Goal: Check status: Check status

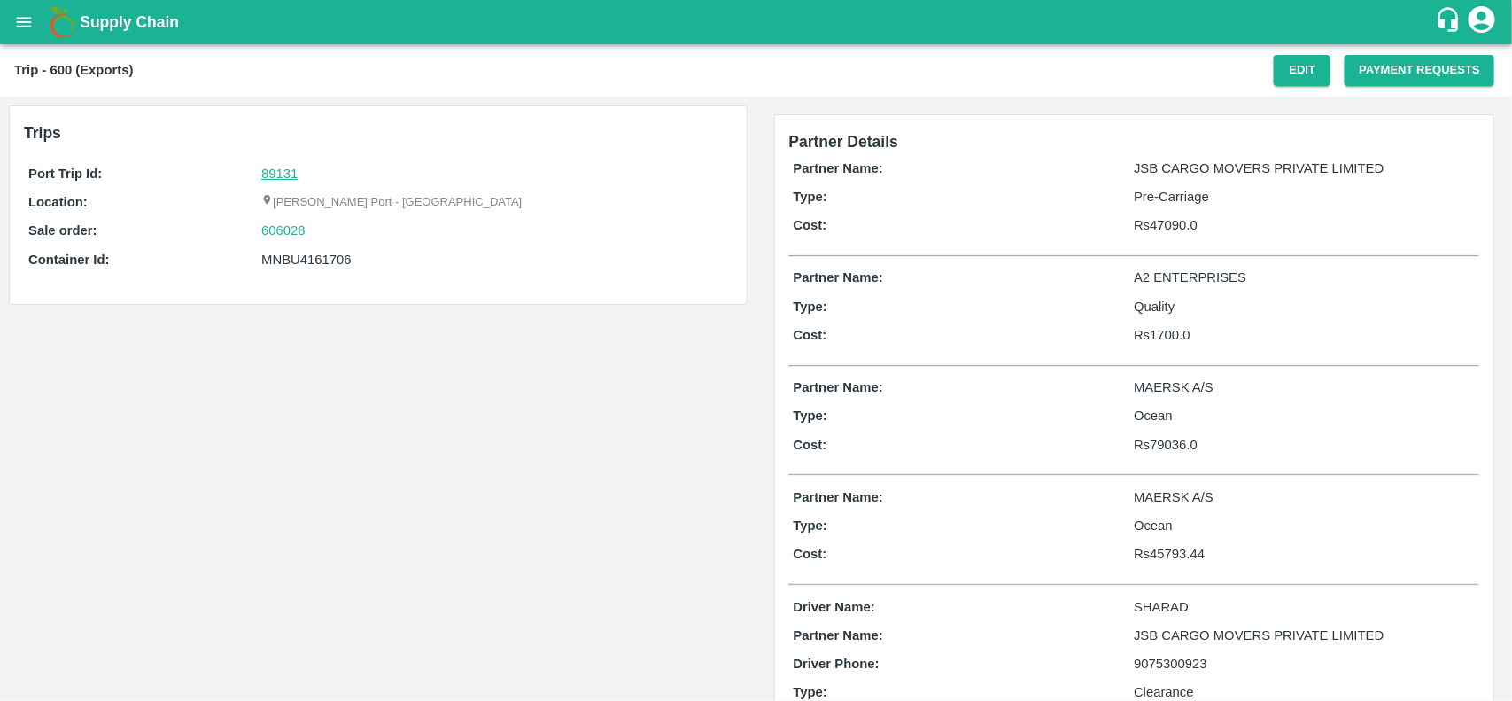
click at [290, 171] on link "89131" at bounding box center [279, 174] width 36 height 14
click at [324, 231] on div "606028" at bounding box center [494, 230] width 466 height 19
copy link "606028"
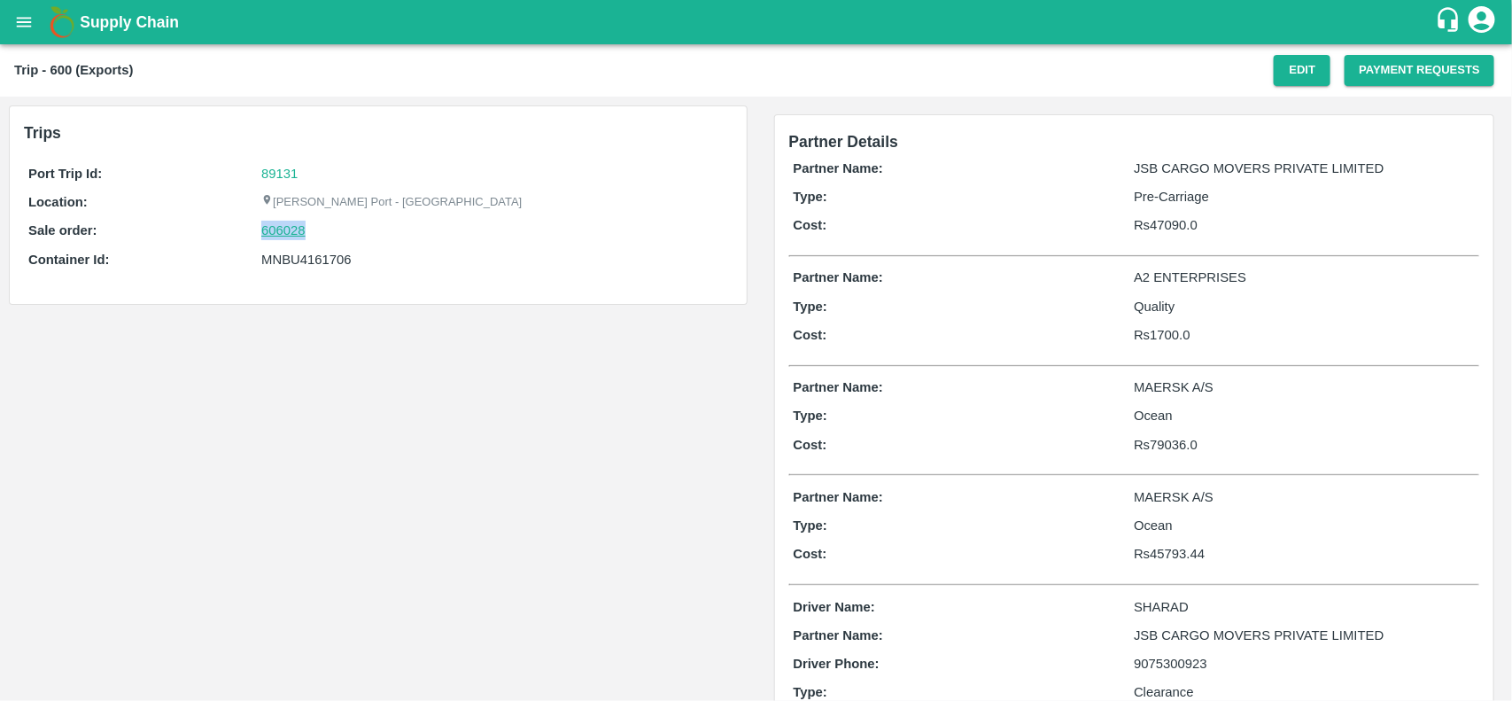
click at [286, 235] on link "606028" at bounding box center [283, 230] width 44 height 19
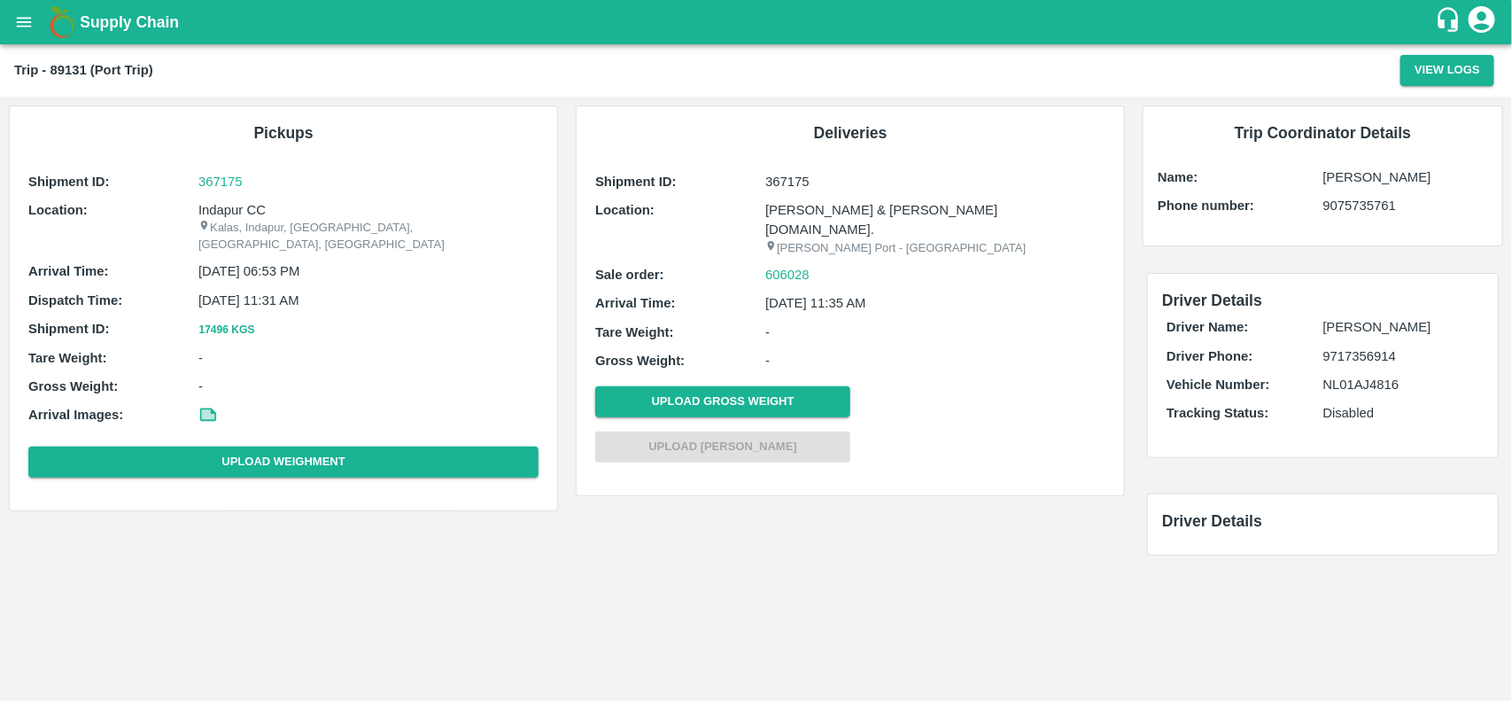
click at [217, 209] on p "Indapur CC" at bounding box center [368, 209] width 340 height 19
copy p "Indapur CC"
click at [217, 209] on p "Indapur CC" at bounding box center [368, 209] width 340 height 19
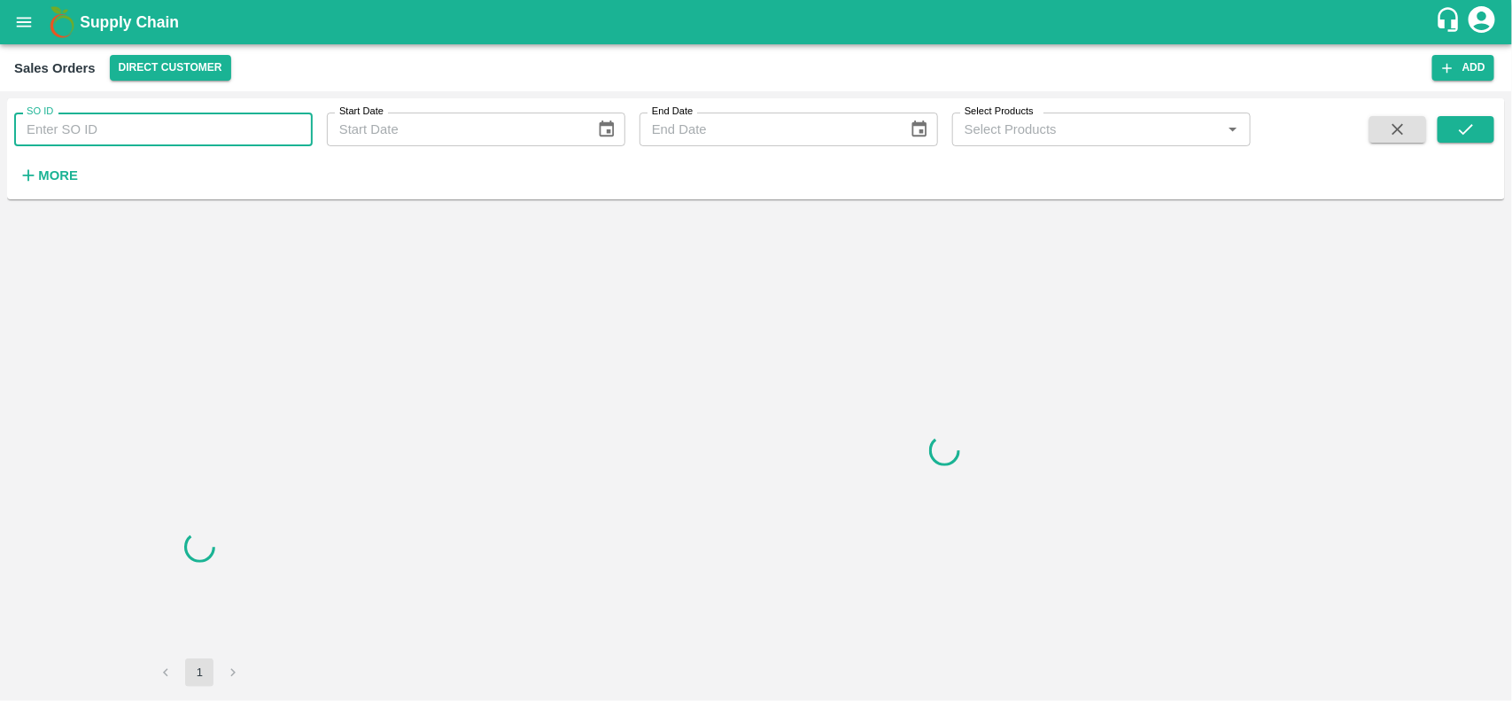
click at [136, 139] on input "SO ID" at bounding box center [163, 130] width 299 height 34
paste input "606028"
click at [136, 139] on input "606028" at bounding box center [163, 130] width 299 height 34
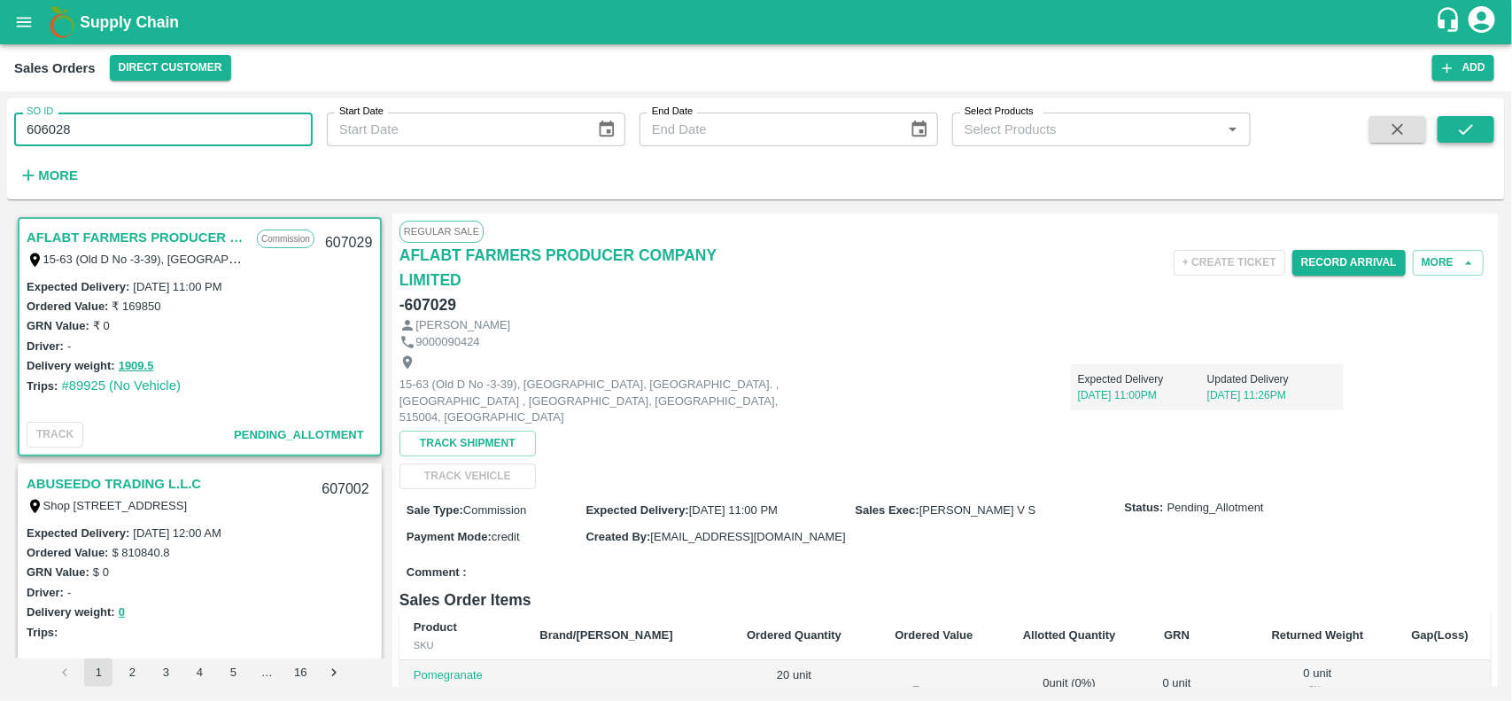
type input "606028"
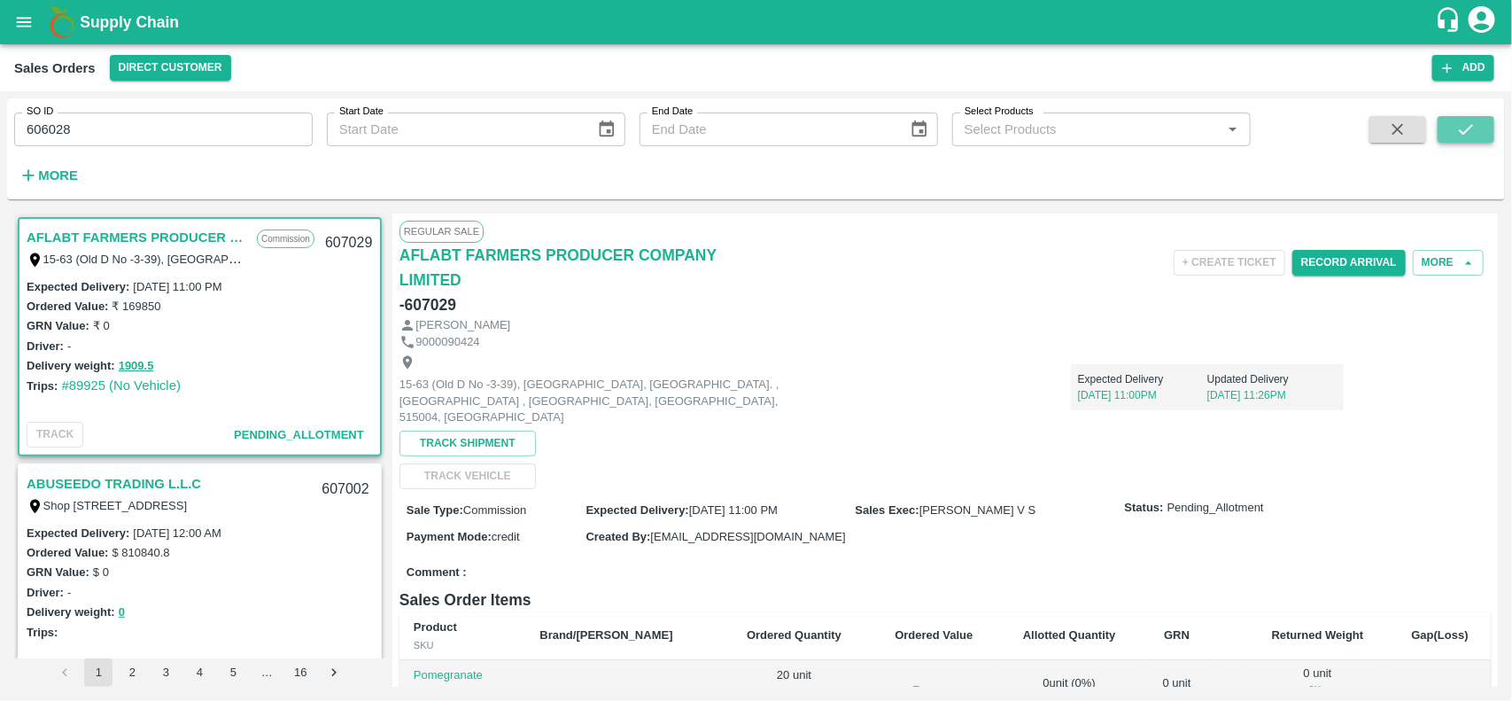
click at [1477, 125] on button "submit" at bounding box center [1466, 129] width 57 height 27
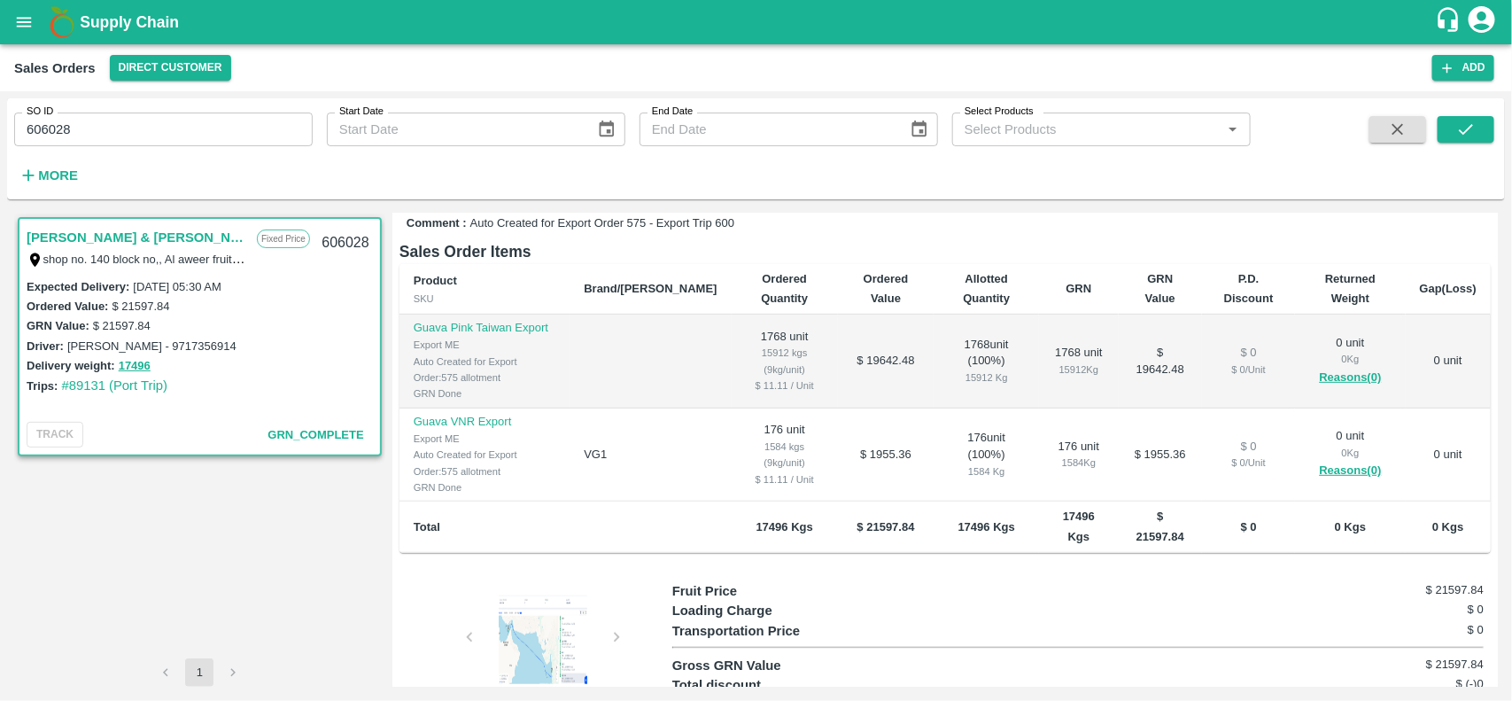
scroll to position [370, 0]
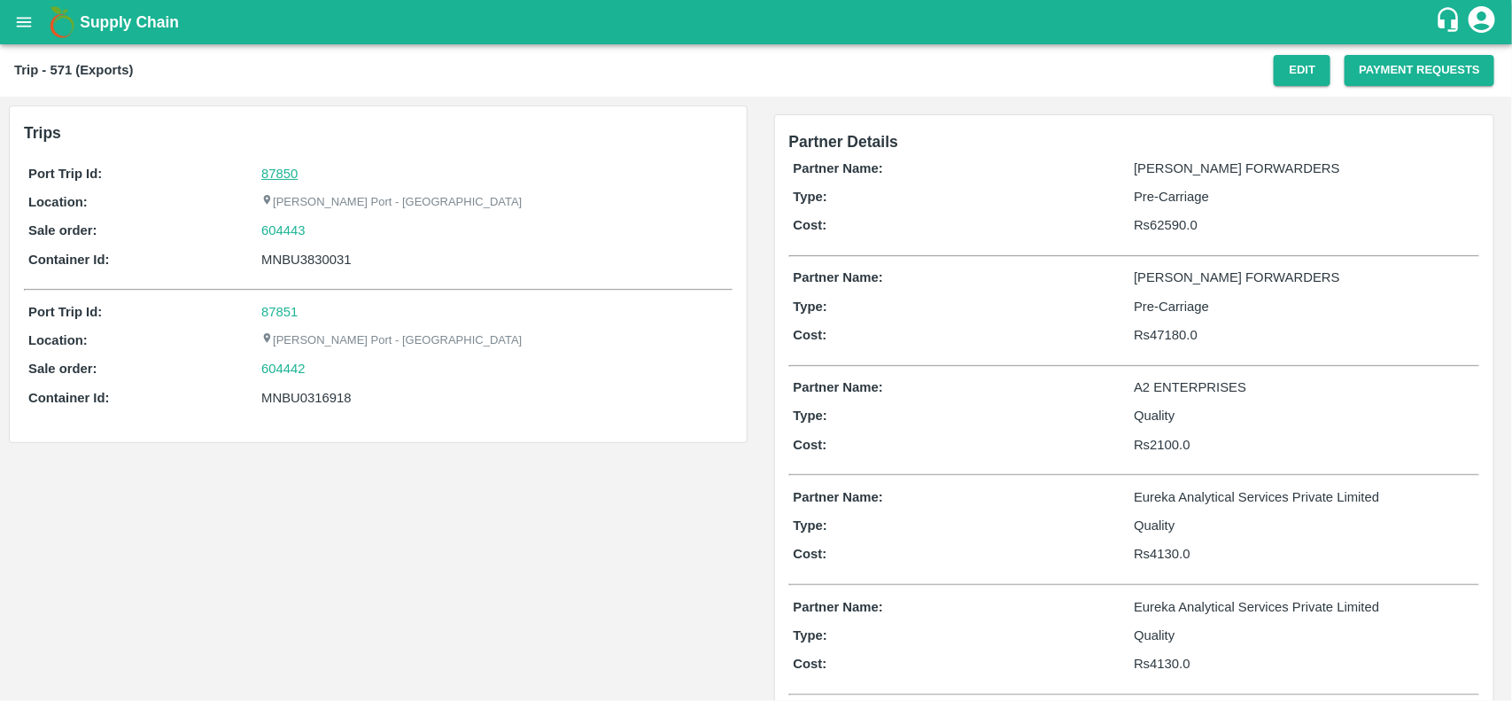
click at [267, 167] on link "87850" at bounding box center [279, 174] width 36 height 14
click at [319, 237] on div "604443" at bounding box center [494, 230] width 466 height 19
copy link "604443"
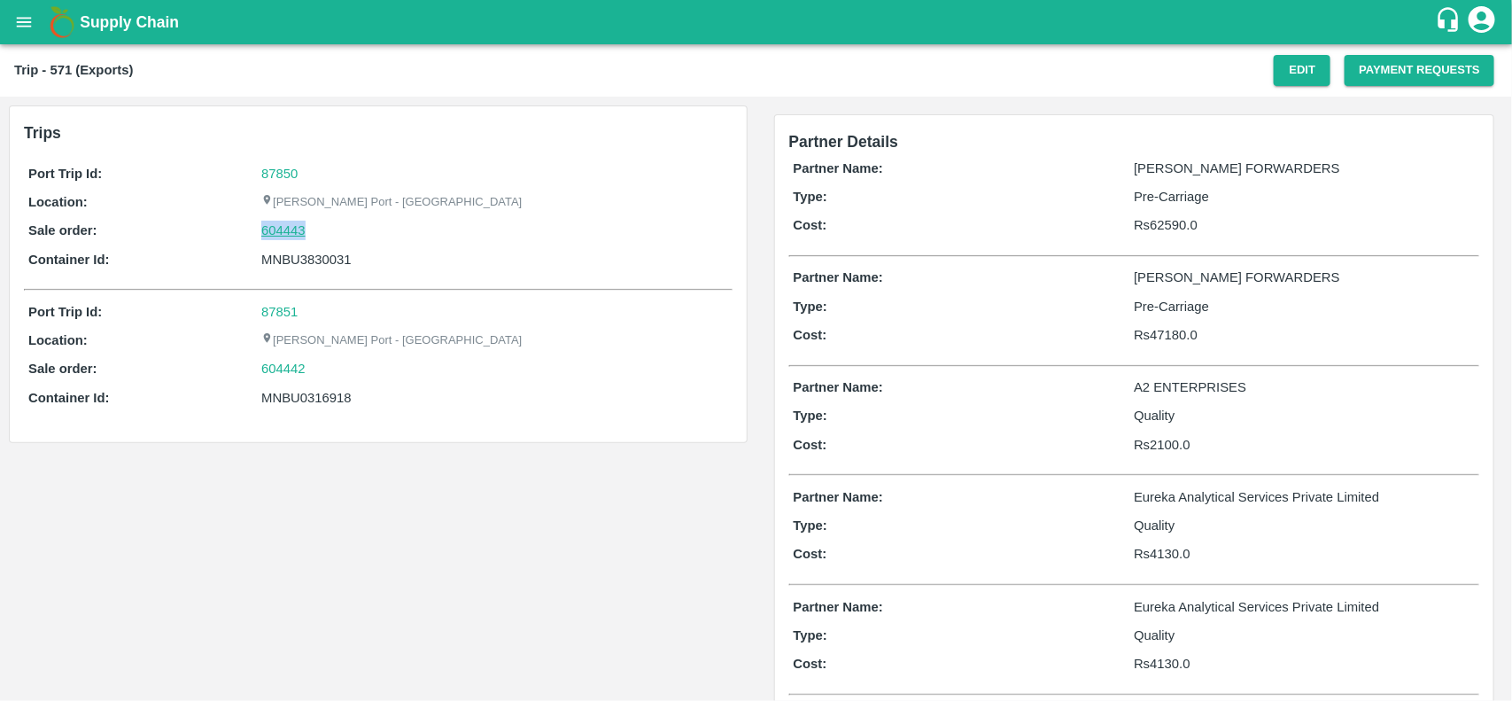
click at [275, 237] on link "604443" at bounding box center [283, 230] width 44 height 19
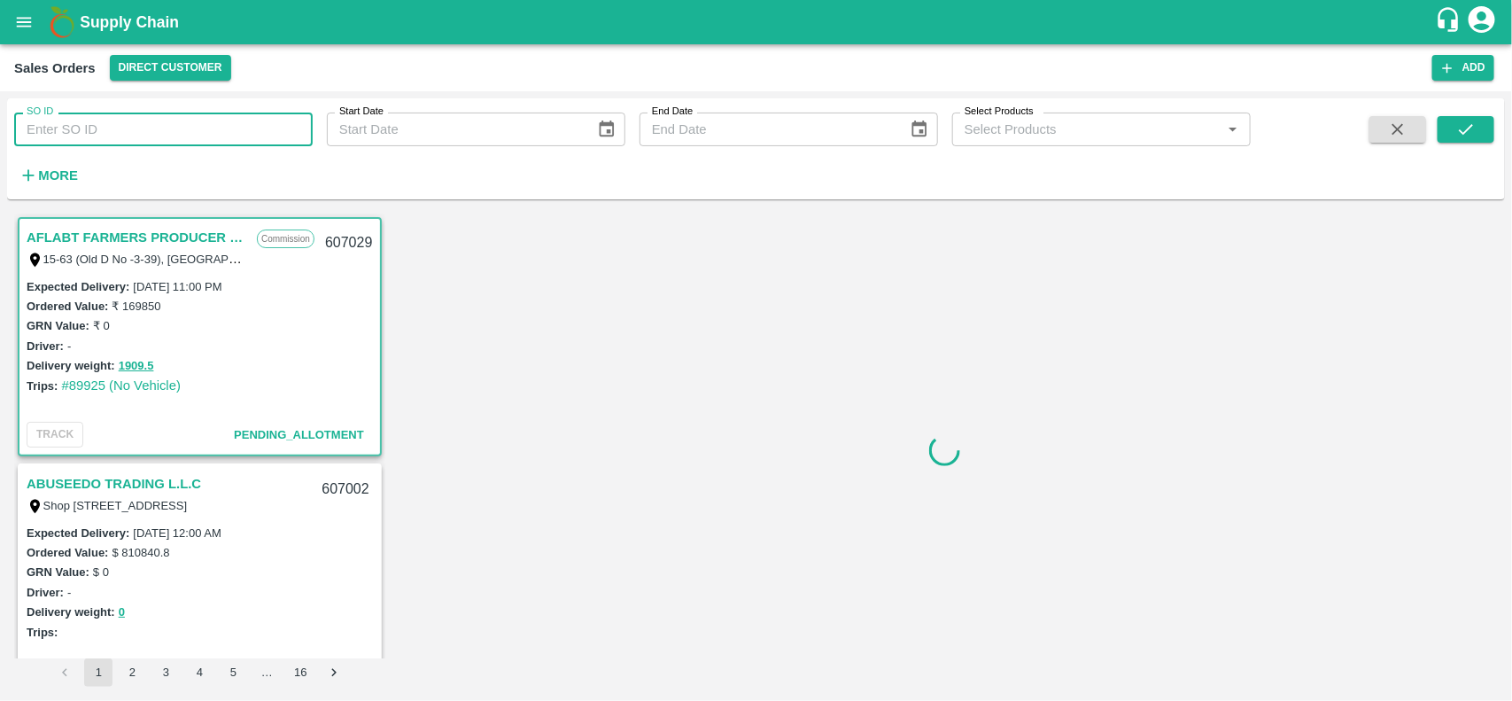
click at [90, 136] on input "SO ID" at bounding box center [163, 130] width 299 height 34
paste input "604443"
click at [90, 136] on input "604443" at bounding box center [163, 130] width 299 height 34
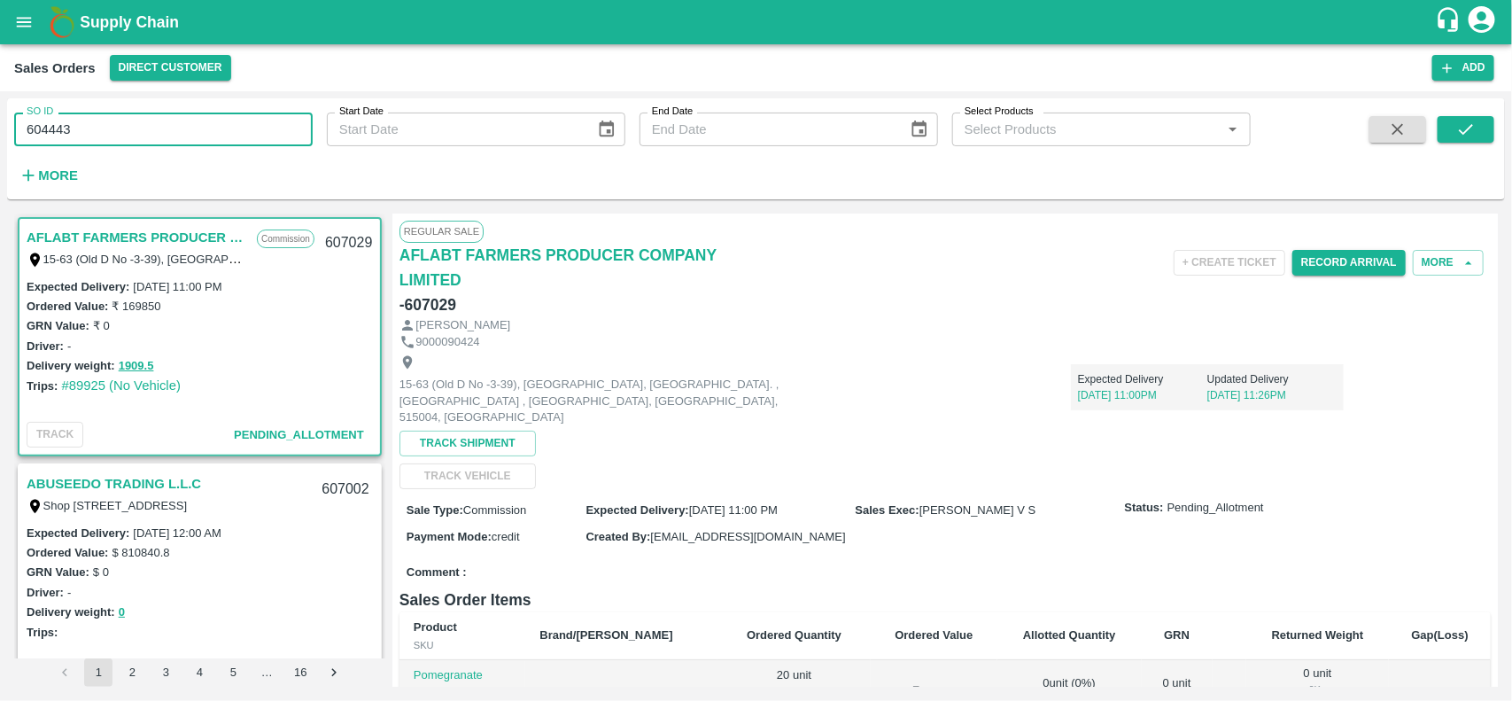
type input "604443"
drag, startPoint x: 1455, startPoint y: 104, endPoint x: 1455, endPoint y: 120, distance: 16.9
click at [1455, 120] on div "SO ID 604443 SO ID Start Date Start Date End Date End Date Select Products Sele…" at bounding box center [756, 148] width 1498 height 101
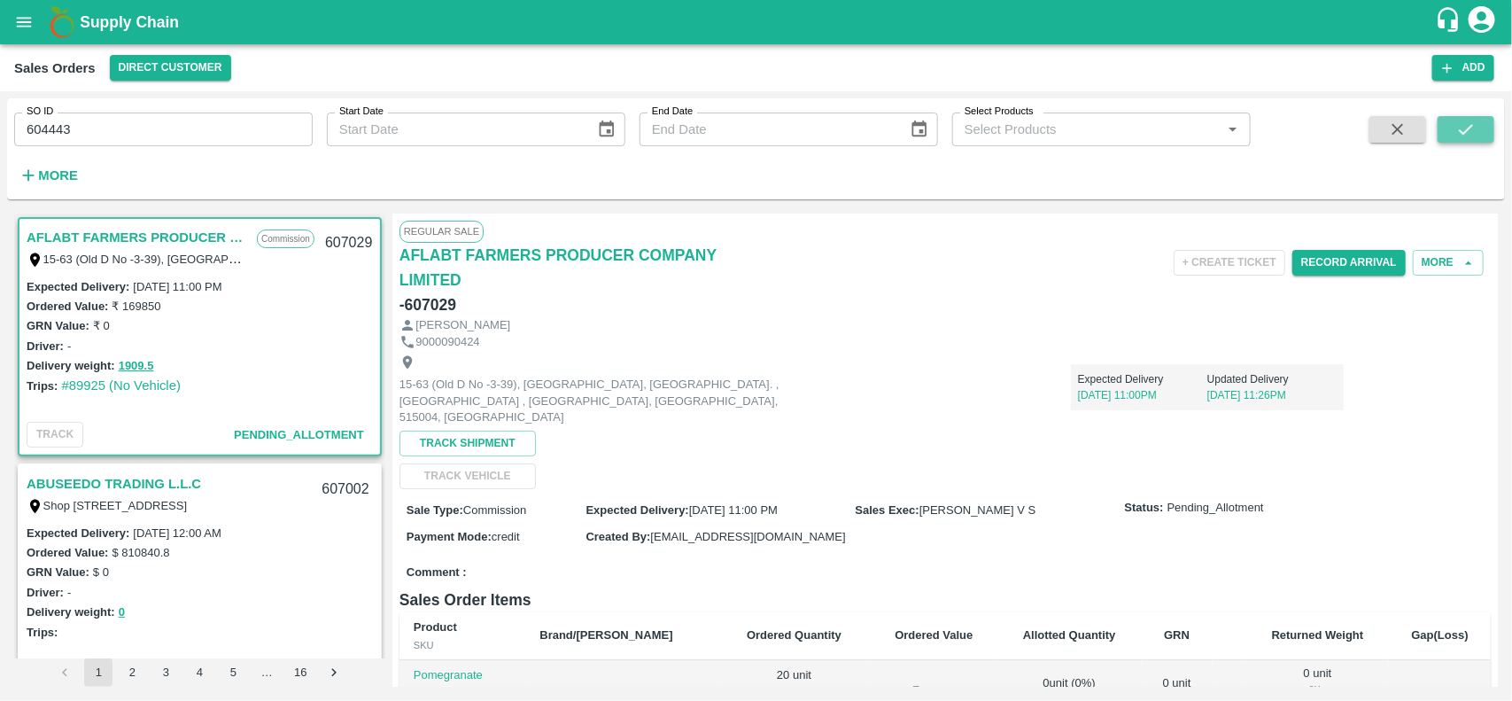
click at [1456, 120] on icon "submit" at bounding box center [1465, 129] width 19 height 19
click at [1449, 128] on button "submit" at bounding box center [1466, 129] width 57 height 27
click at [919, 292] on div "+ Create Ticket Record Arrival More" at bounding box center [1128, 280] width 728 height 74
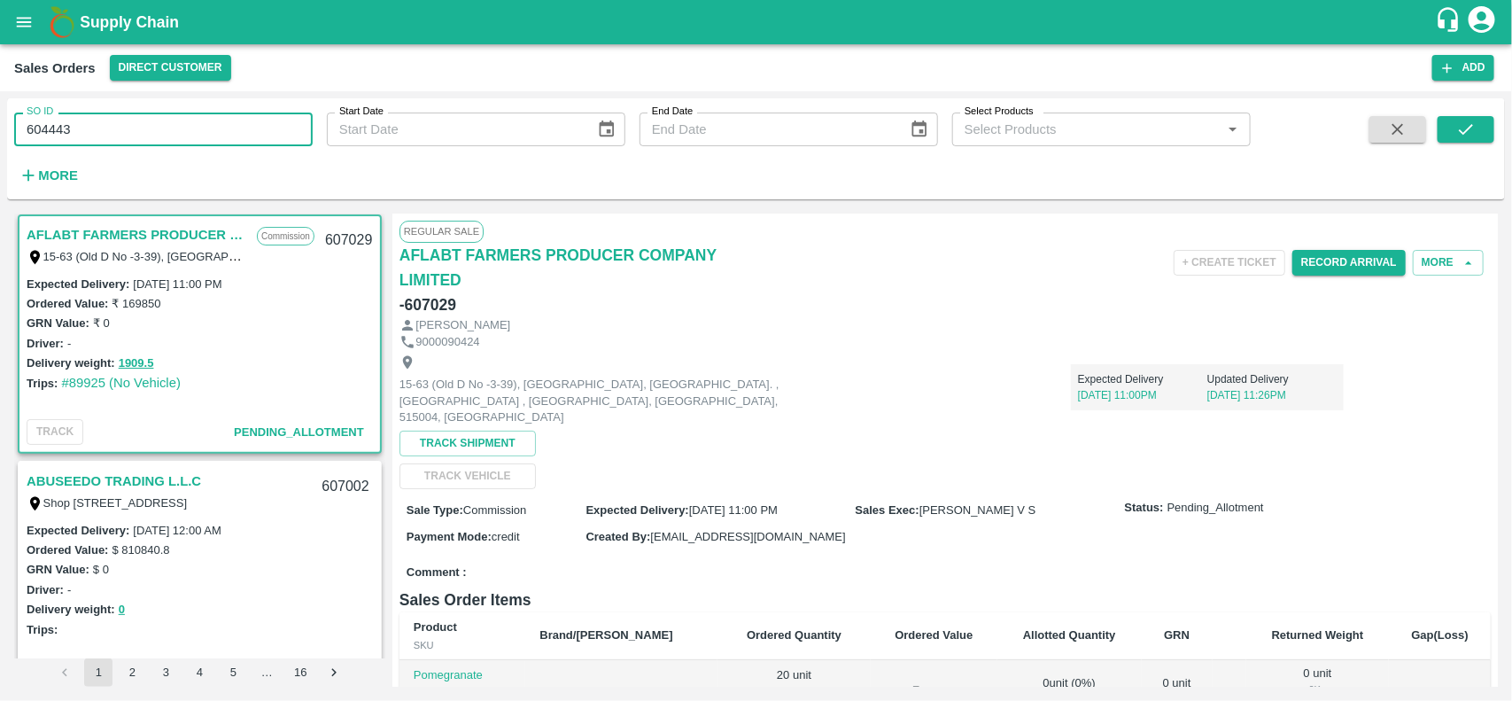
click at [98, 129] on input "604443" at bounding box center [163, 130] width 299 height 34
paste input "text"
type input "604443"
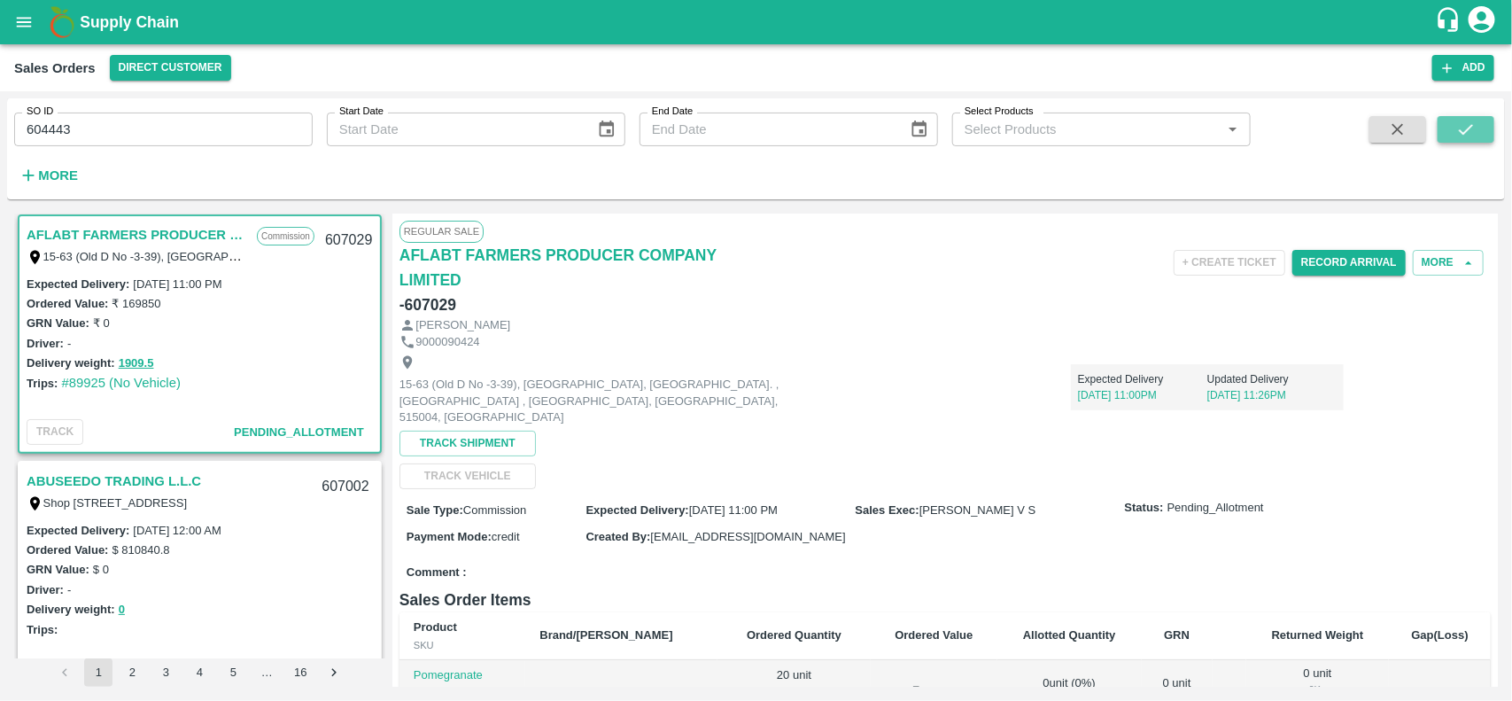
click at [1473, 121] on icon "submit" at bounding box center [1465, 129] width 19 height 19
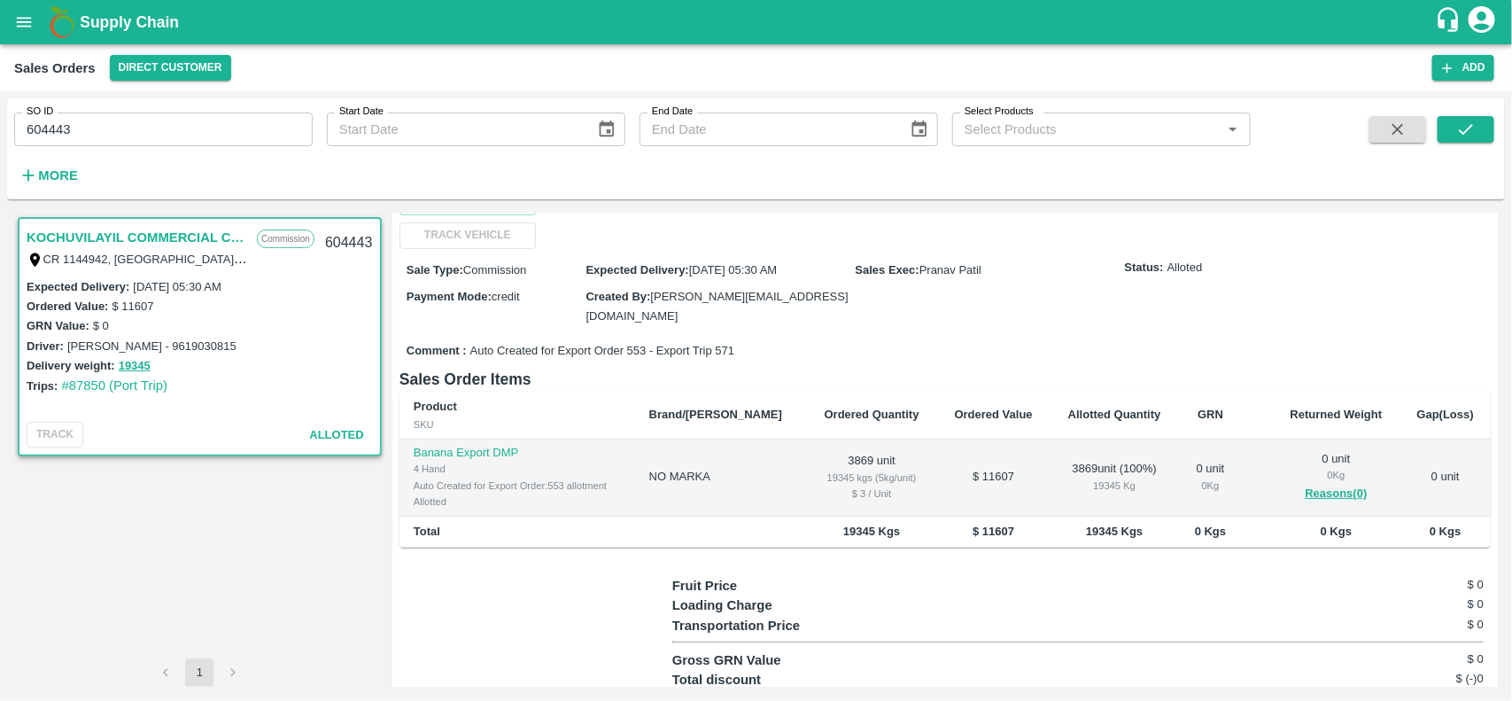
scroll to position [263, 0]
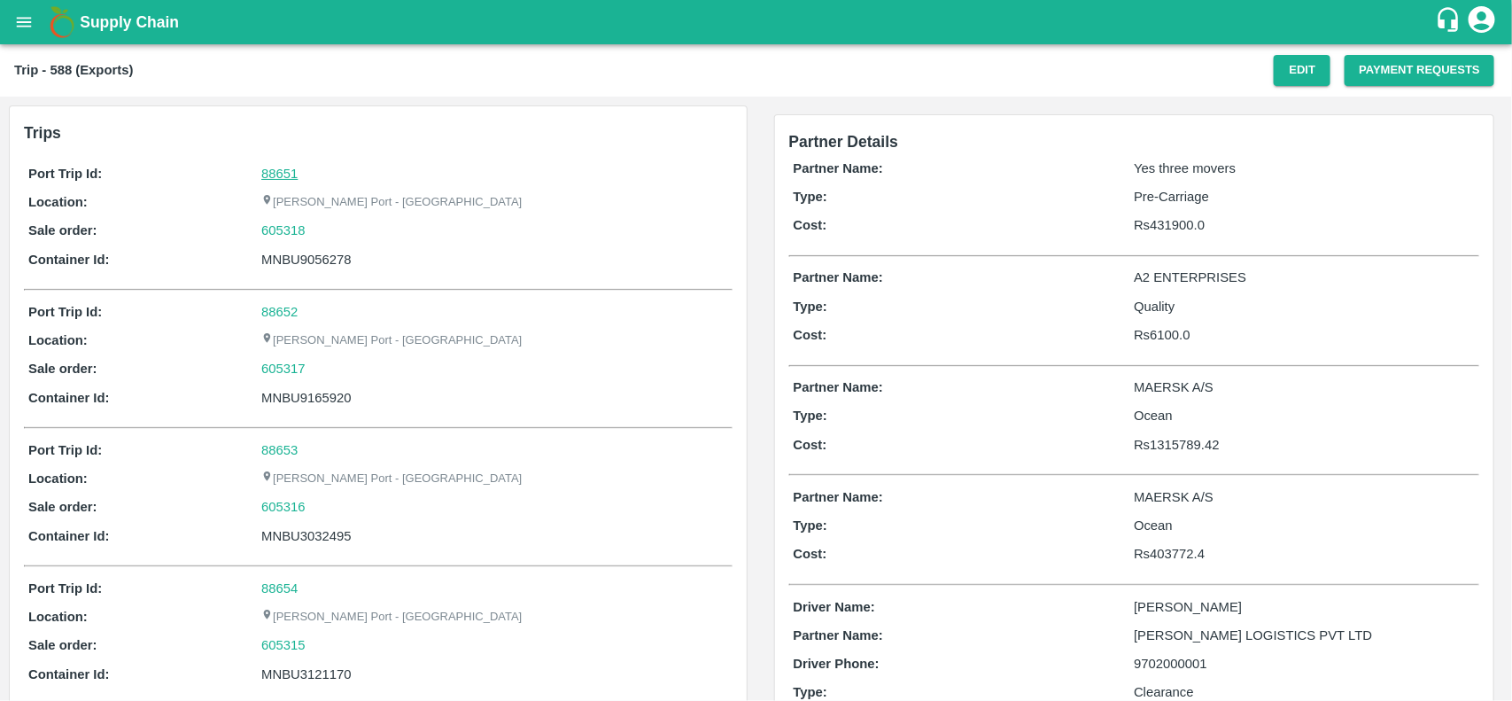
click at [270, 170] on link "88651" at bounding box center [279, 174] width 36 height 14
click at [319, 235] on div "605318" at bounding box center [494, 230] width 466 height 19
copy link "605318"
click at [319, 235] on div "605318" at bounding box center [494, 230] width 466 height 19
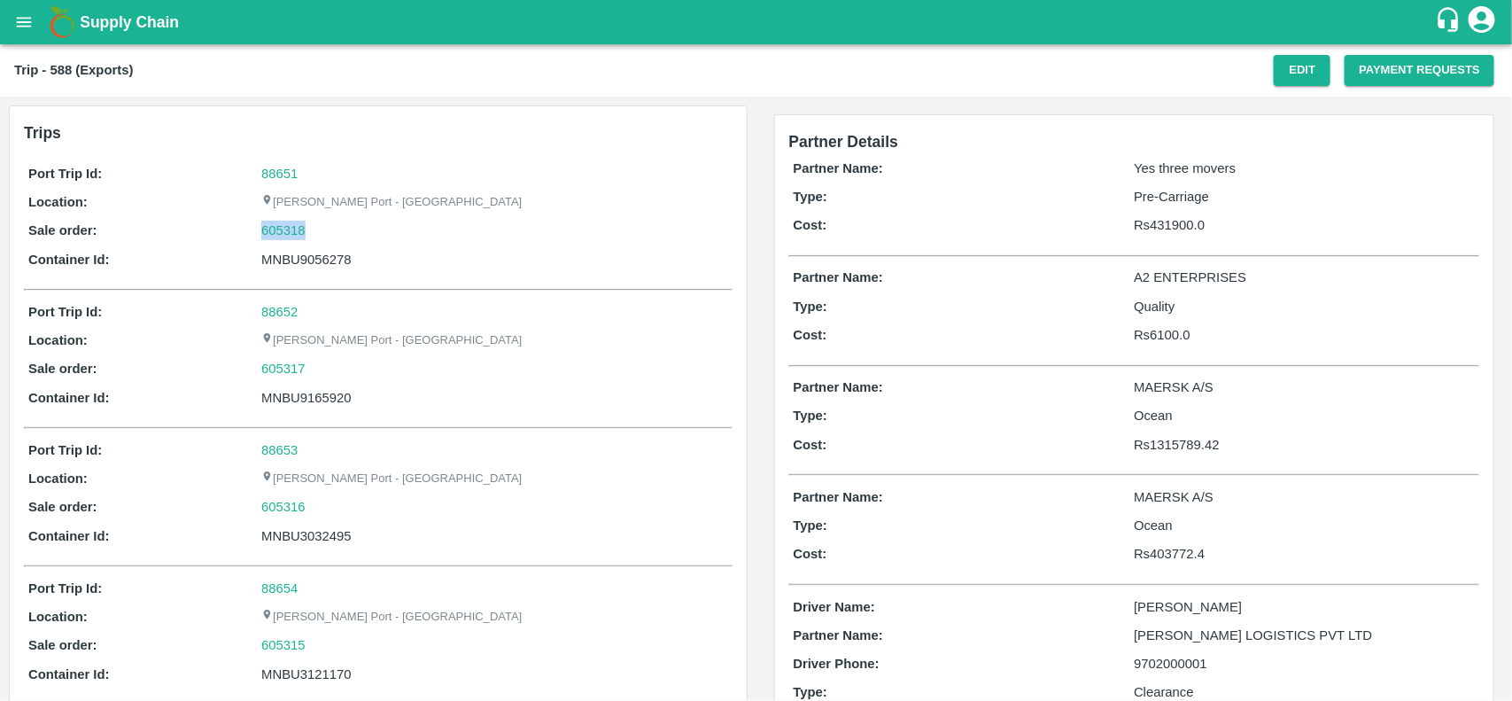
click at [319, 235] on div "605318" at bounding box center [494, 230] width 466 height 19
click at [246, 231] on p "Sale order:" at bounding box center [144, 230] width 233 height 19
click at [352, 218] on div "Port Trip Id: 88651 Location: Jawaharlal Nehru Port - Nhava Sheva Sale order: 6…" at bounding box center [378, 220] width 709 height 123
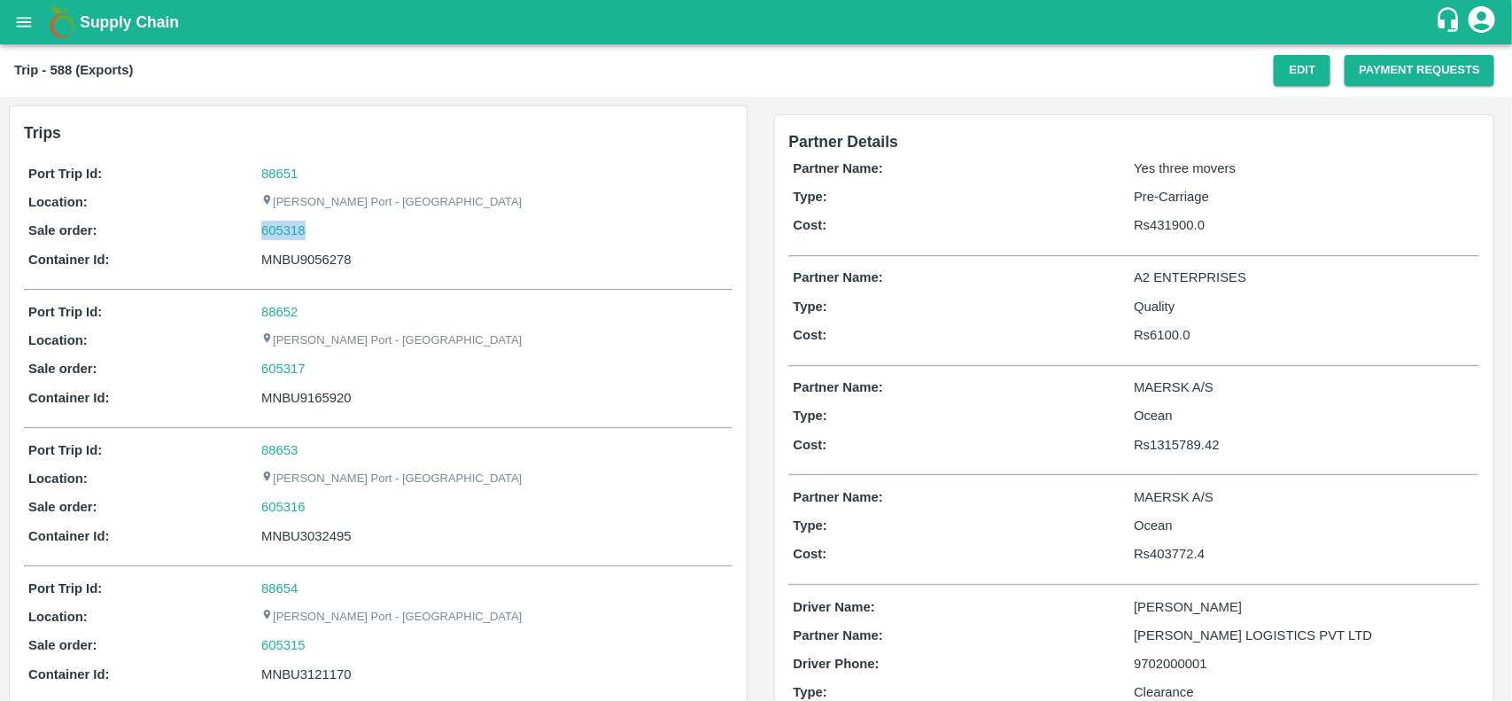
copy link "605318"
click at [352, 218] on div "Port Trip Id: 88651 Location: Jawaharlal Nehru Port - Nhava Sheva Sale order: 6…" at bounding box center [378, 220] width 709 height 123
click at [308, 226] on div "605318" at bounding box center [494, 230] width 466 height 19
click at [324, 231] on div "605318" at bounding box center [494, 230] width 466 height 19
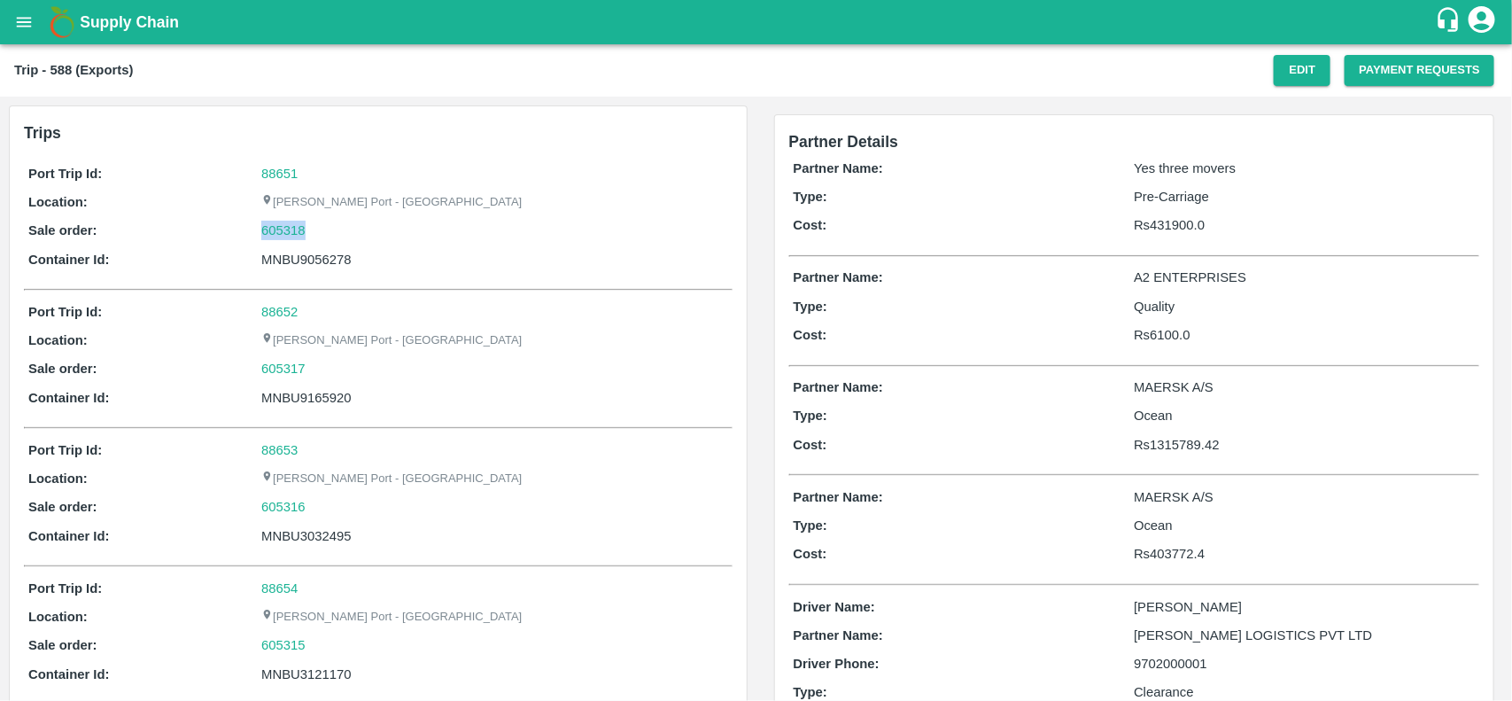
click at [324, 231] on div "605318" at bounding box center [494, 230] width 466 height 19
copy link "605318"
click at [324, 231] on div "605318" at bounding box center [494, 230] width 466 height 19
click at [270, 228] on link "605318" at bounding box center [283, 230] width 44 height 19
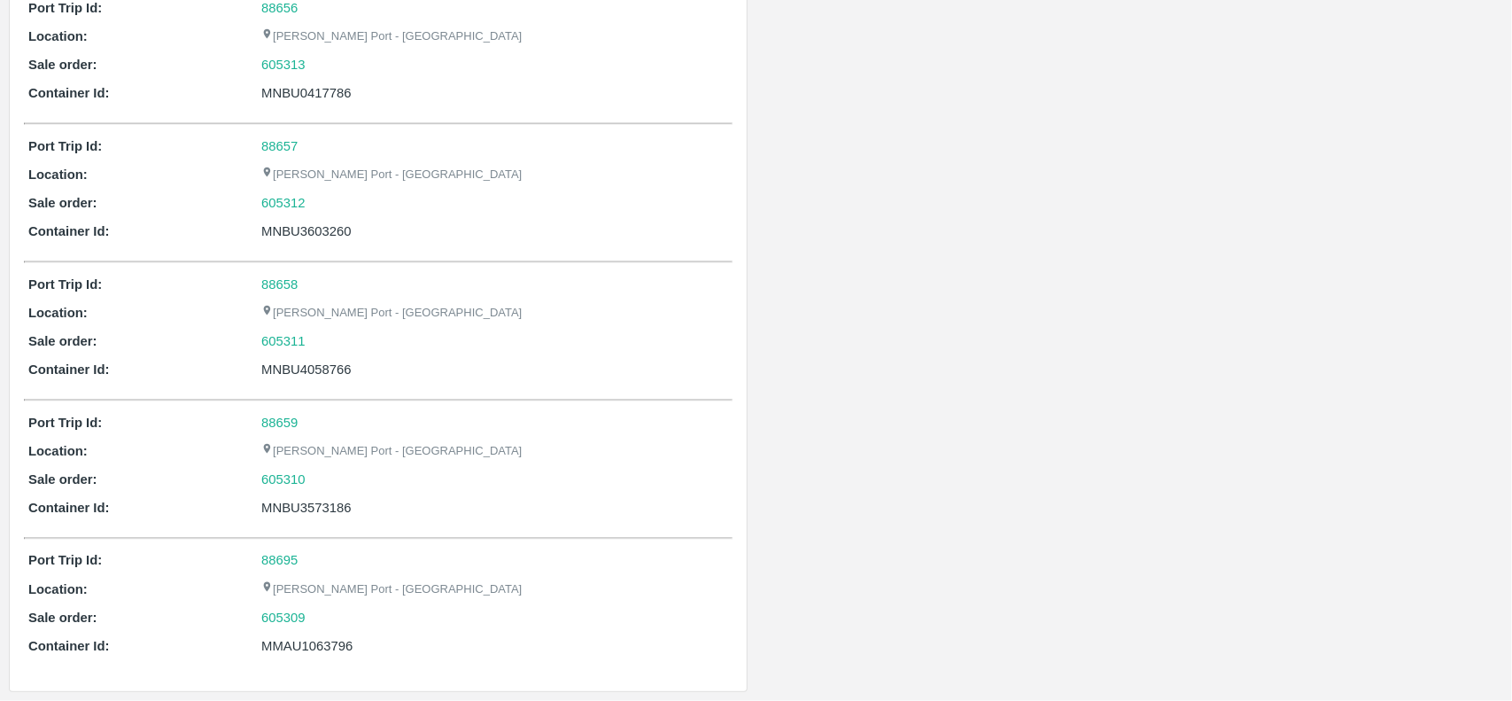
scroll to position [184, 0]
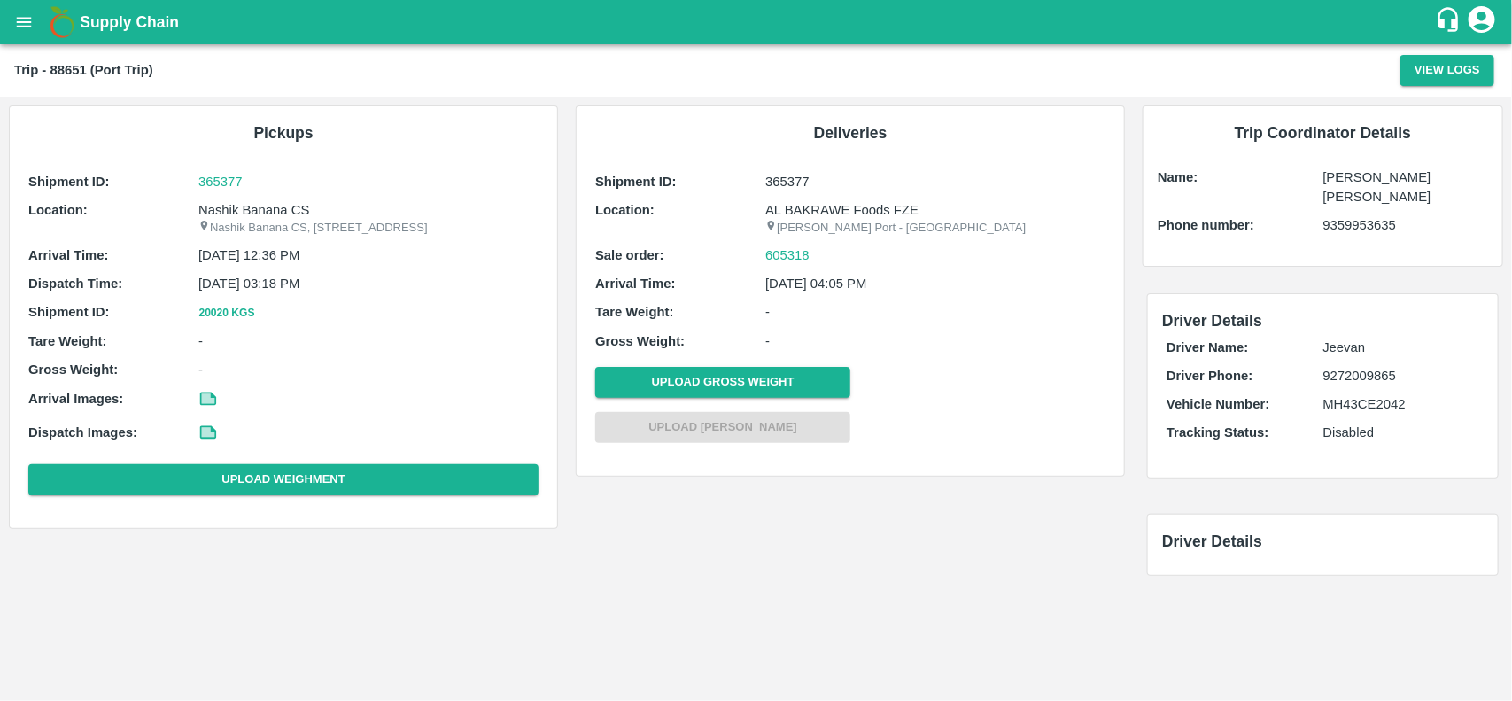
click at [276, 206] on p "Nashik Banana CS" at bounding box center [368, 209] width 340 height 19
copy p "Banana"
click at [276, 206] on p "Nashik Banana CS" at bounding box center [368, 209] width 340 height 19
copy p "Nashik Banana CS"
click at [276, 206] on p "Nashik Banana CS" at bounding box center [368, 209] width 340 height 19
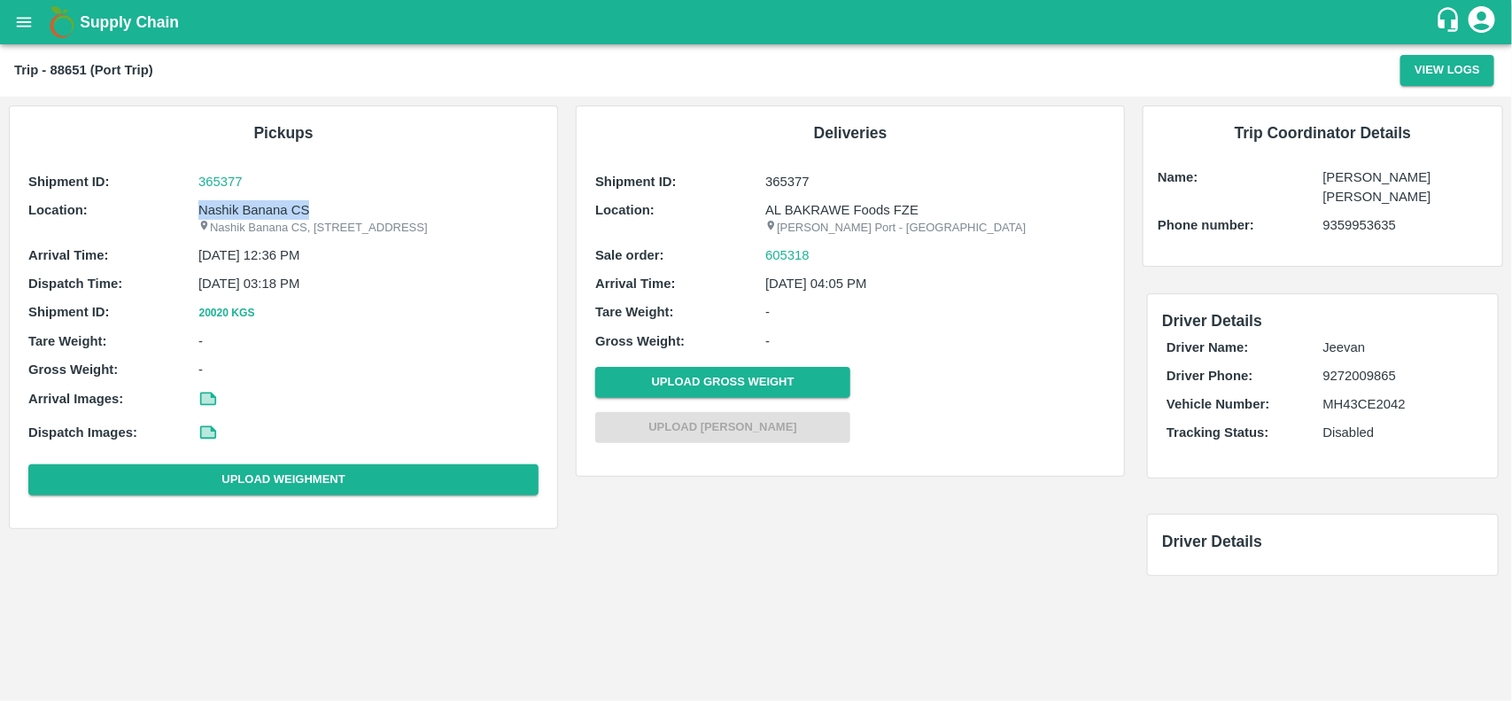
click at [276, 206] on p "Nashik Banana CS" at bounding box center [368, 209] width 340 height 19
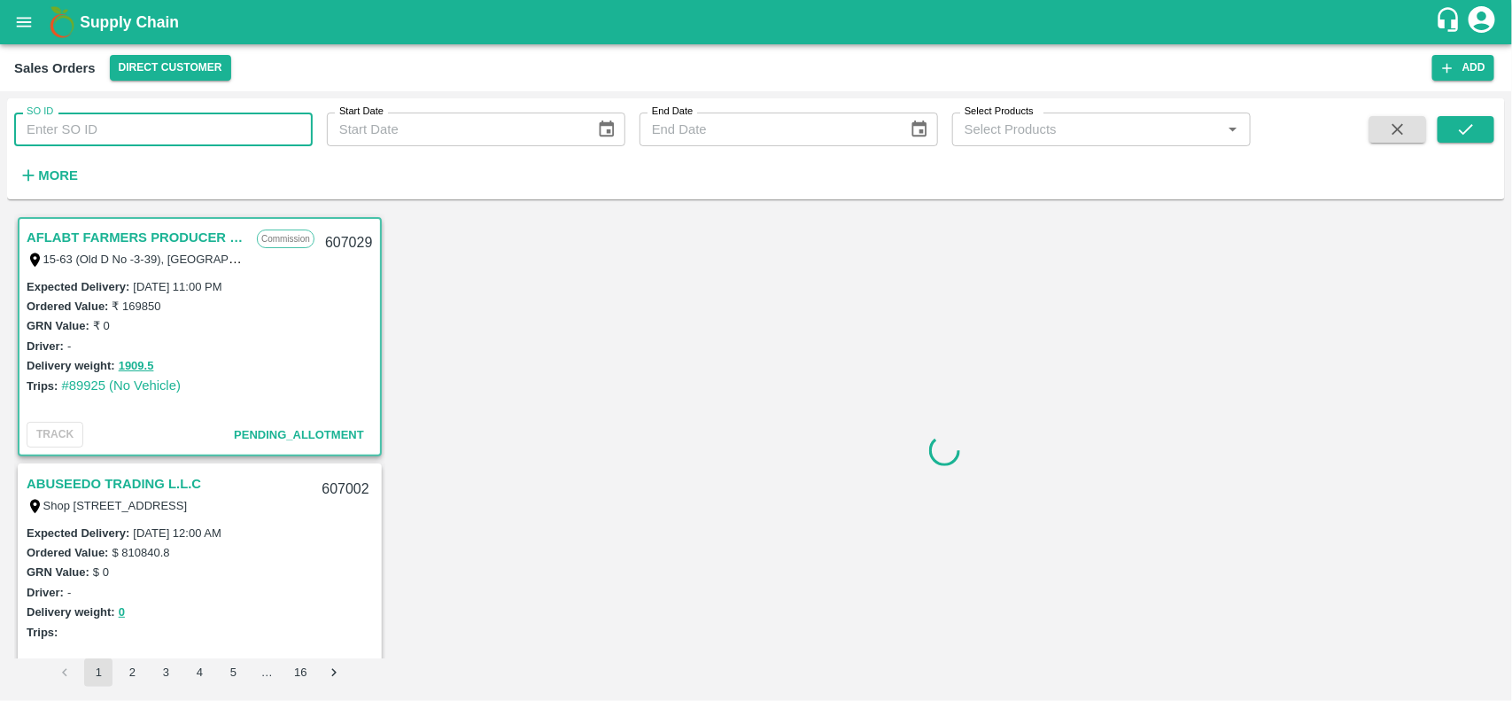
click at [209, 116] on input "SO ID" at bounding box center [163, 130] width 299 height 34
paste input "605318"
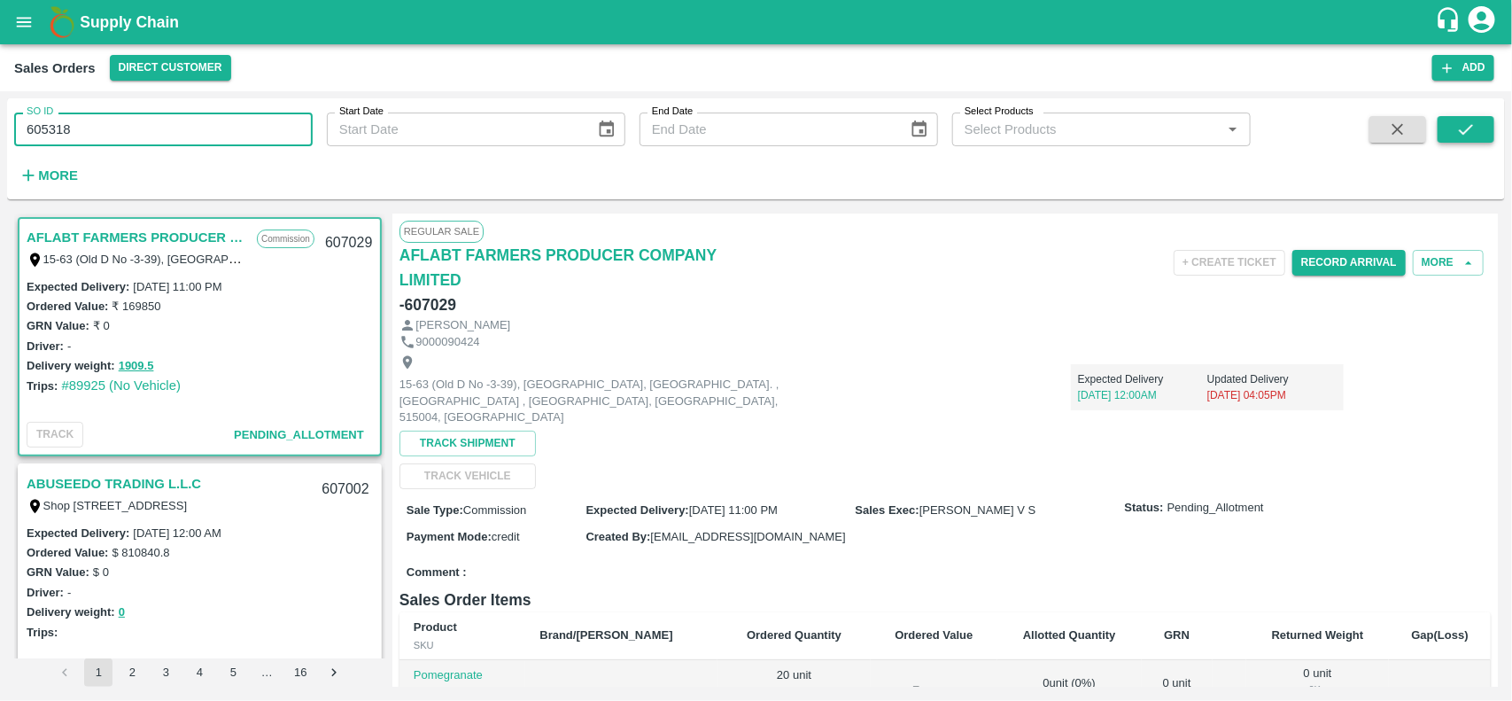
type input "605318"
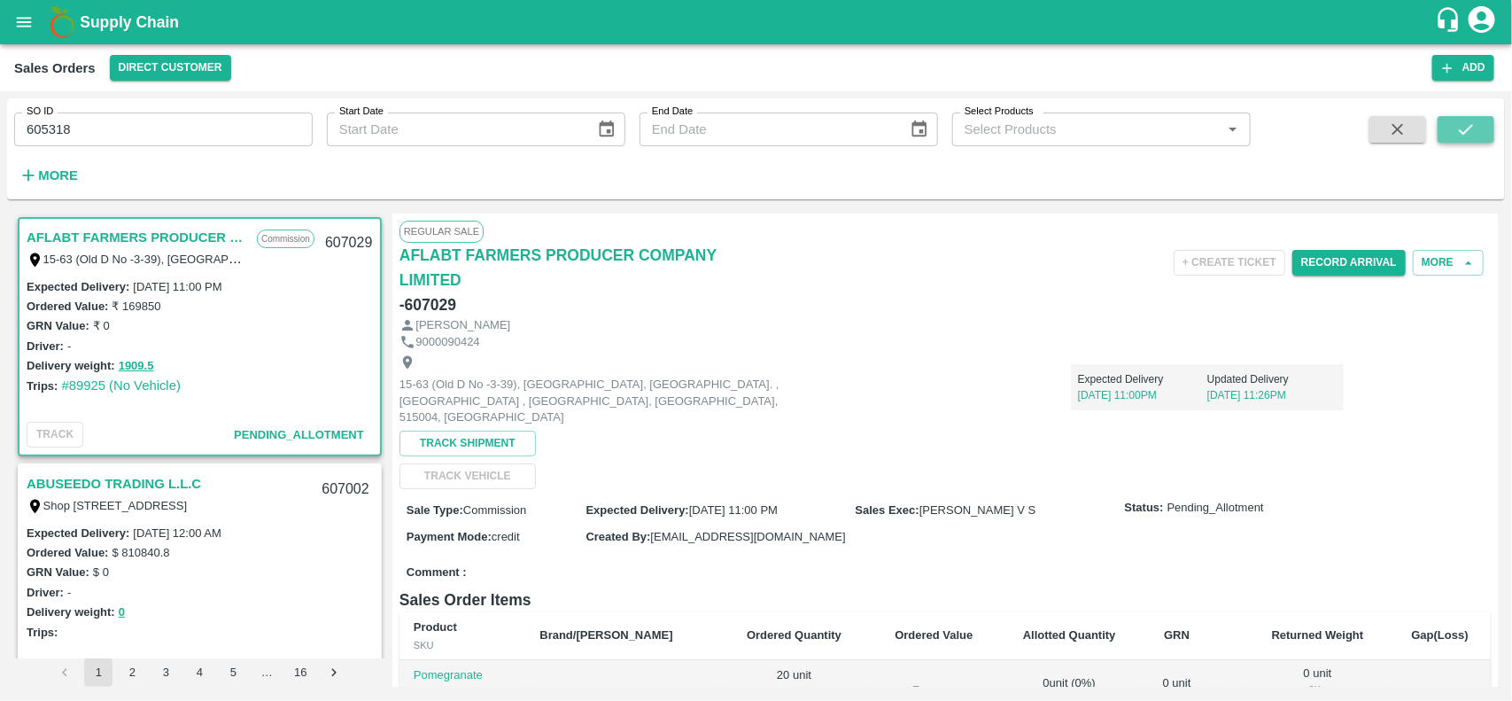
click at [1463, 121] on icon "submit" at bounding box center [1465, 129] width 19 height 19
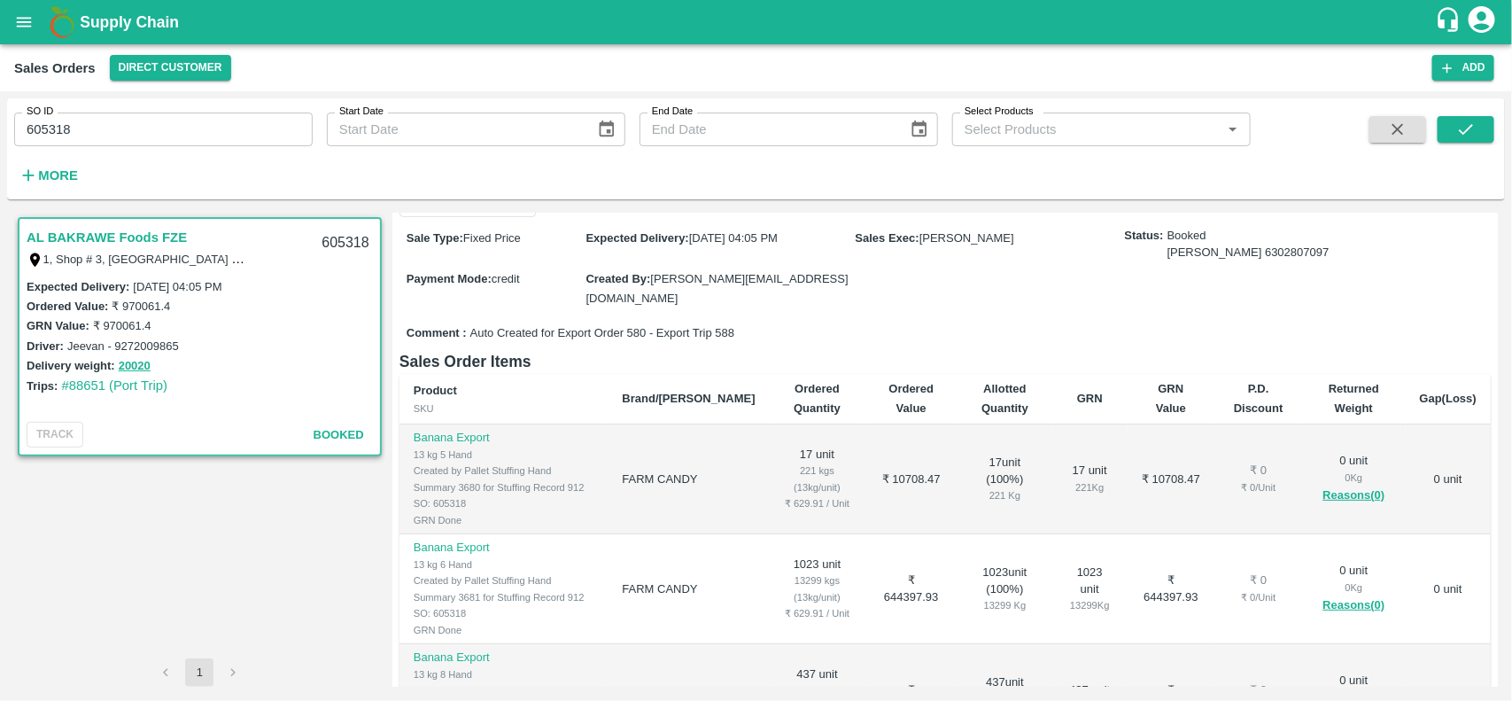
scroll to position [209, 0]
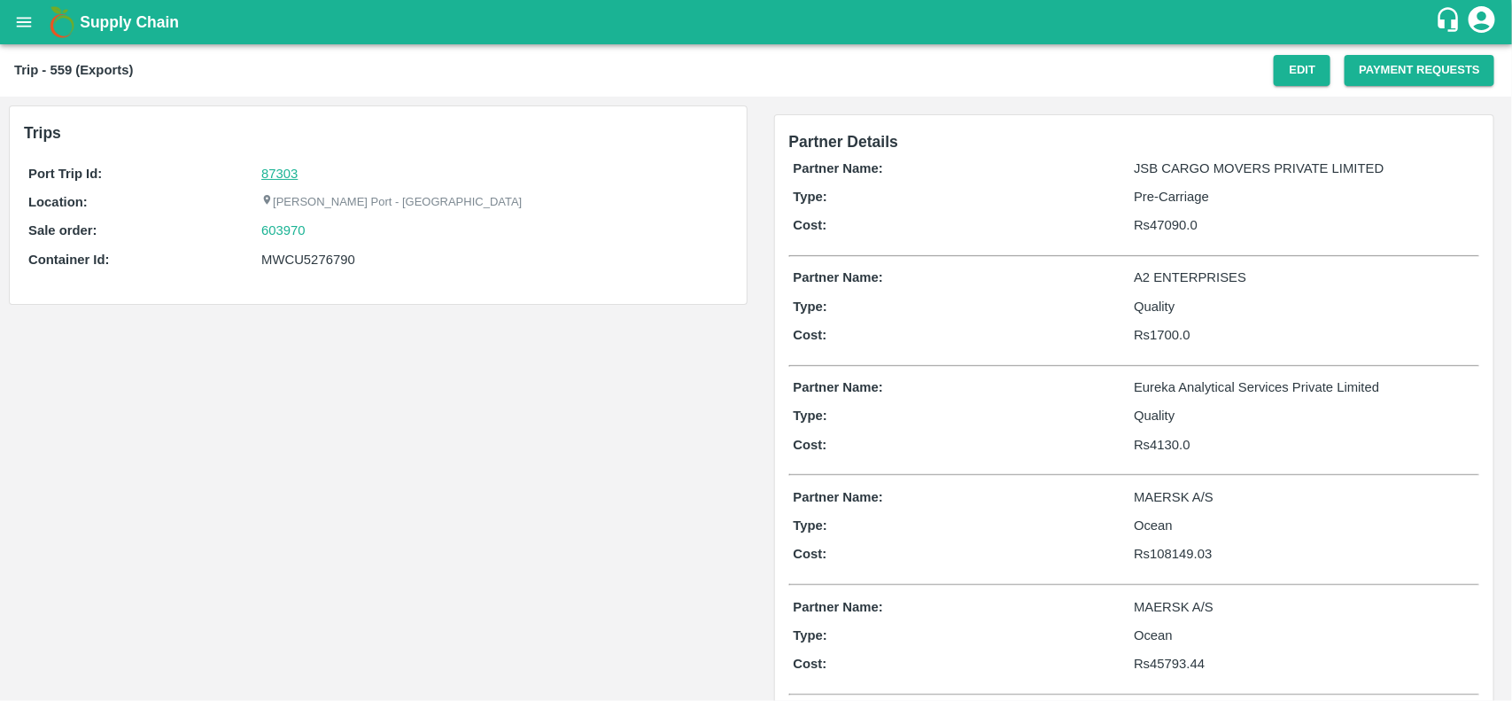
click at [272, 178] on link "87303" at bounding box center [279, 174] width 36 height 14
click at [316, 230] on div "603970" at bounding box center [494, 230] width 466 height 19
copy link "603970"
click at [316, 230] on div "603970" at bounding box center [494, 230] width 466 height 19
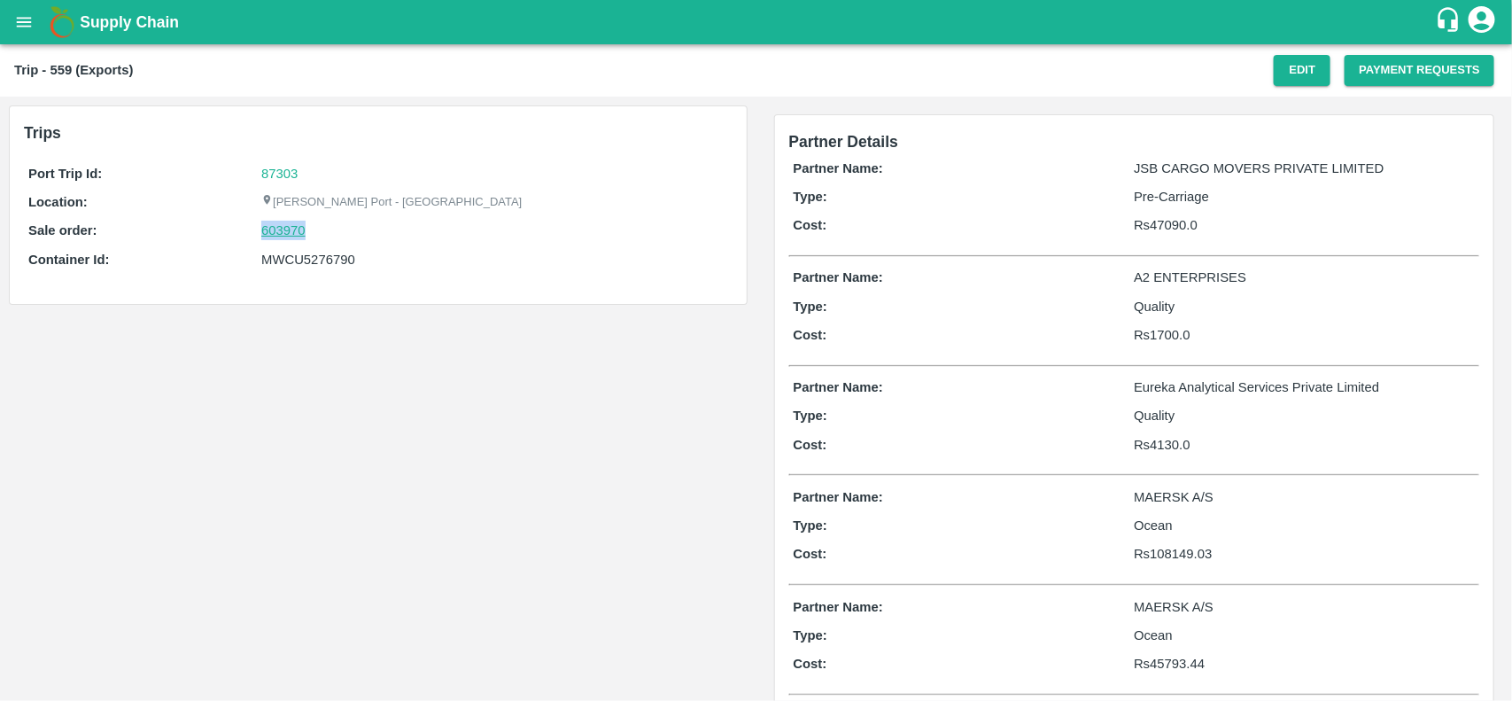
click at [279, 229] on link "603970" at bounding box center [283, 230] width 44 height 19
click at [299, 251] on div "Port Trip Id: 87303 Location: [PERSON_NAME][GEOGRAPHIC_DATA] - Nhava Sheva Sale…" at bounding box center [378, 220] width 709 height 123
click at [299, 251] on div "MWCU5276790" at bounding box center [494, 259] width 466 height 19
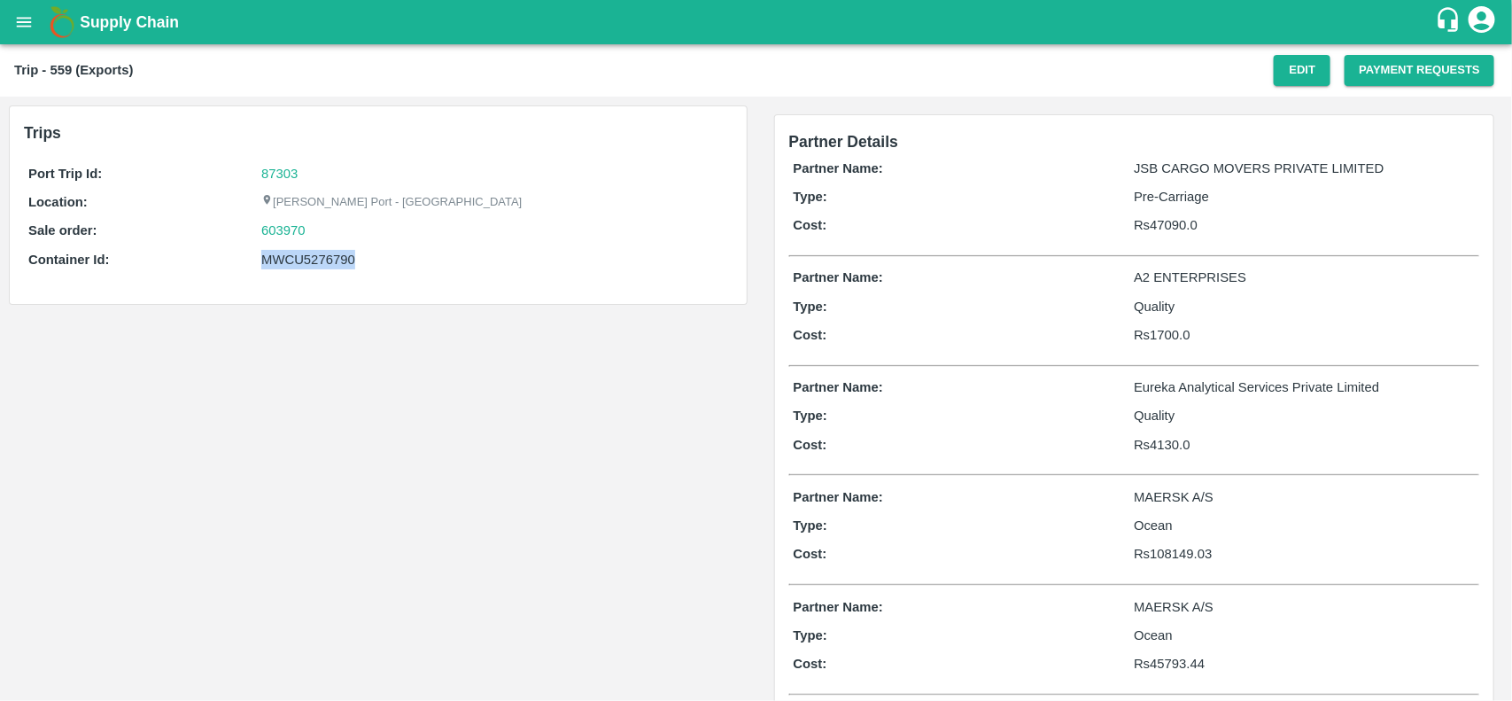
click at [289, 264] on div "MWCU5276790" at bounding box center [494, 259] width 466 height 19
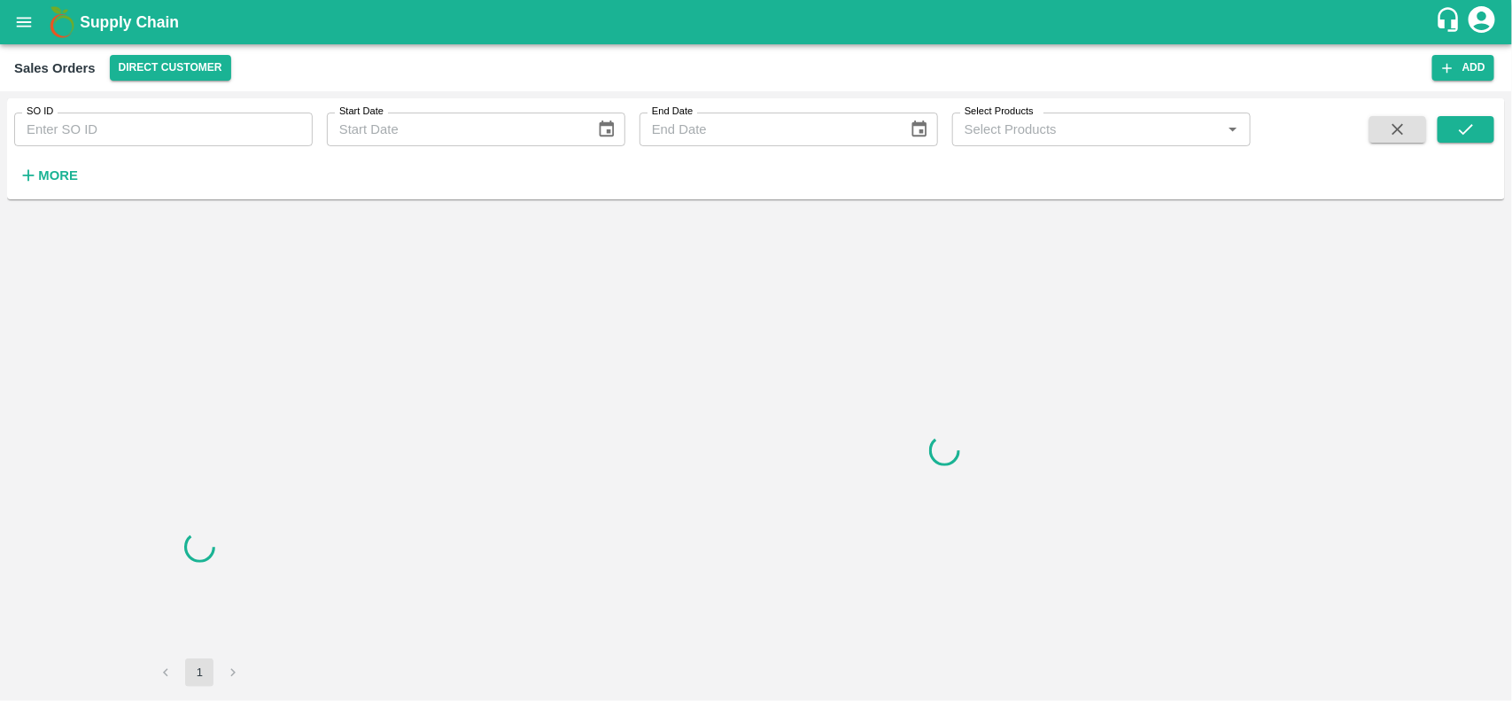
click at [89, 126] on input "SO ID" at bounding box center [163, 130] width 299 height 34
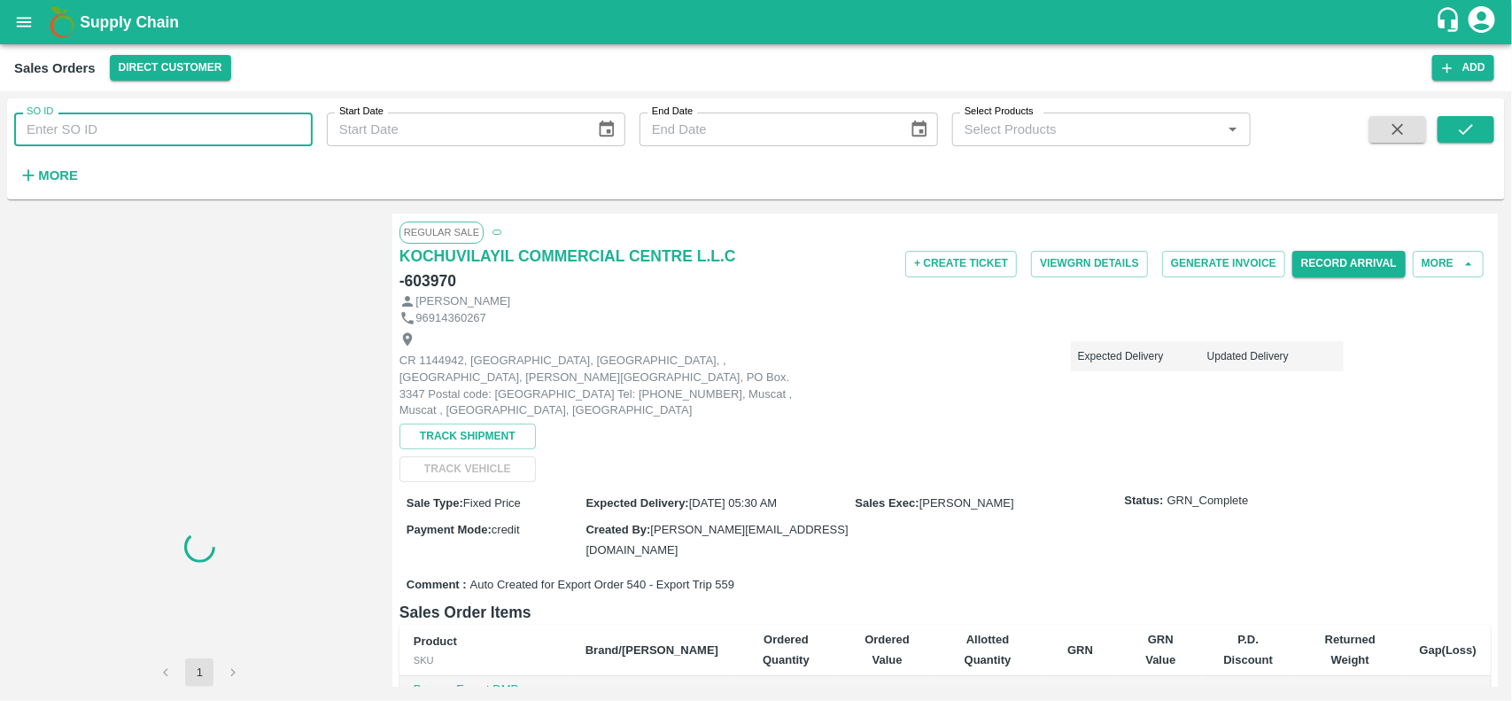
click at [89, 126] on input "SO ID" at bounding box center [163, 130] width 299 height 34
click at [89, 126] on input "603970" at bounding box center [163, 130] width 299 height 34
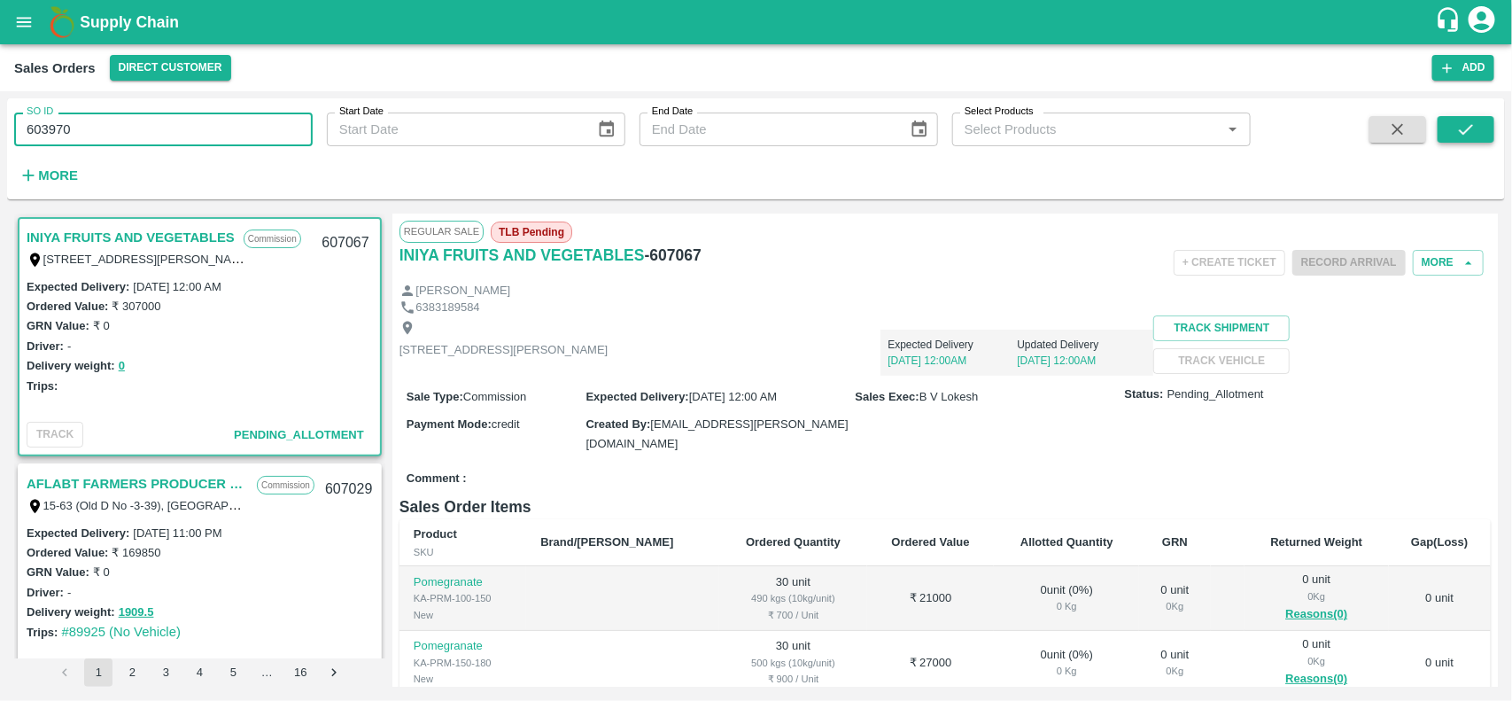
type input "603970"
click at [1473, 128] on icon "submit" at bounding box center [1465, 129] width 19 height 19
click at [899, 263] on div "+ Create Ticket Record Arrival More" at bounding box center [1128, 263] width 728 height 40
click at [153, 116] on input "603970" at bounding box center [163, 130] width 299 height 34
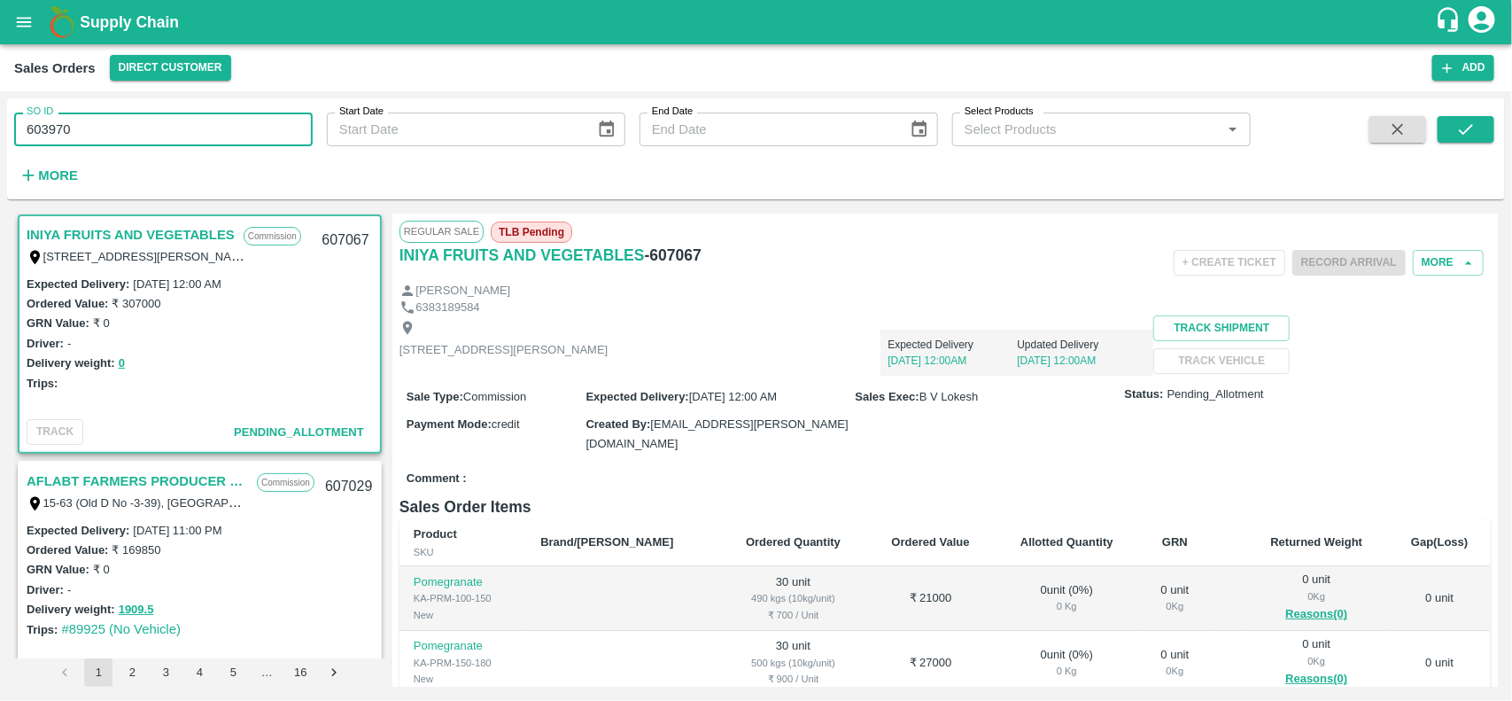
click at [153, 116] on input "603970" at bounding box center [163, 130] width 299 height 34
paste input "text"
type input "603970"
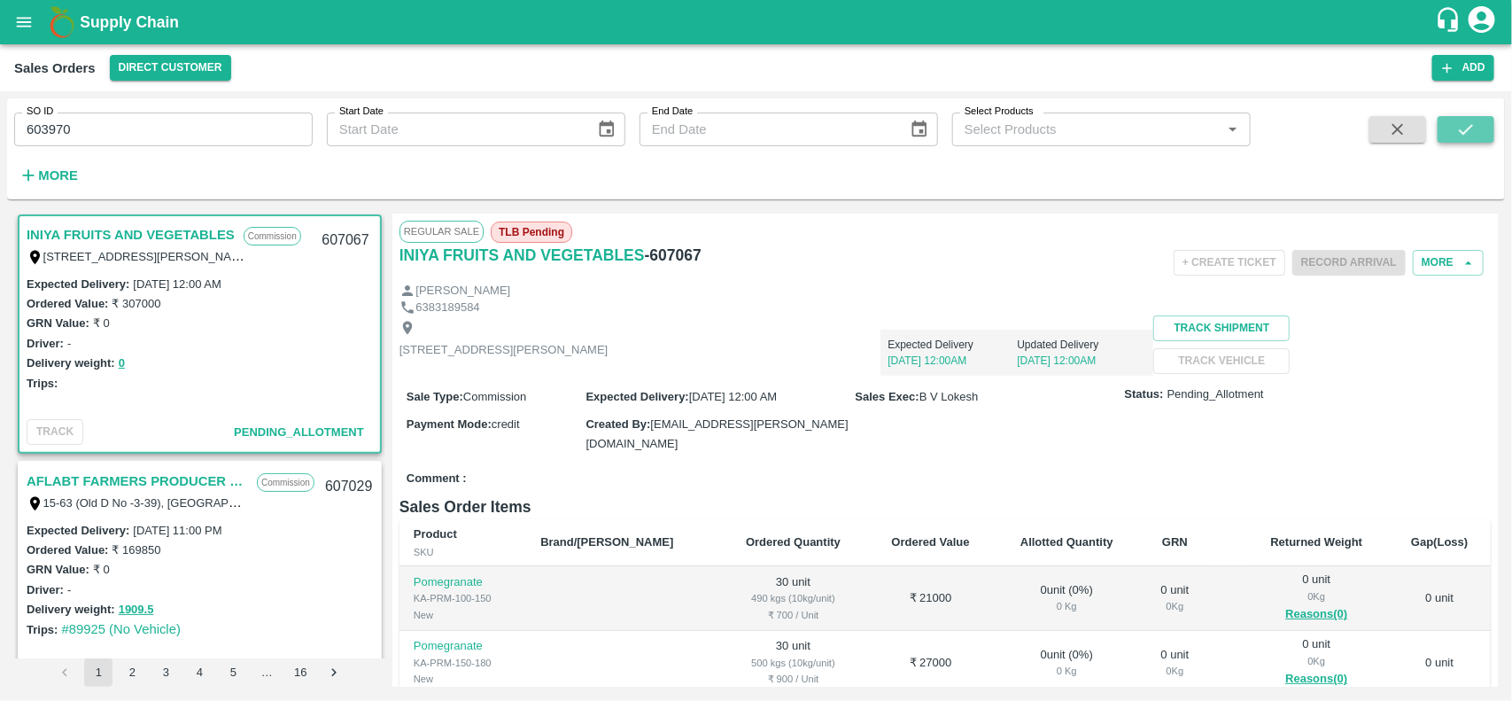
click at [1463, 130] on icon "submit" at bounding box center [1465, 129] width 19 height 19
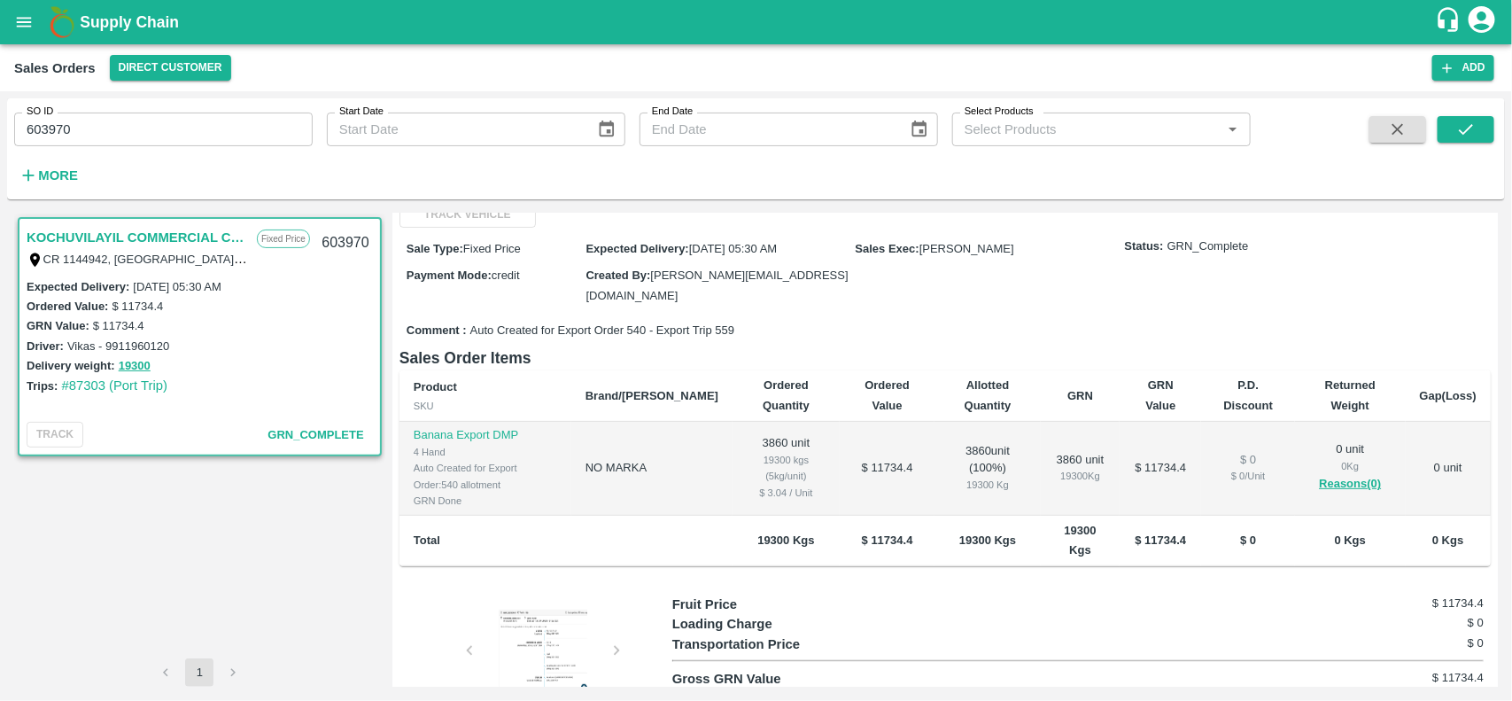
scroll to position [255, 0]
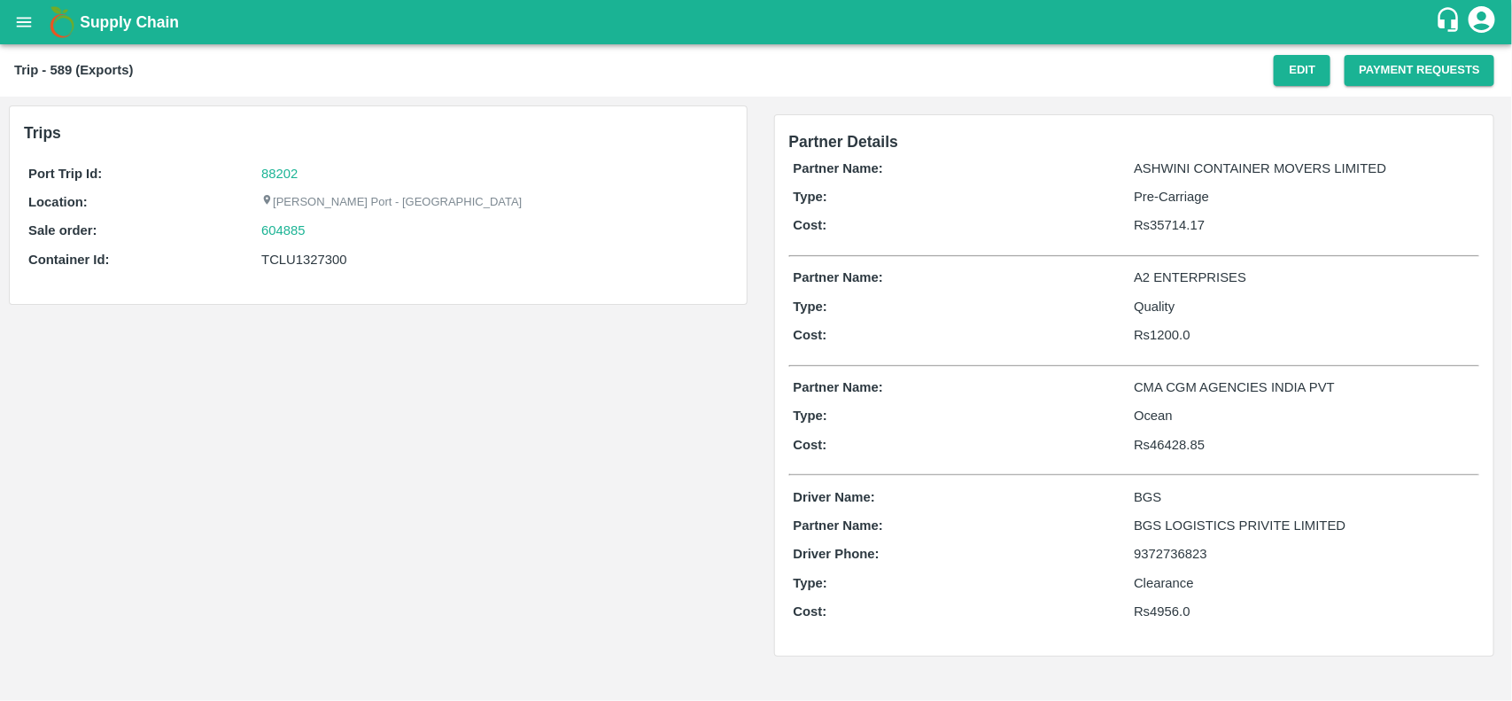
click at [303, 169] on div "88202" at bounding box center [494, 173] width 466 height 19
copy link "88202"
click at [303, 169] on div "88202" at bounding box center [494, 173] width 466 height 19
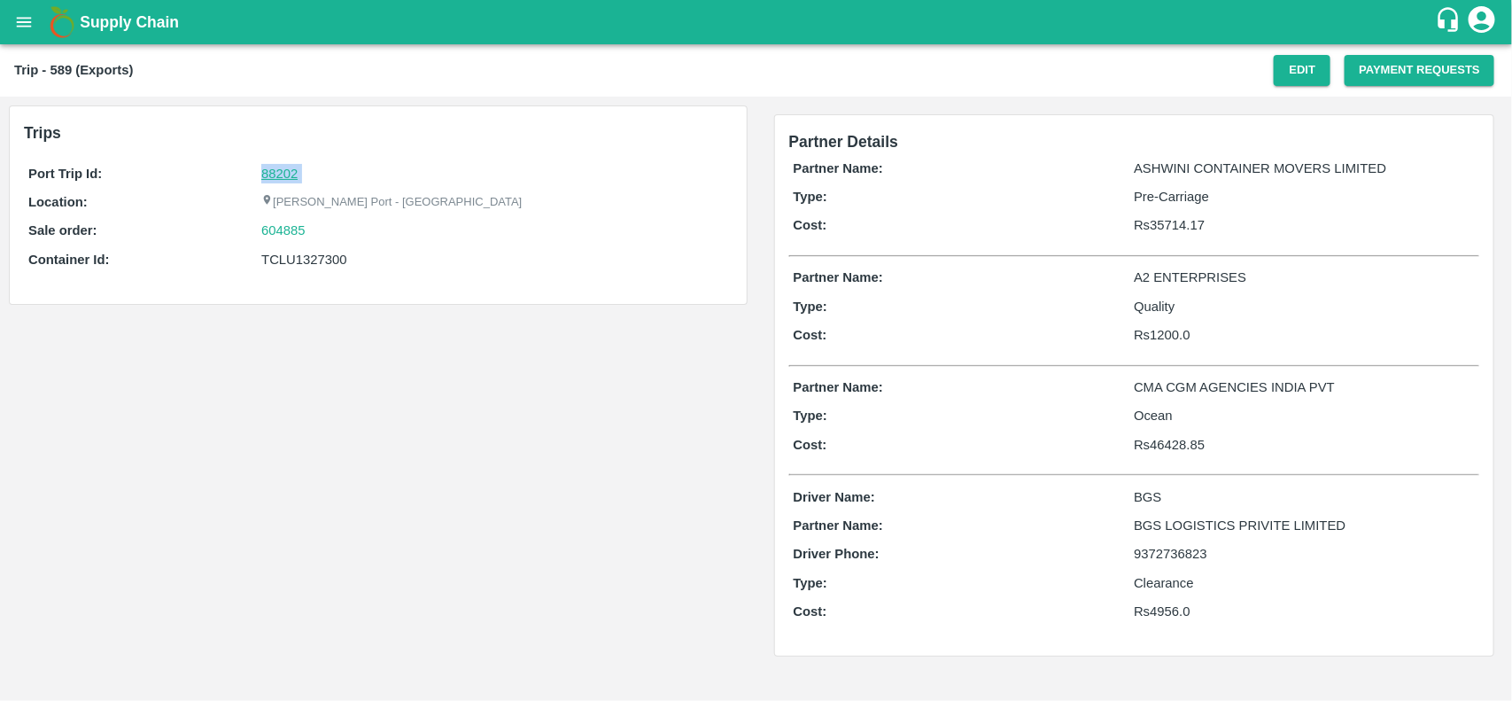
click at [272, 170] on link "88202" at bounding box center [279, 174] width 36 height 14
click at [311, 230] on div "604885" at bounding box center [494, 230] width 466 height 19
copy link "604885"
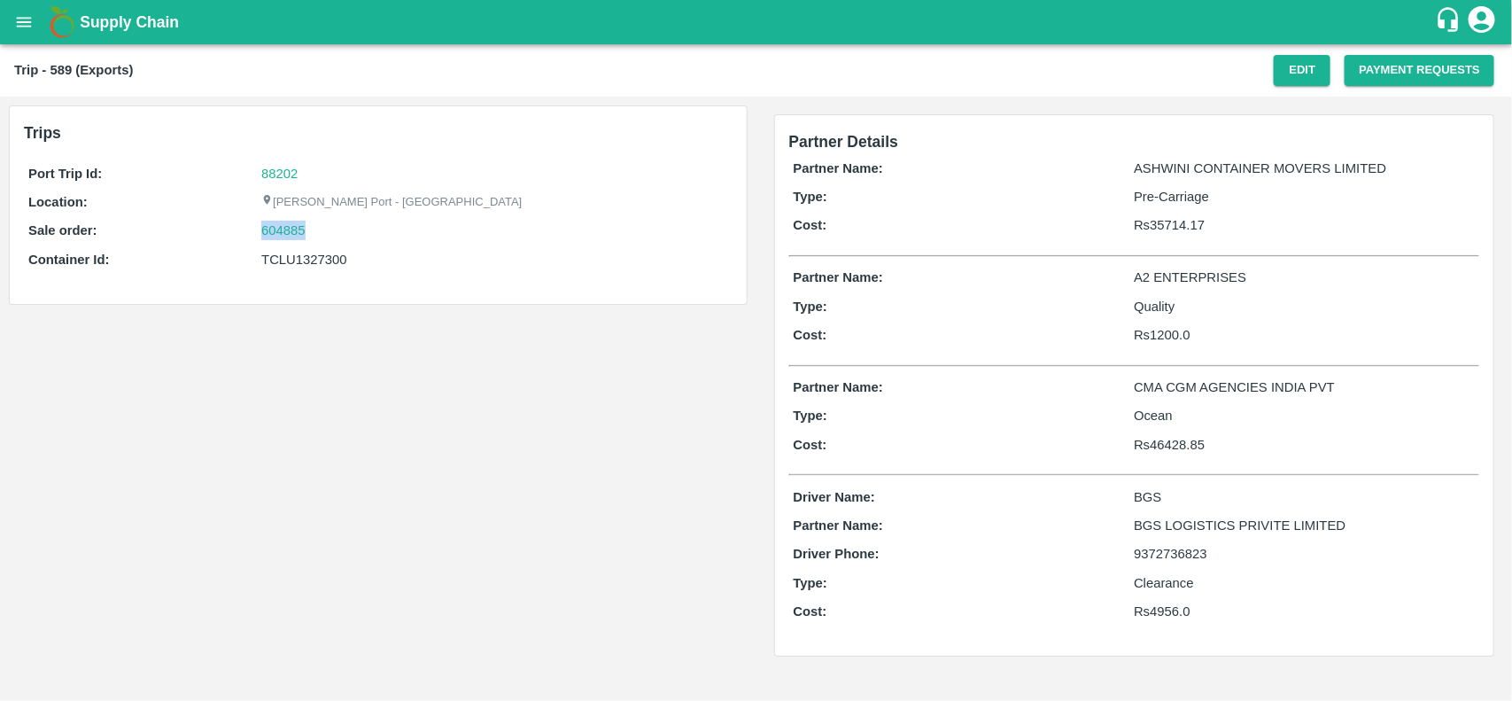
click at [311, 230] on div "604885" at bounding box center [494, 230] width 466 height 19
click at [231, 237] on p "Sale order:" at bounding box center [144, 230] width 233 height 19
click at [319, 230] on div "604885" at bounding box center [494, 230] width 466 height 19
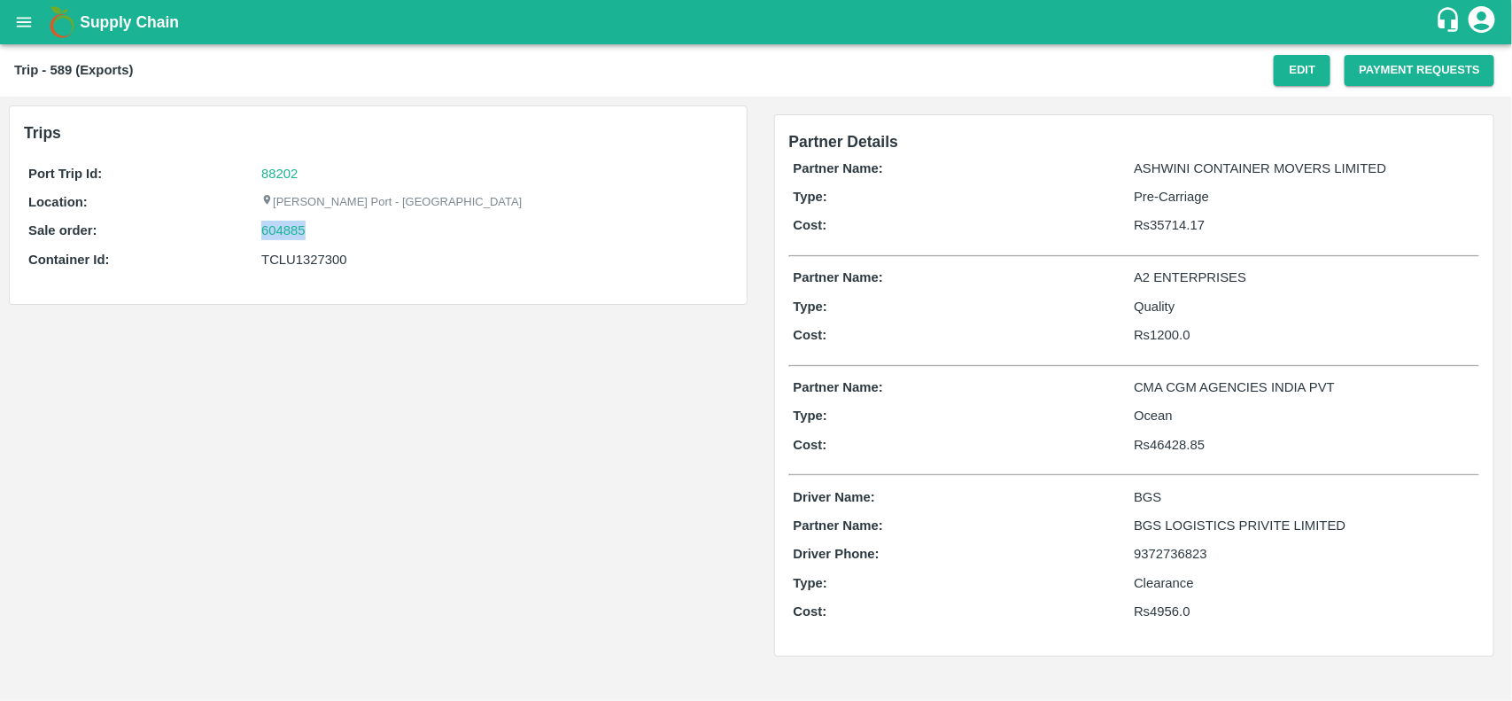
copy link "604885"
click at [319, 230] on div "604885" at bounding box center [494, 230] width 466 height 19
click at [283, 229] on link "604885" at bounding box center [283, 230] width 44 height 19
click at [301, 251] on div "TCLU1327300" at bounding box center [494, 259] width 466 height 19
copy div "TCLU1327300"
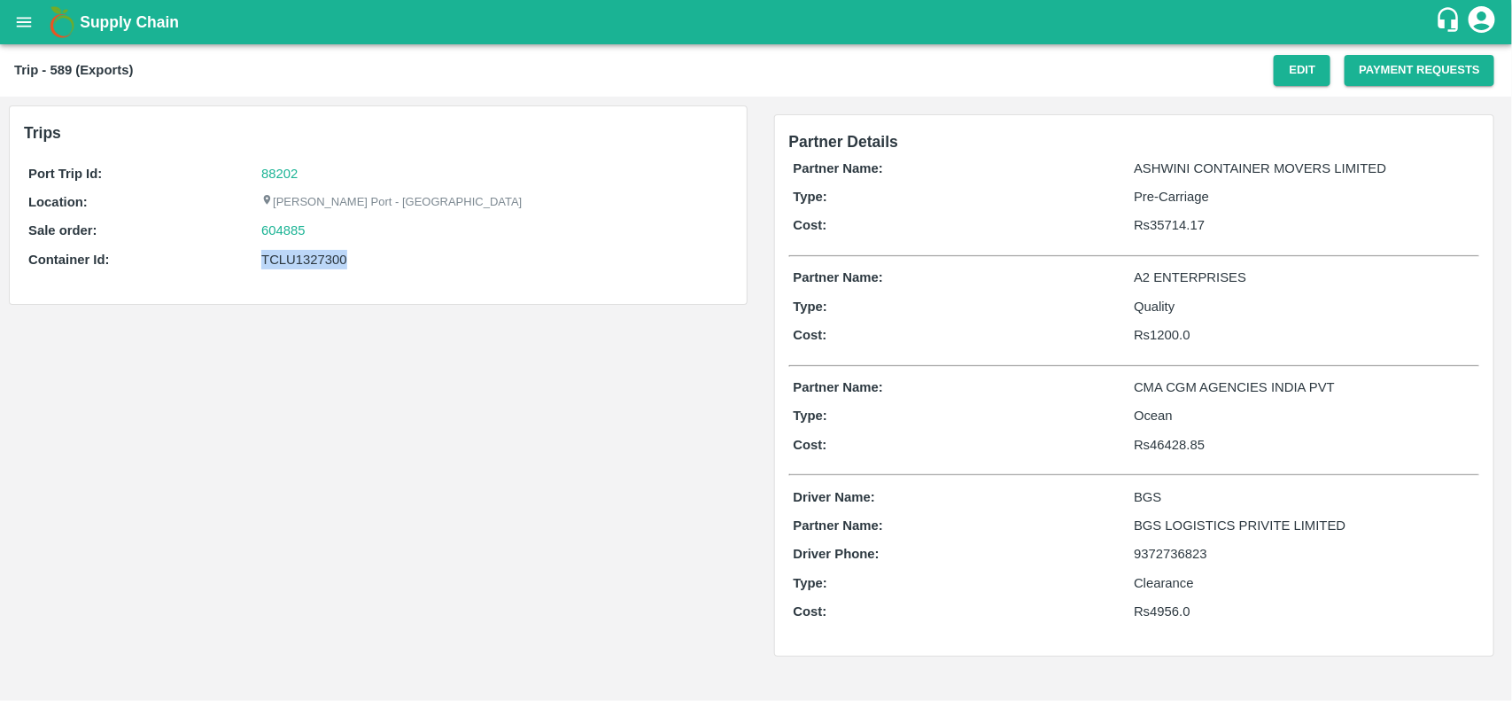
click at [301, 251] on div "TCLU1327300" at bounding box center [494, 259] width 466 height 19
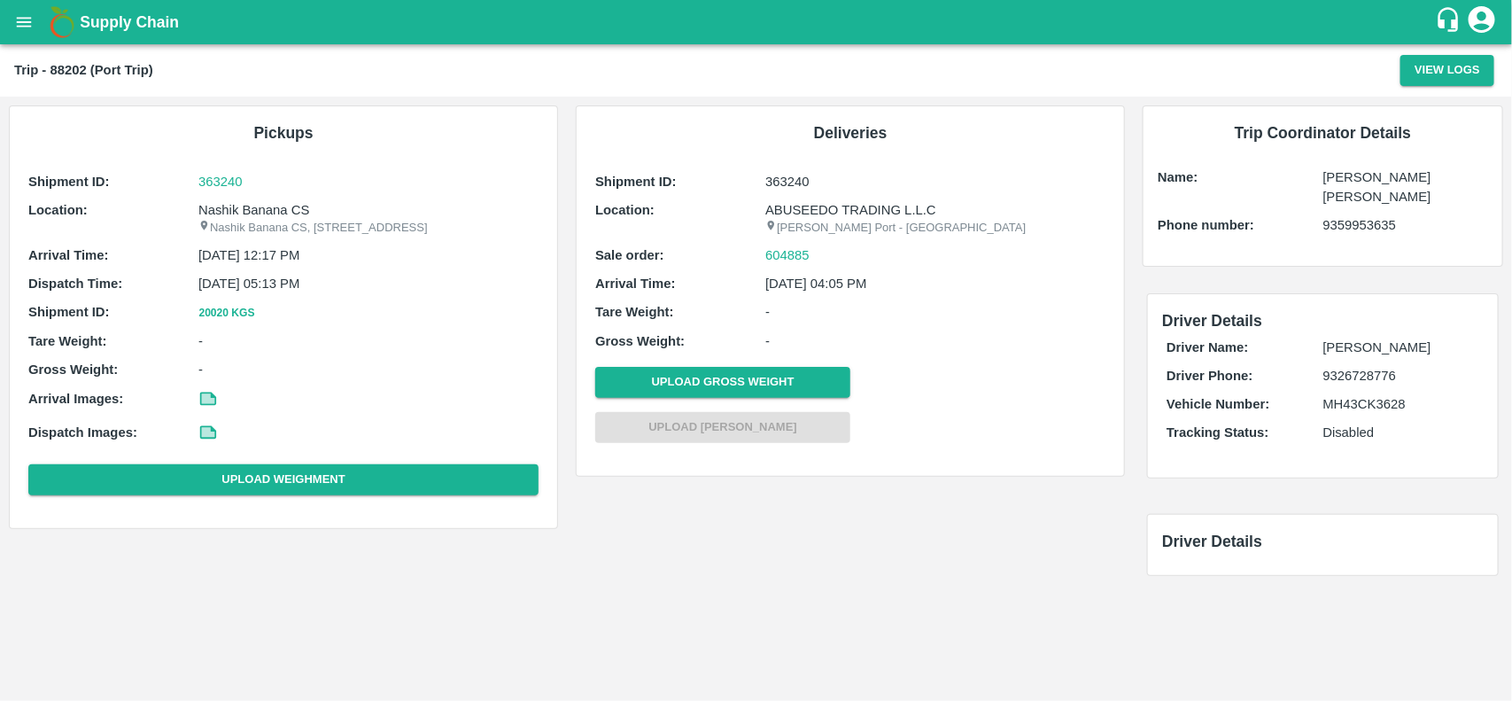
click at [245, 209] on p "Nashik Banana CS" at bounding box center [368, 209] width 340 height 19
copy p "Banana"
click at [245, 209] on p "Nashik Banana CS" at bounding box center [368, 209] width 340 height 19
copy p "Nashik Banana CS"
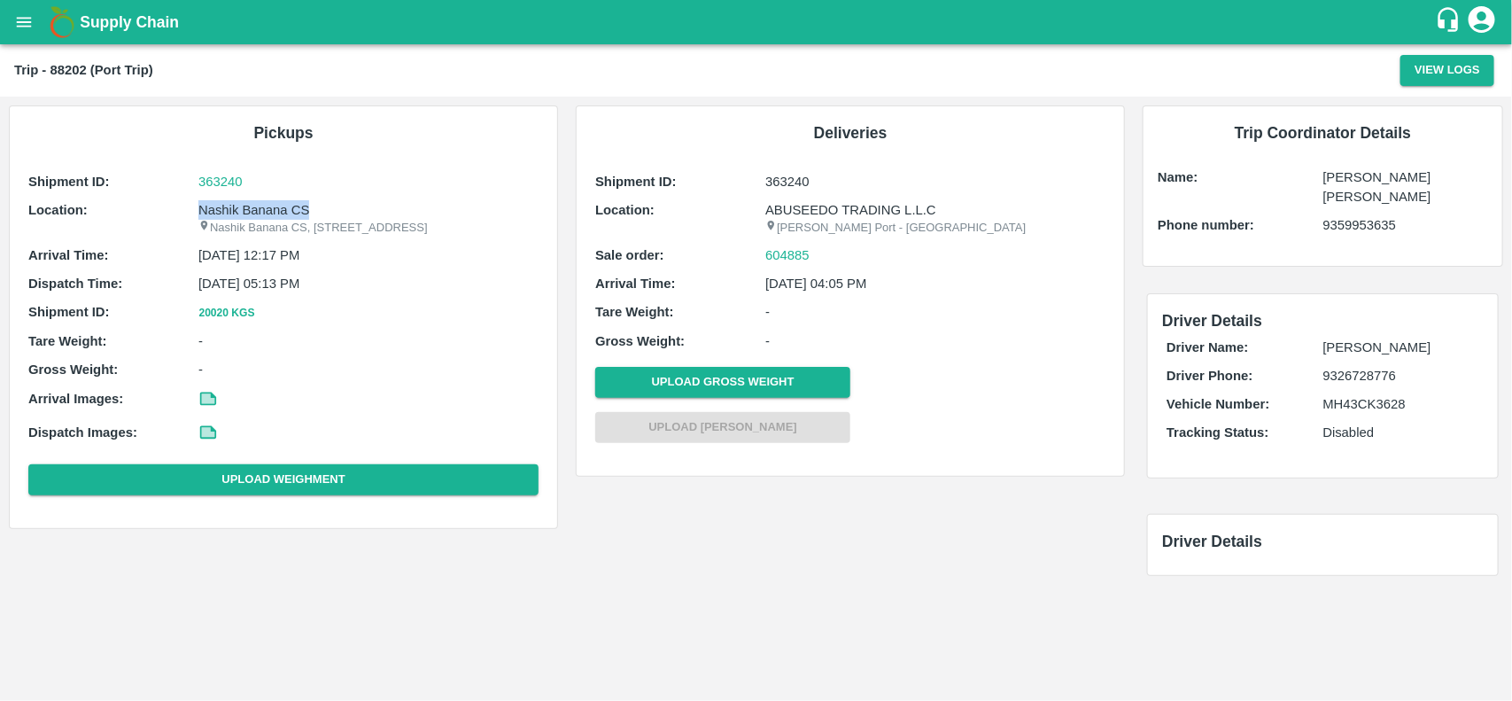
click at [245, 209] on p "Nashik Banana CS" at bounding box center [368, 209] width 340 height 19
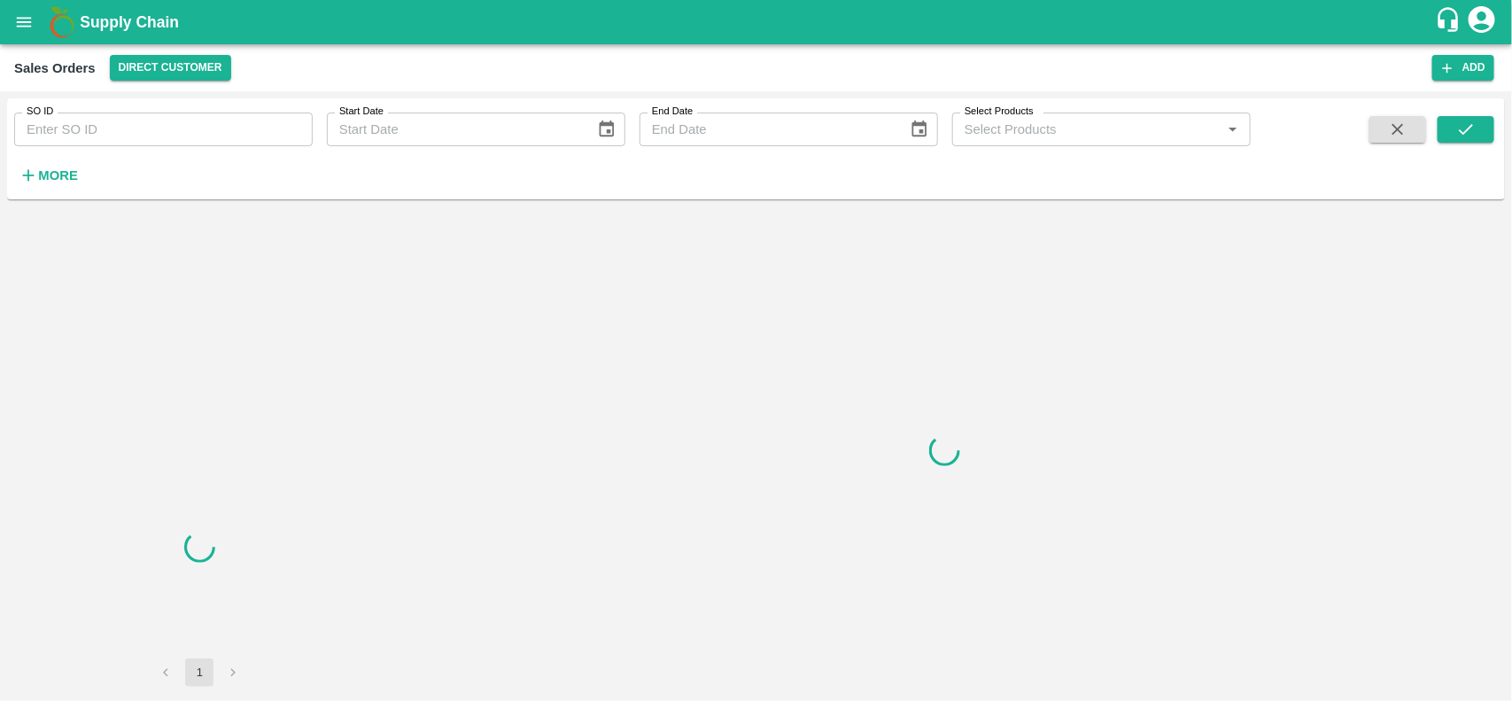
click at [202, 142] on input "SO ID" at bounding box center [163, 130] width 299 height 34
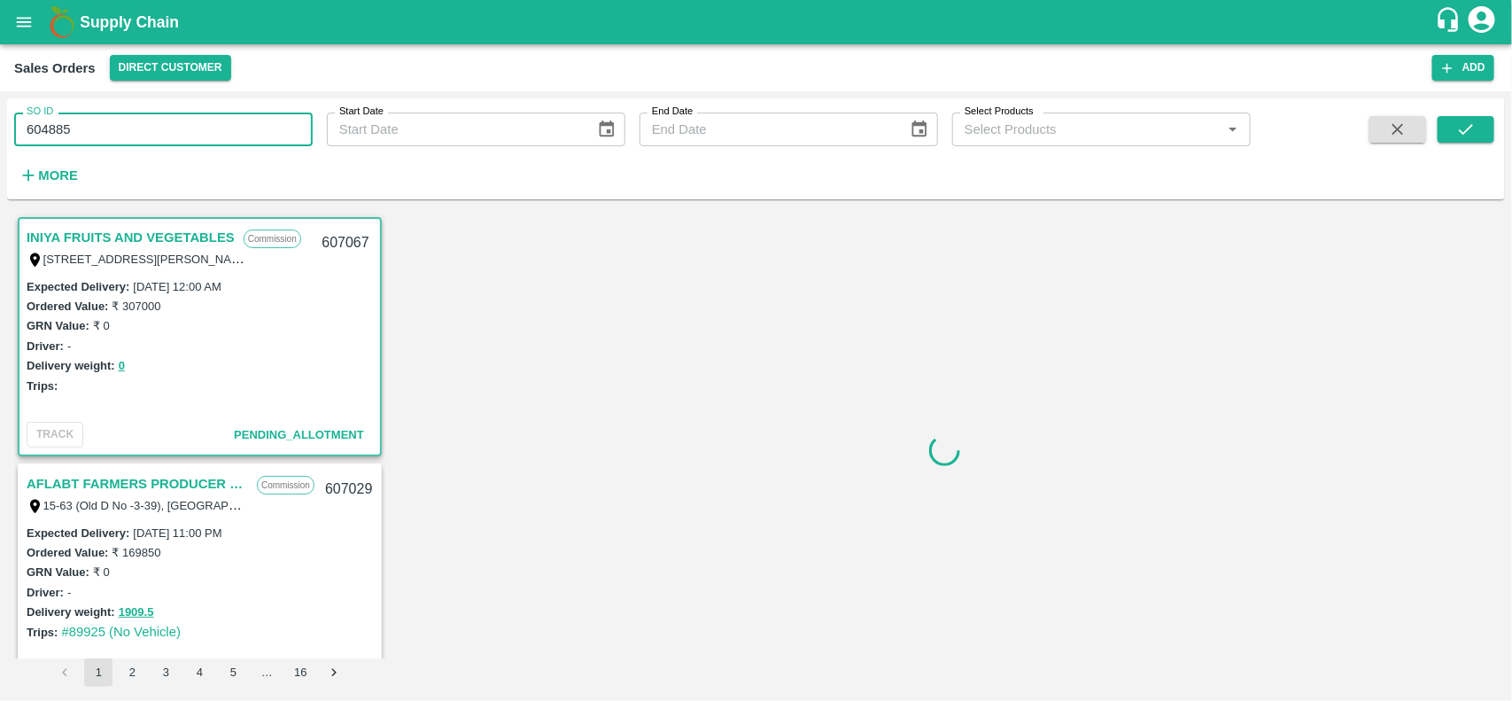
click at [202, 142] on input "604885" at bounding box center [163, 130] width 299 height 34
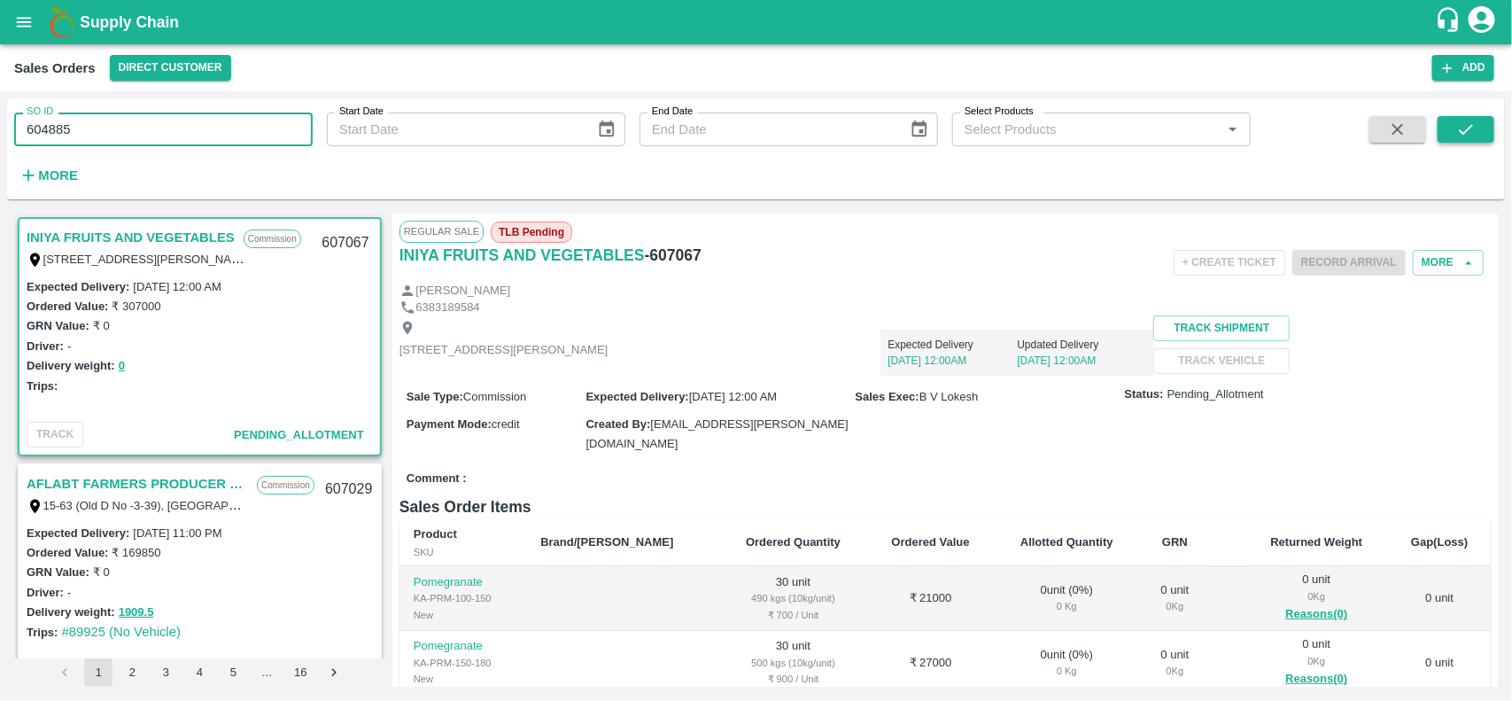
type input "604885"
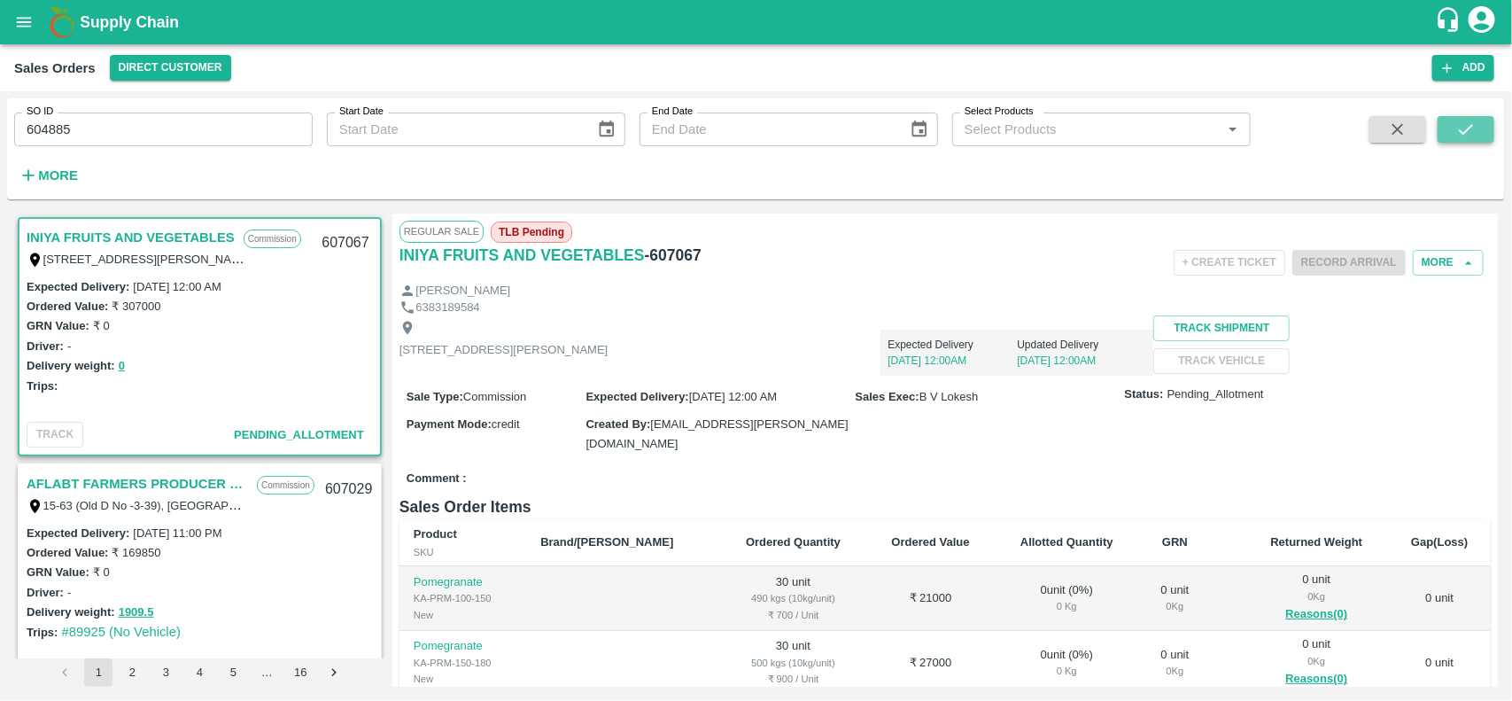
click at [1471, 140] on button "submit" at bounding box center [1466, 129] width 57 height 27
click at [1475, 147] on span at bounding box center [1466, 152] width 57 height 73
click at [1460, 139] on button "submit" at bounding box center [1466, 129] width 57 height 27
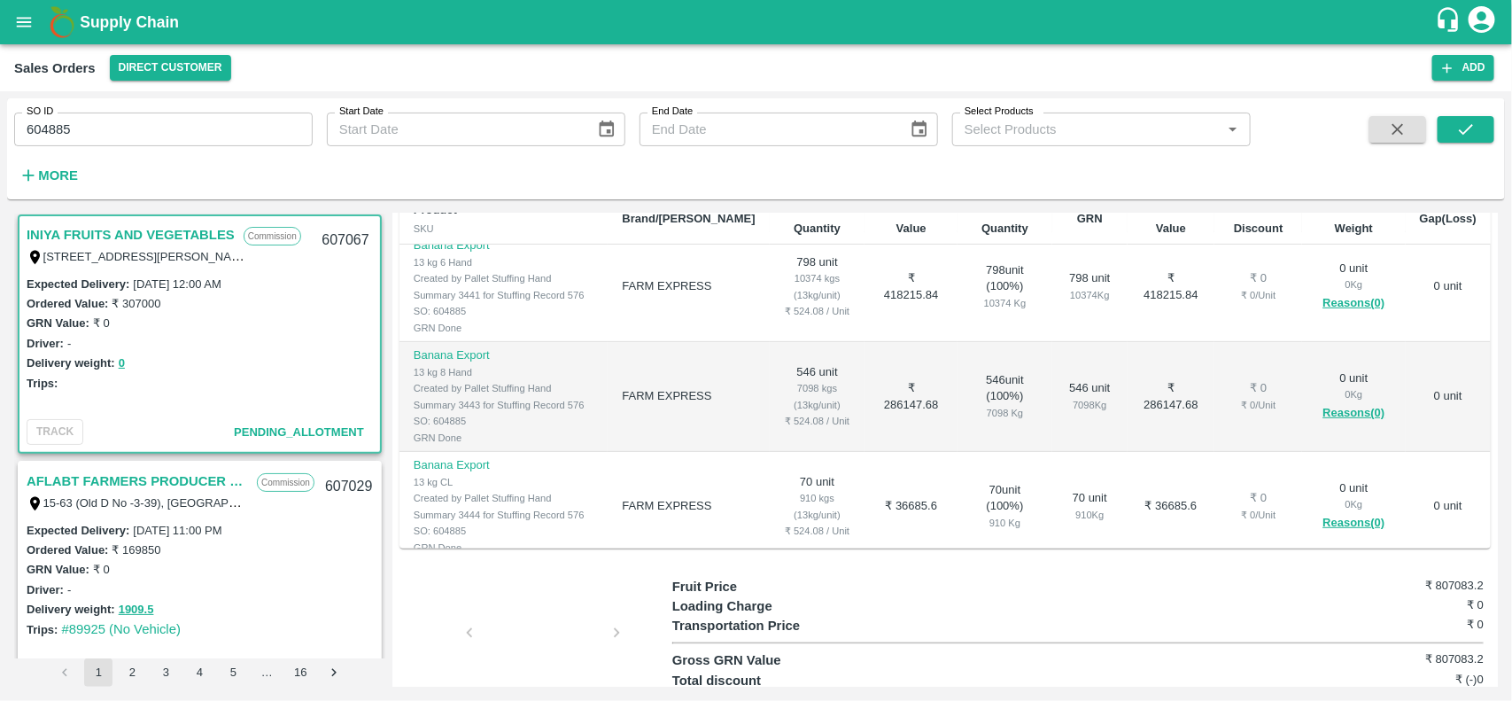
scroll to position [378, 0]
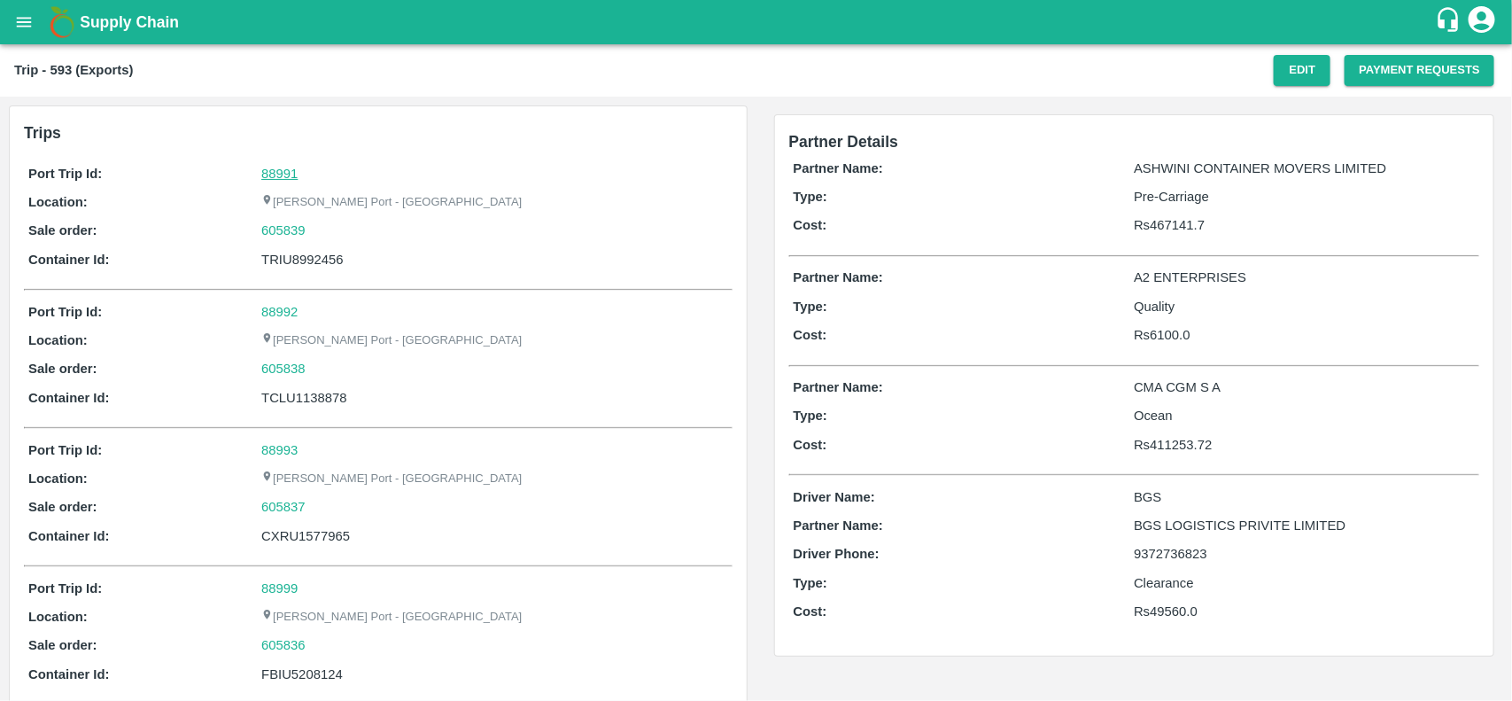
click at [268, 171] on link "88991" at bounding box center [279, 174] width 36 height 14
click at [321, 229] on div "605839" at bounding box center [494, 230] width 466 height 19
copy link "605839"
click at [321, 229] on div "605839" at bounding box center [494, 230] width 466 height 19
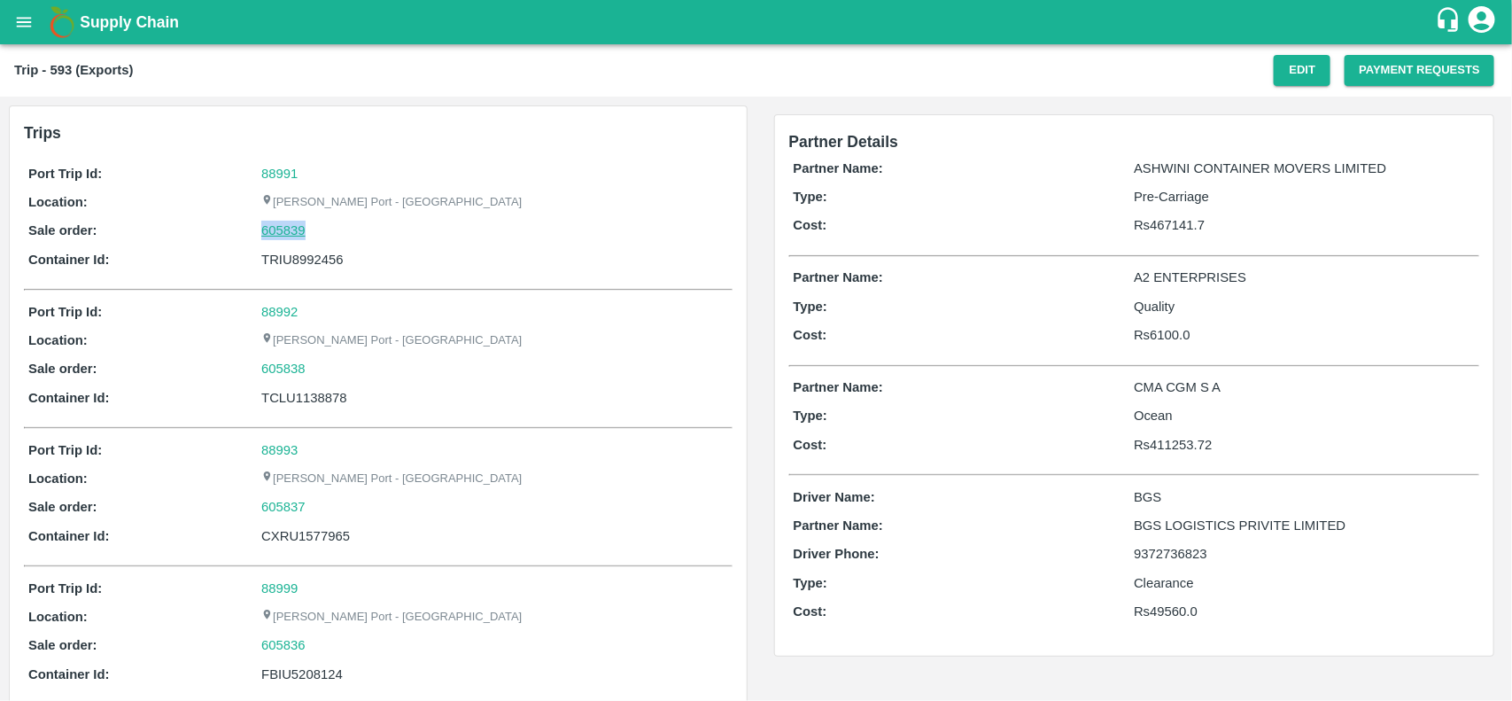
click at [289, 232] on link "605839" at bounding box center [283, 230] width 44 height 19
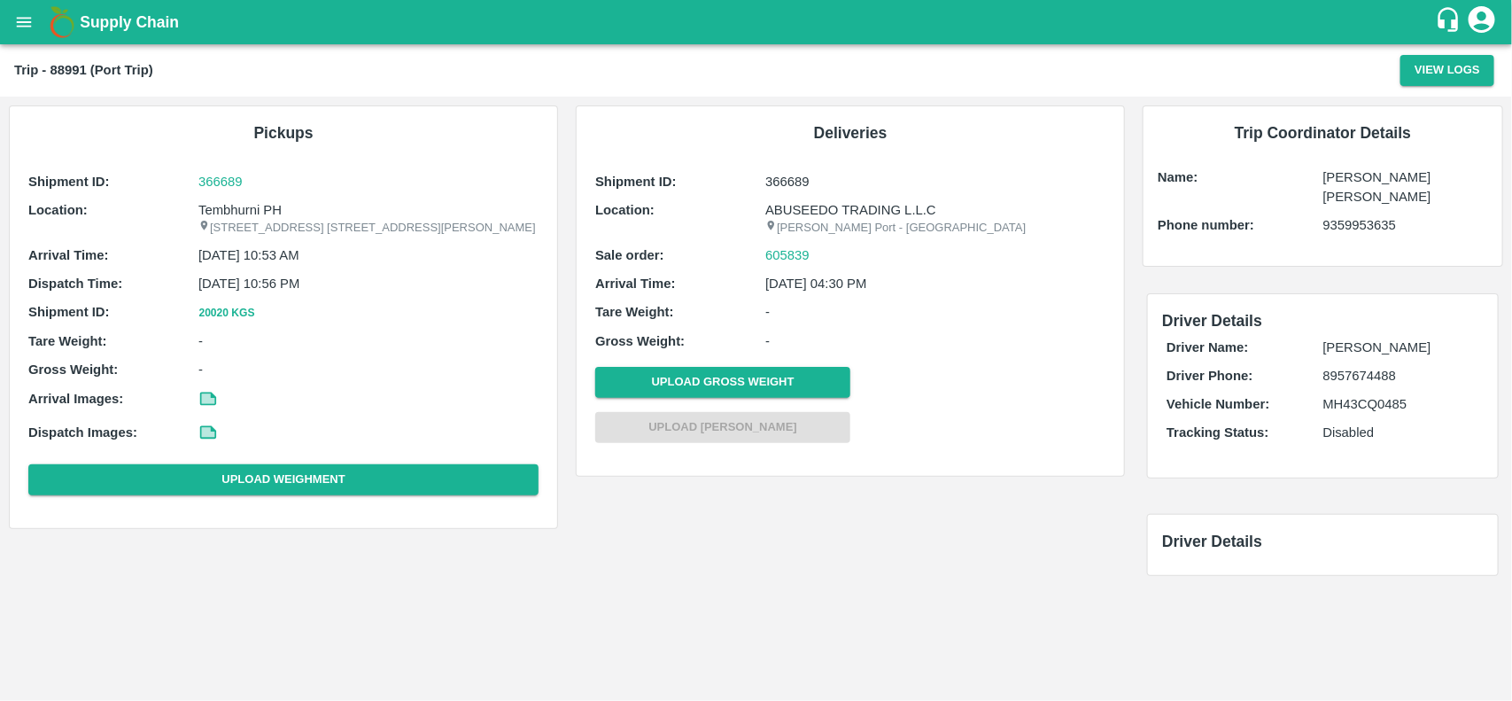
click at [224, 205] on p "Tembhurni PH" at bounding box center [368, 209] width 340 height 19
copy p "Tembhurni PH"
click at [224, 205] on p "Tembhurni PH" at bounding box center [368, 209] width 340 height 19
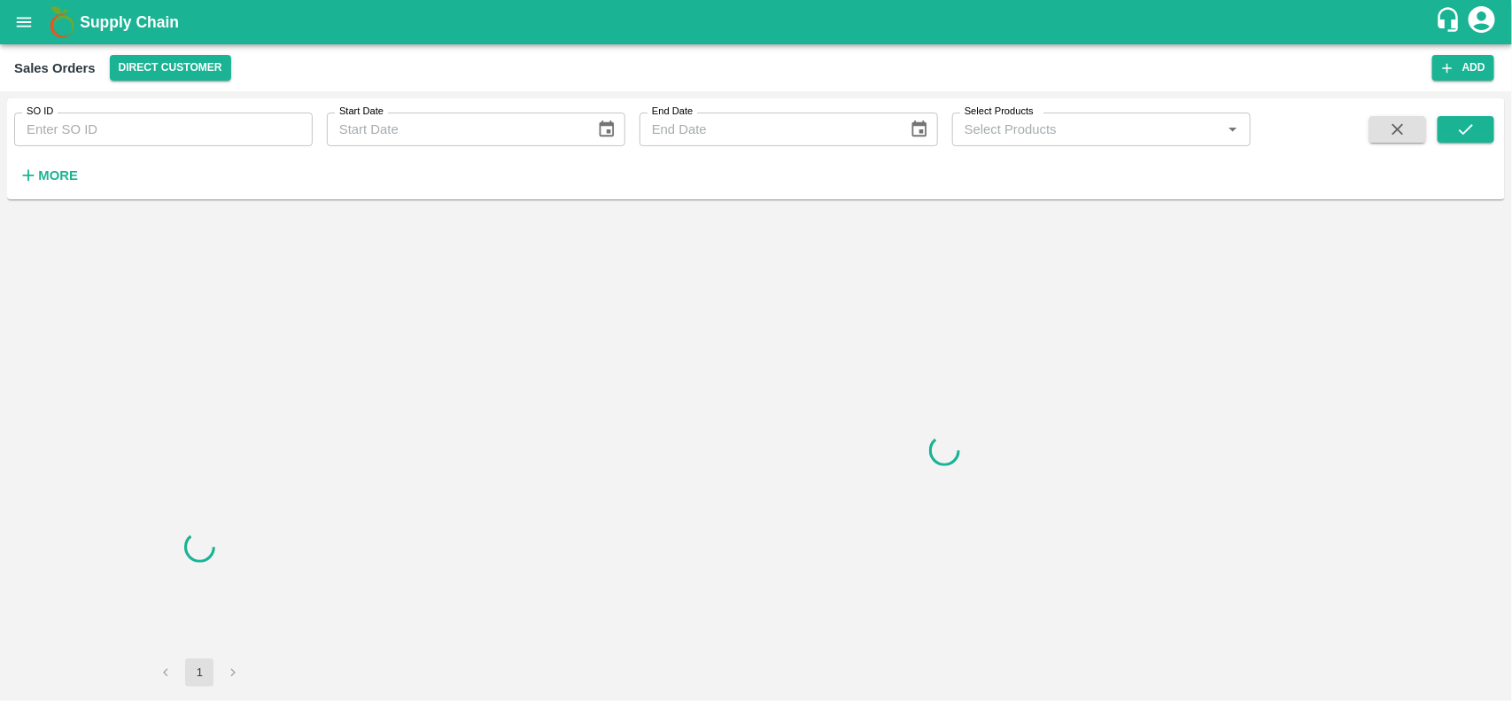
drag, startPoint x: 220, startPoint y: 152, endPoint x: 215, endPoint y: 137, distance: 15.7
click at [215, 137] on div "SO ID SO ID Start Date Start Date End Date End Date Select Products Select Prod…" at bounding box center [625, 144] width 1251 height 92
click at [215, 137] on input "SO ID" at bounding box center [163, 130] width 299 height 34
click at [215, 137] on input "605839" at bounding box center [163, 130] width 299 height 34
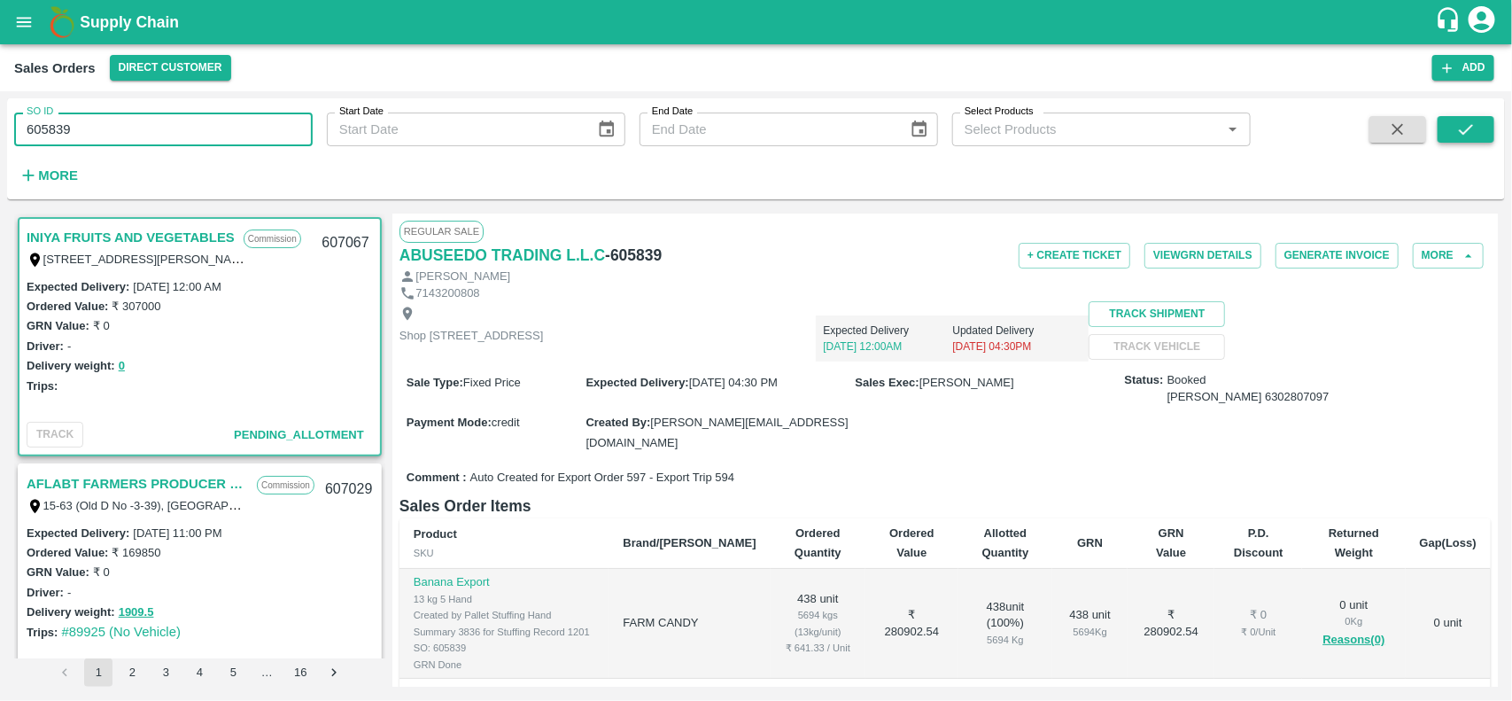
type input "605839"
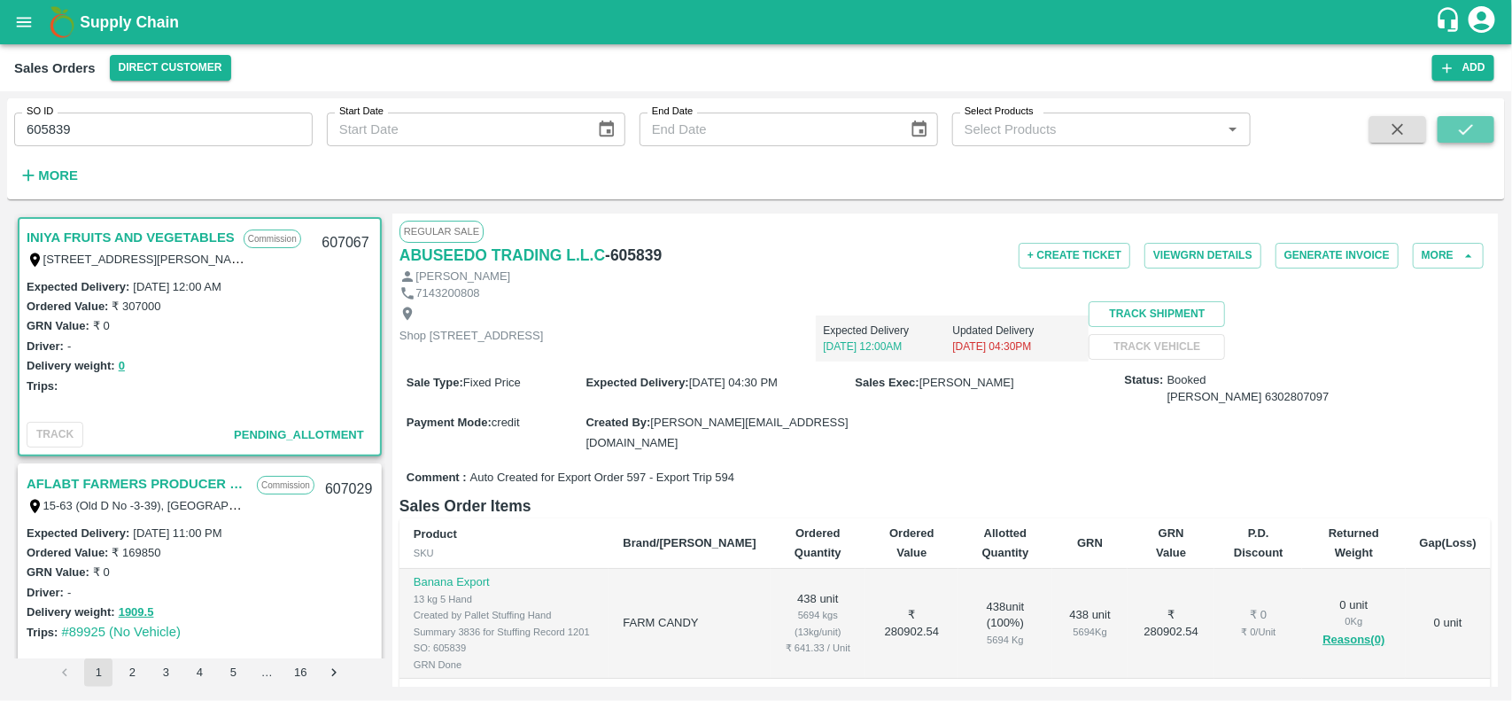
click at [1472, 134] on icon "submit" at bounding box center [1465, 129] width 19 height 19
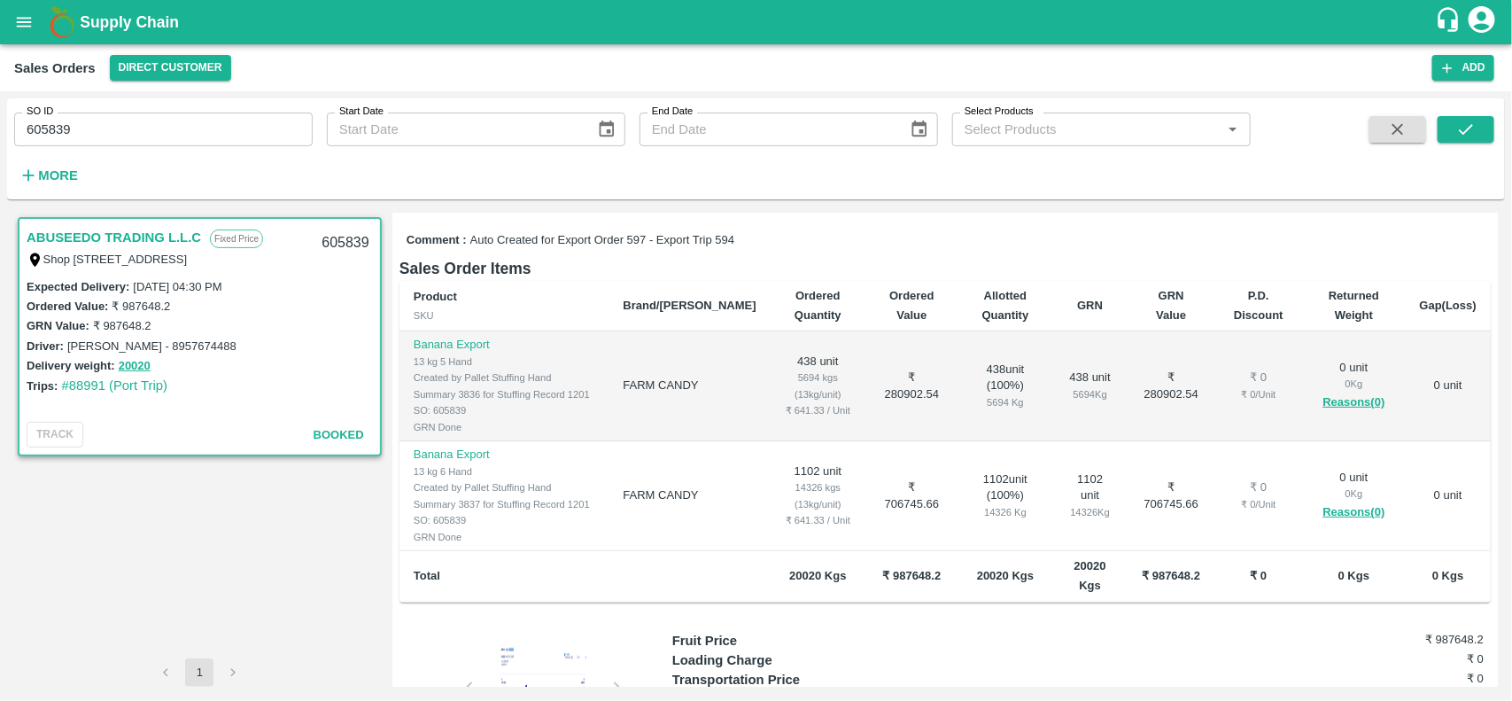
scroll to position [239, 0]
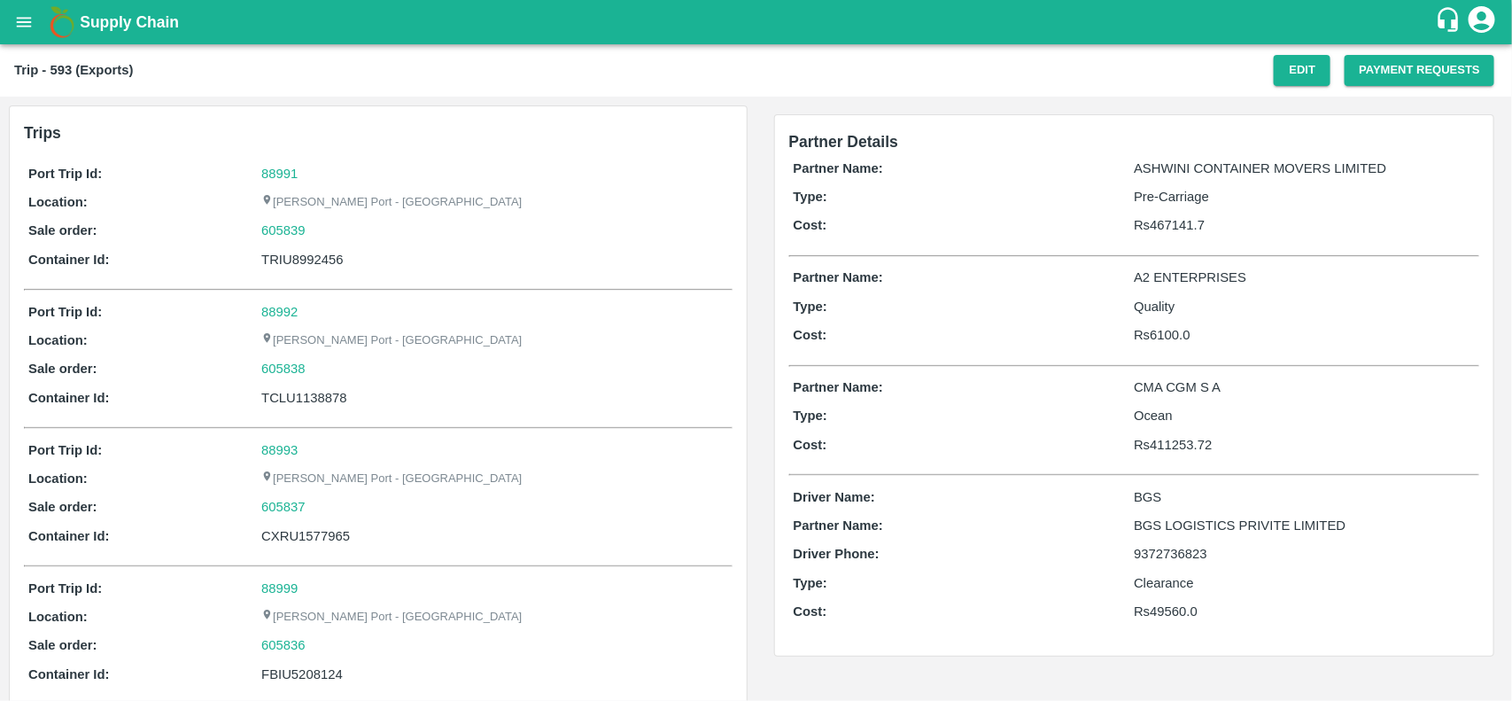
scroll to position [860, 0]
click at [283, 171] on link "88994" at bounding box center [279, 174] width 36 height 14
drag, startPoint x: 312, startPoint y: 237, endPoint x: 312, endPoint y: 228, distance: 9.7
click at [312, 228] on div "605849" at bounding box center [494, 230] width 466 height 19
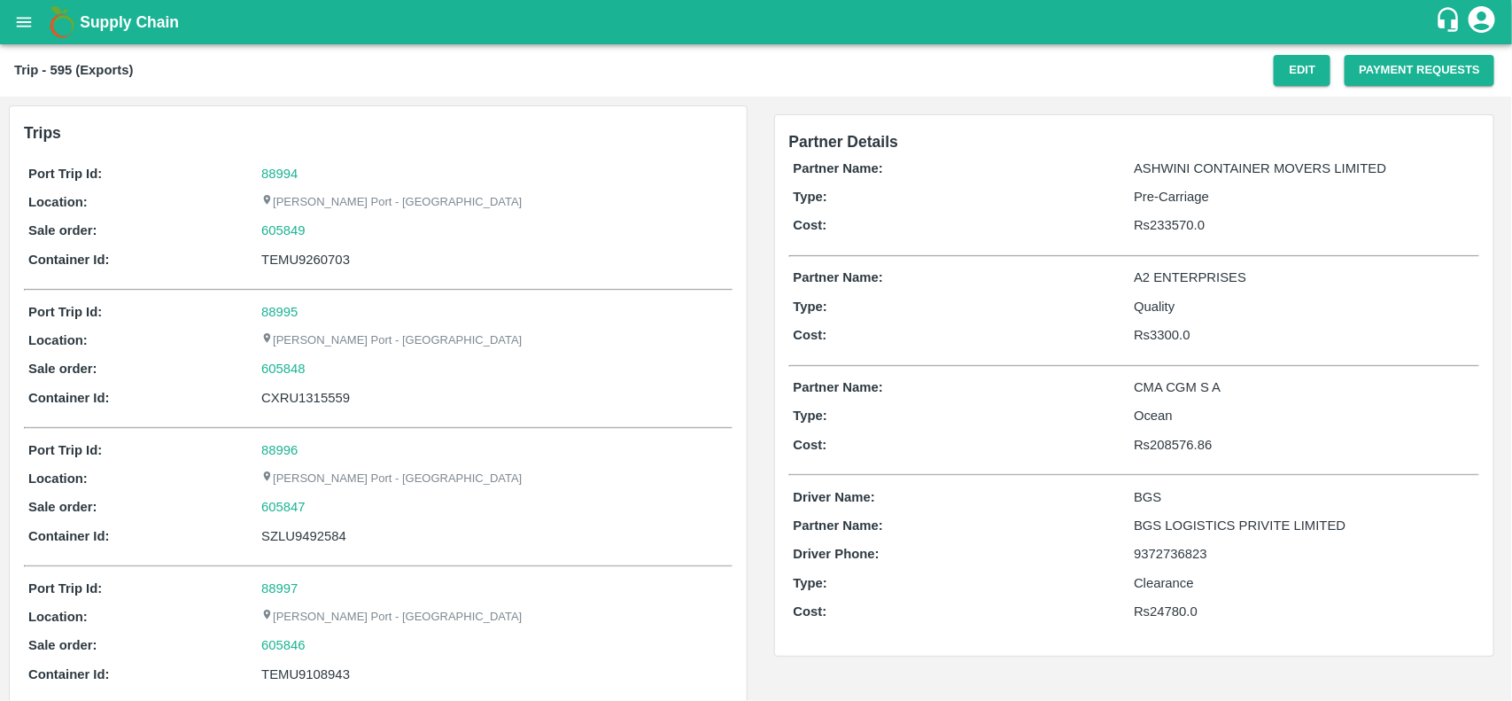
click at [312, 228] on div "605849" at bounding box center [494, 230] width 466 height 19
copy link "605849"
click at [312, 228] on div "605849" at bounding box center [494, 230] width 466 height 19
click at [294, 229] on link "605849" at bounding box center [283, 230] width 44 height 19
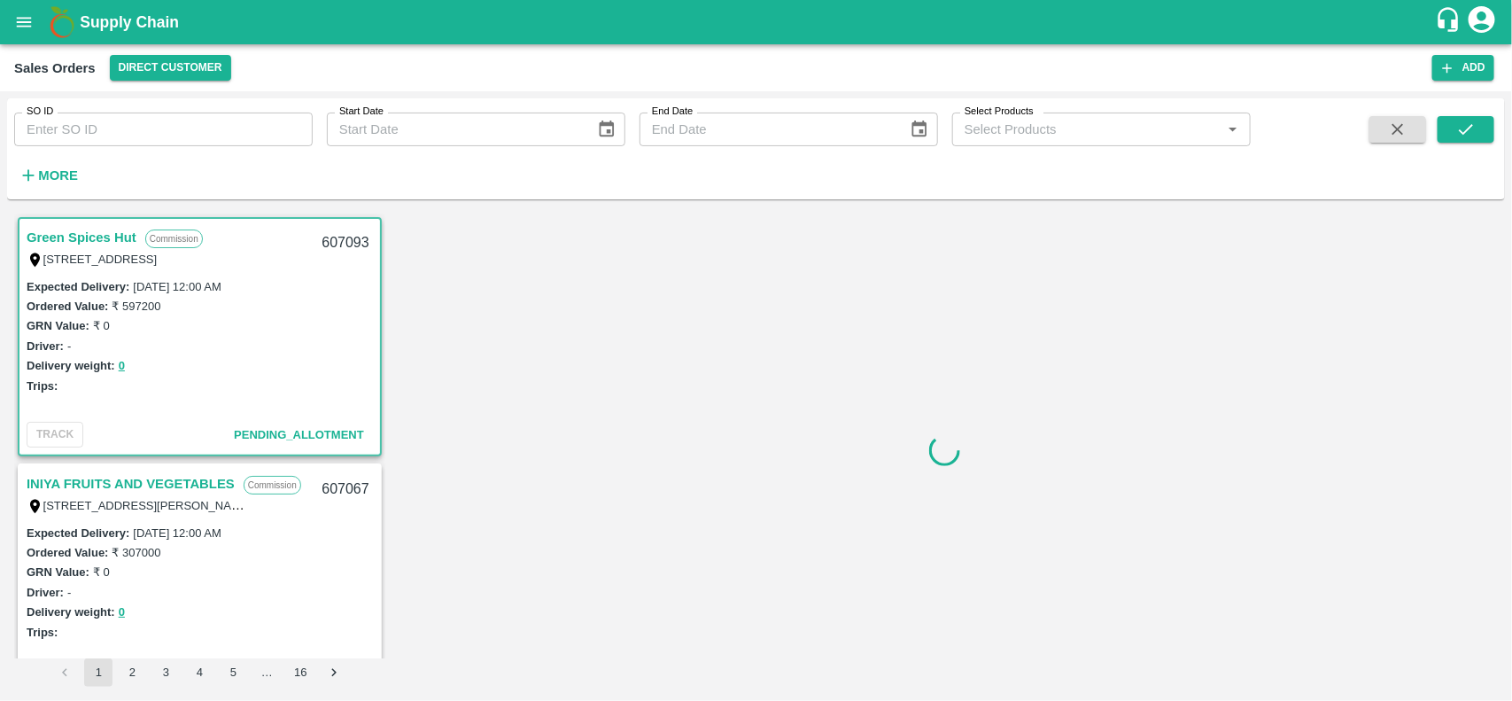
click at [166, 121] on input "SO ID" at bounding box center [163, 130] width 299 height 34
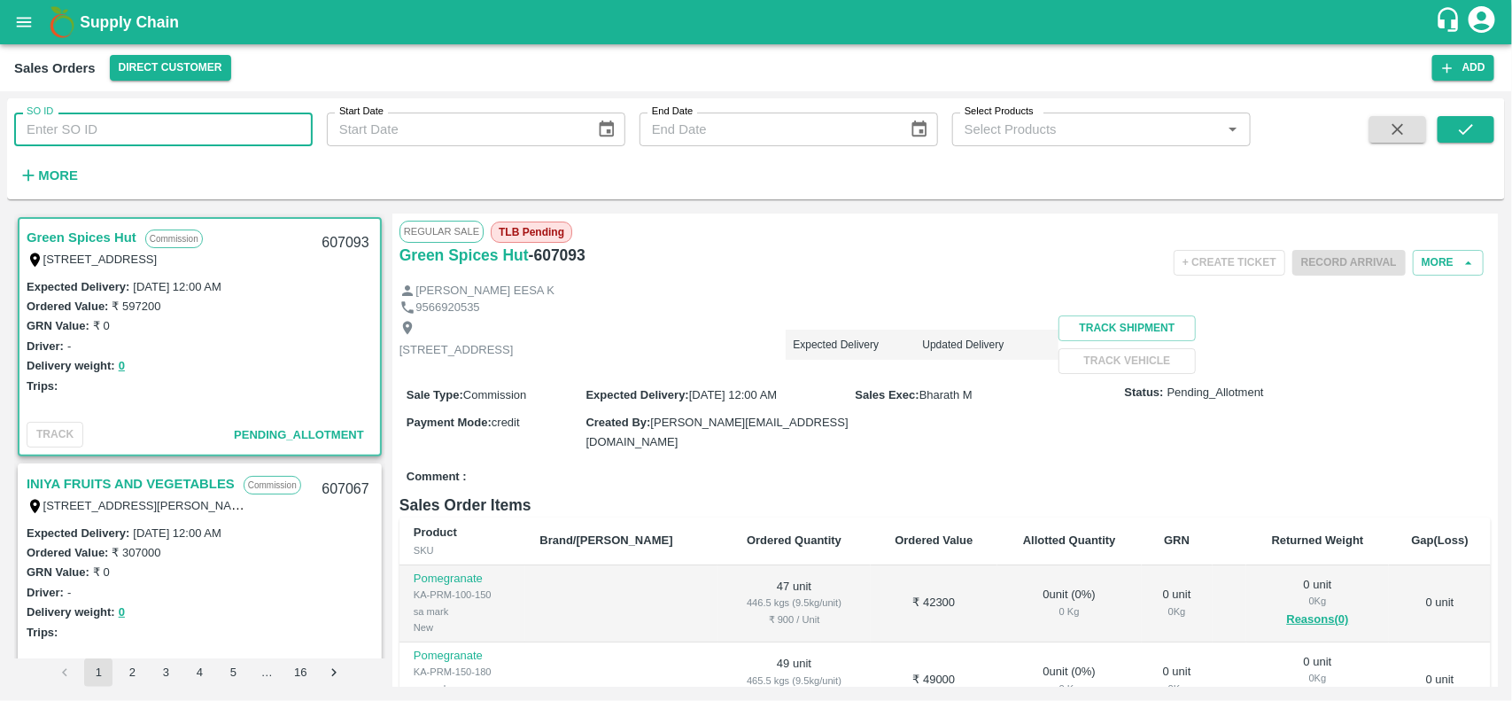
click at [166, 121] on input "SO ID" at bounding box center [163, 130] width 299 height 34
paste input "605849"
click at [166, 121] on input "605849" at bounding box center [163, 130] width 299 height 34
type input "605849"
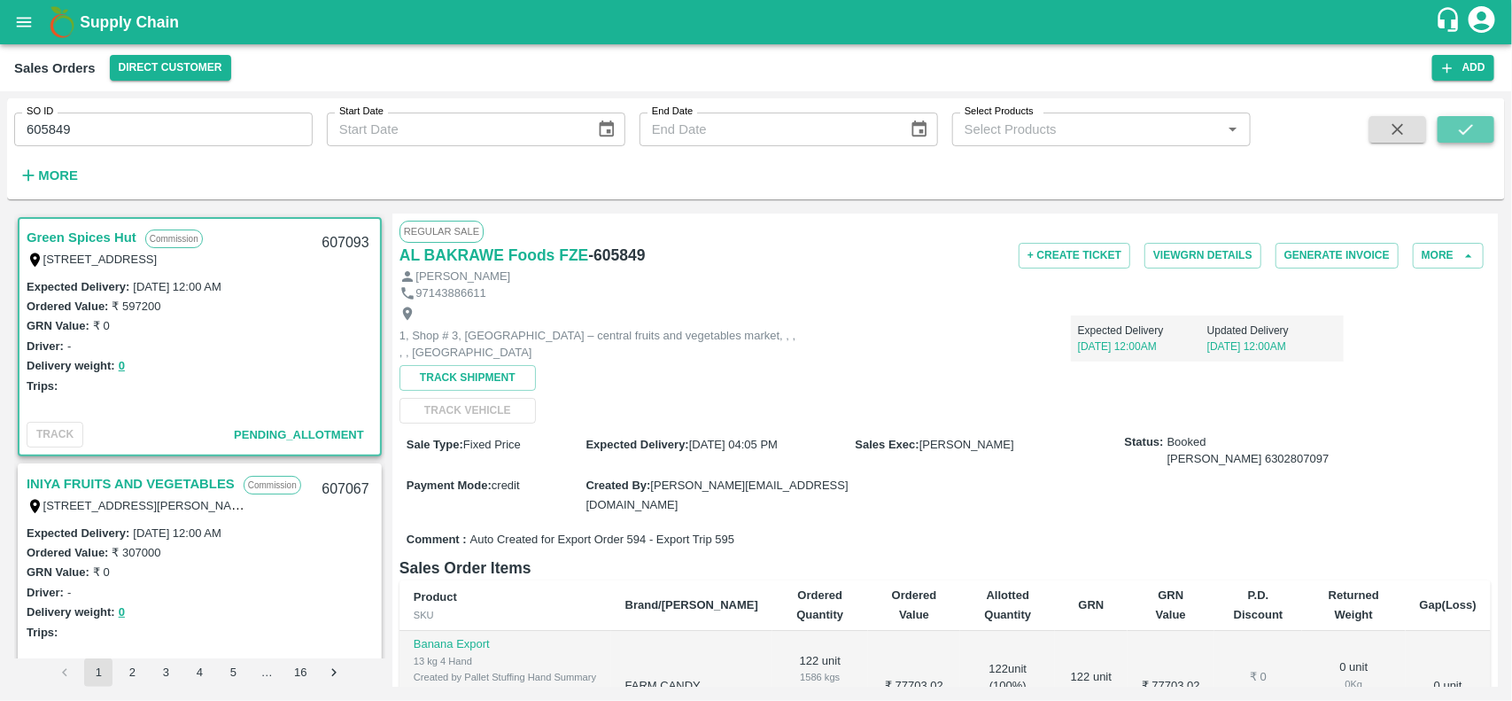
click at [1464, 121] on icon "submit" at bounding box center [1465, 129] width 19 height 19
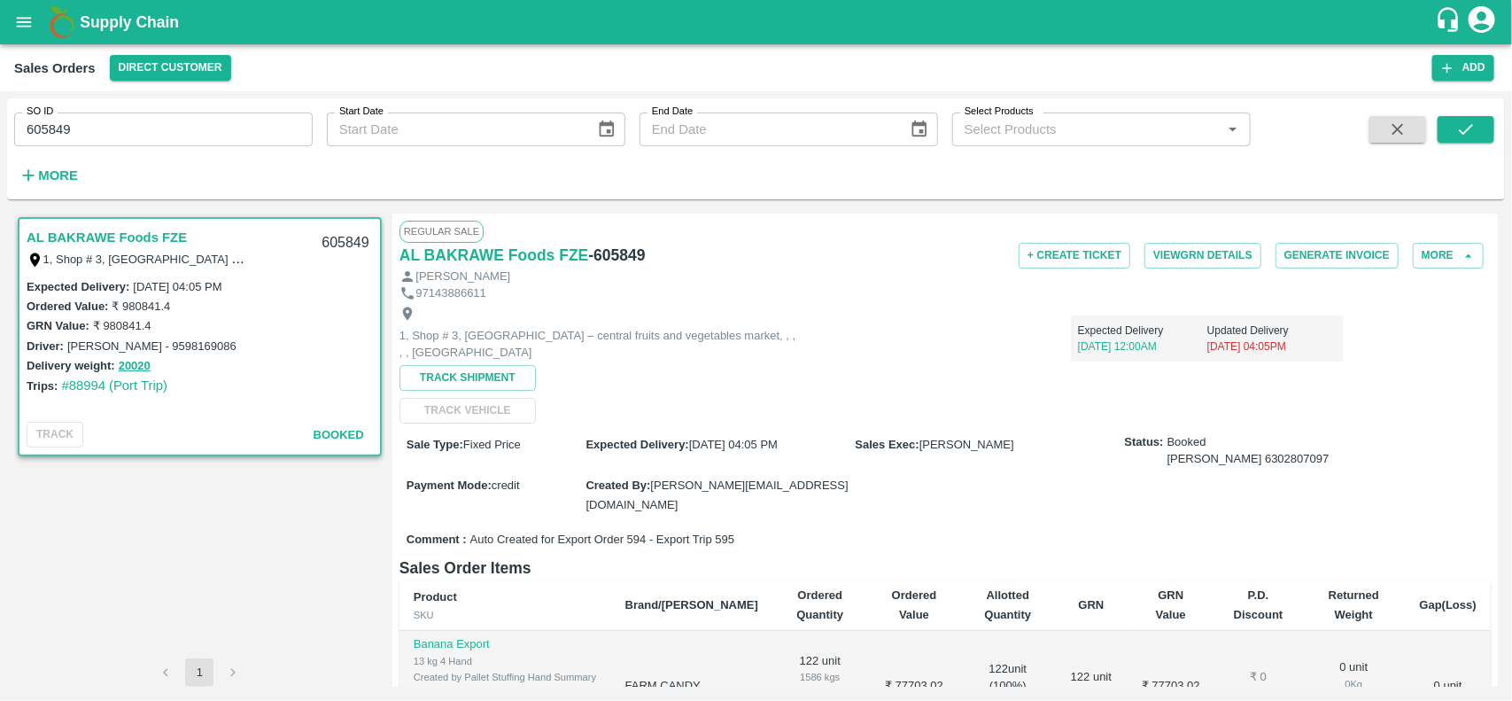
click at [781, 418] on div "1, Shop # 3, Ras Al Khor – central fruits and vegetables market, , , , , United…" at bounding box center [945, 362] width 1091 height 122
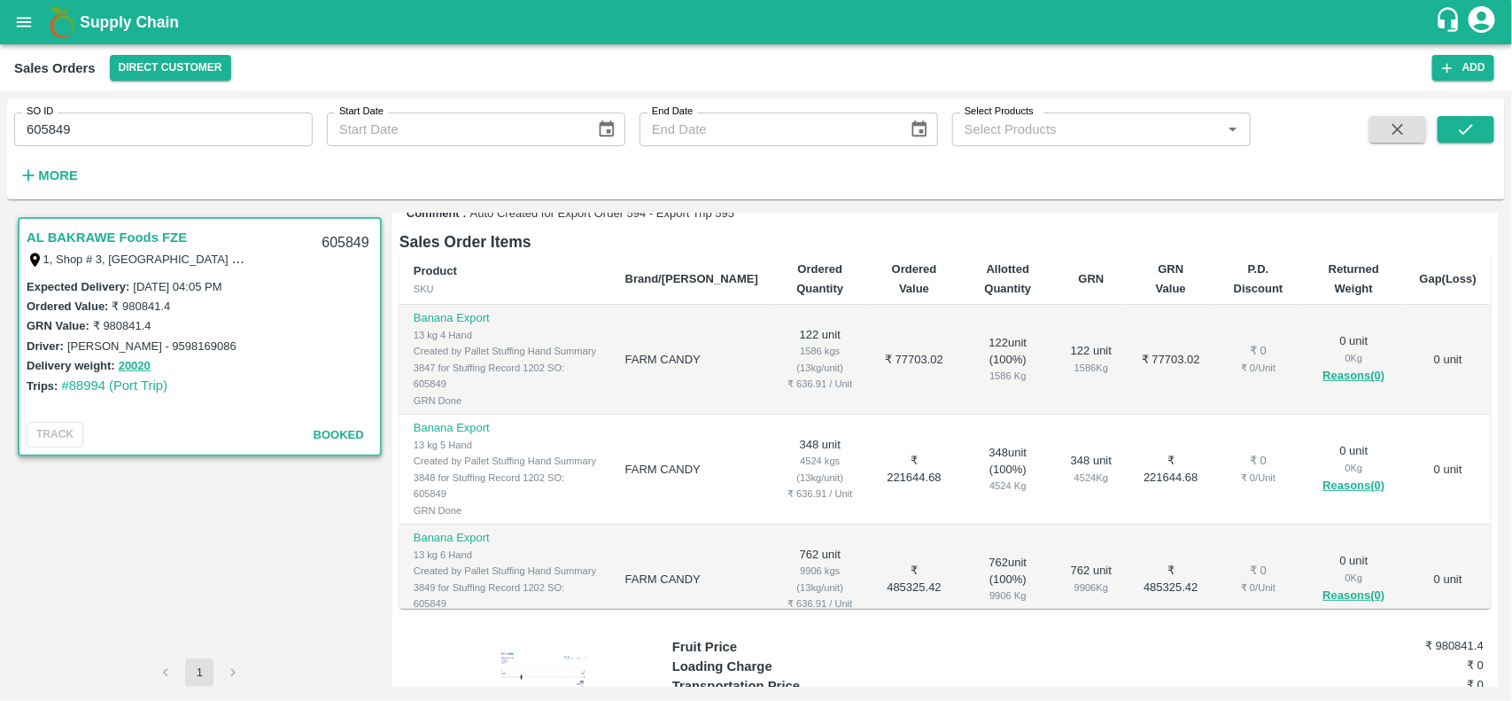
scroll to position [328, 0]
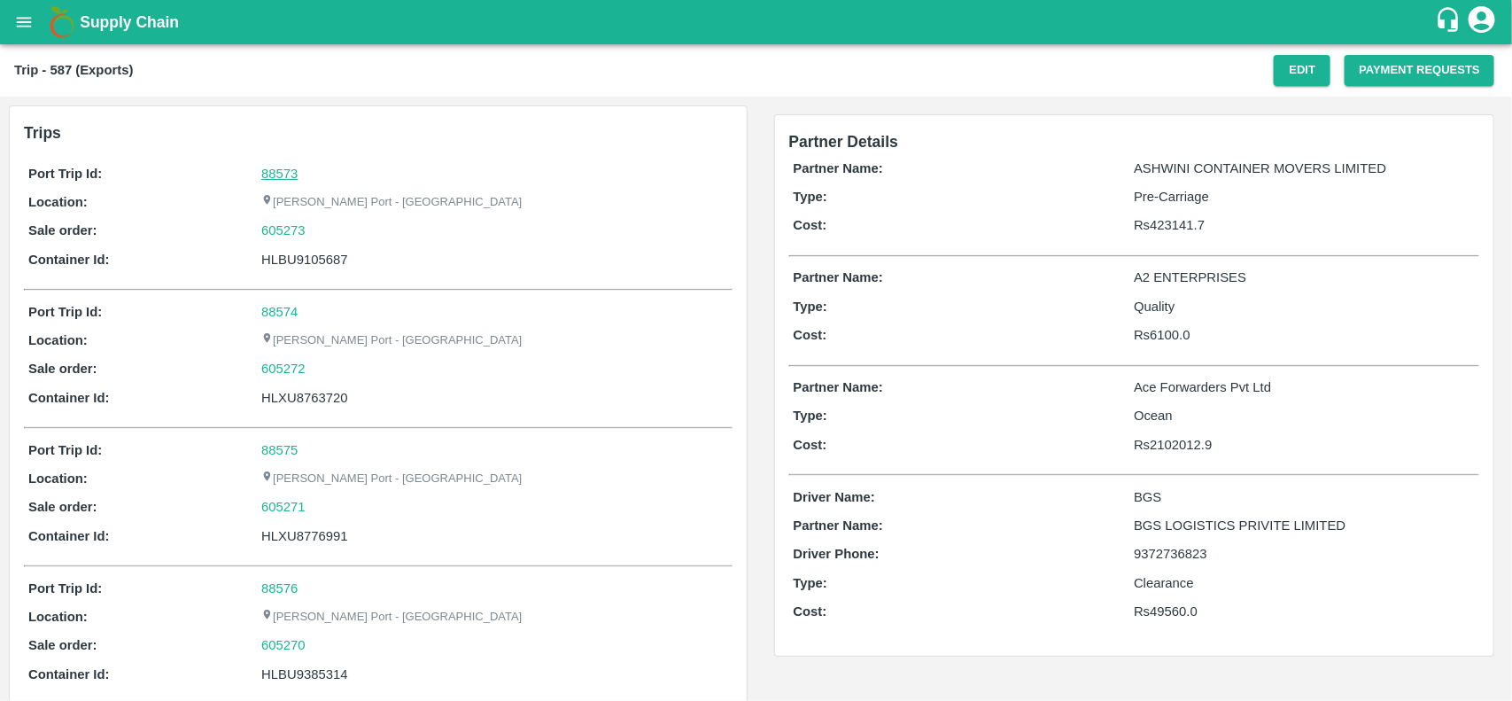
click at [280, 179] on link "88573" at bounding box center [279, 174] width 36 height 14
click at [316, 226] on div "605273" at bounding box center [494, 230] width 466 height 19
copy link "605273"
click at [316, 226] on div "605273" at bounding box center [494, 230] width 466 height 19
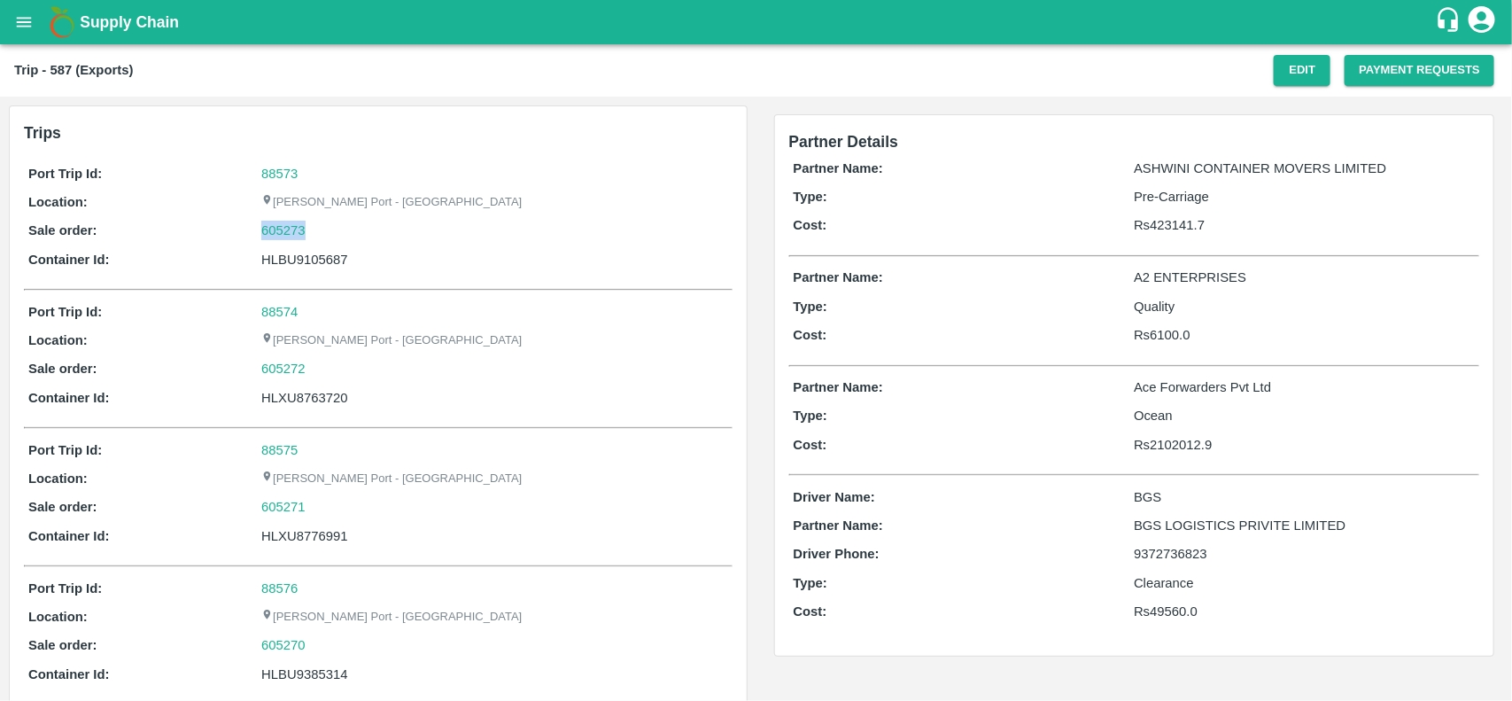
click at [316, 226] on div "605273" at bounding box center [494, 230] width 466 height 19
click at [275, 228] on link "605273" at bounding box center [283, 230] width 44 height 19
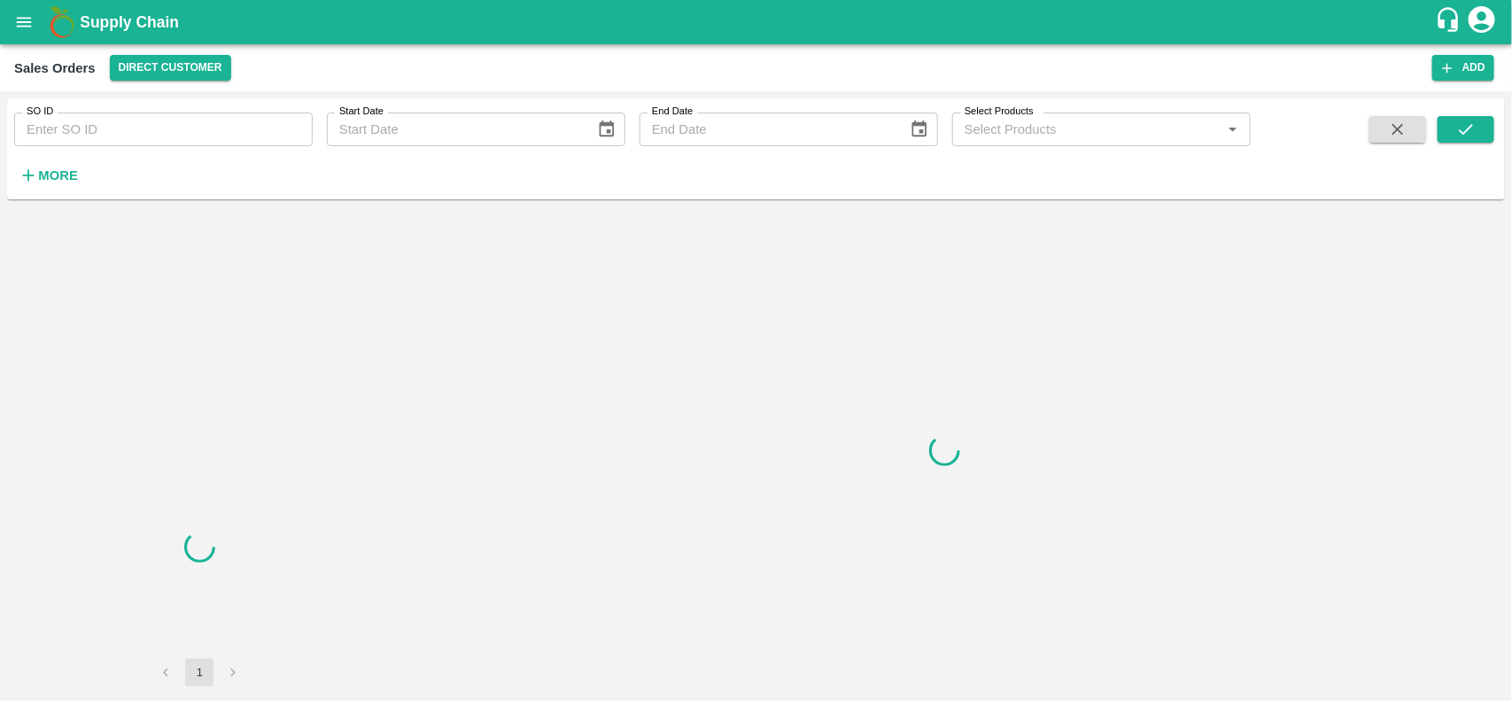
click at [105, 139] on input "SO ID" at bounding box center [163, 130] width 299 height 34
paste input "605273"
click at [105, 139] on input "605273" at bounding box center [163, 130] width 299 height 34
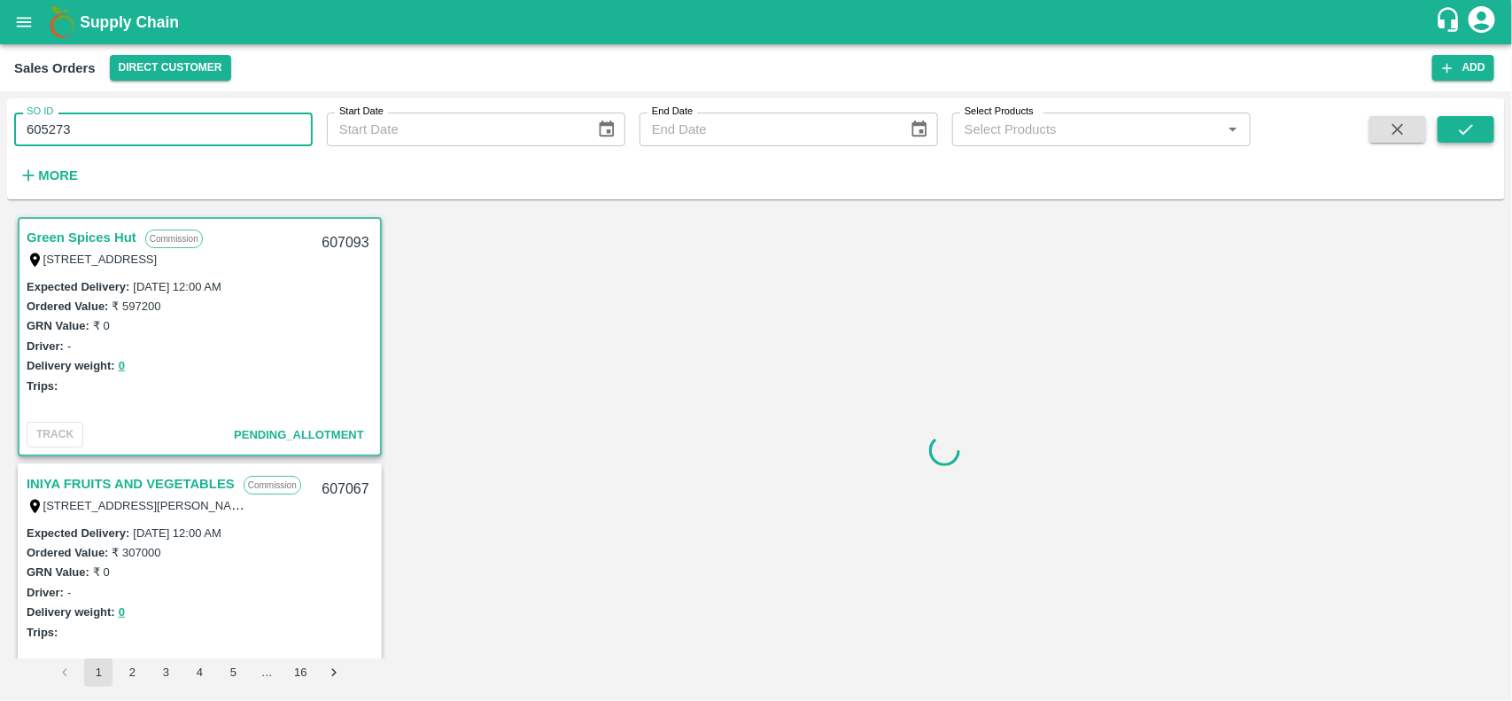
type input "605273"
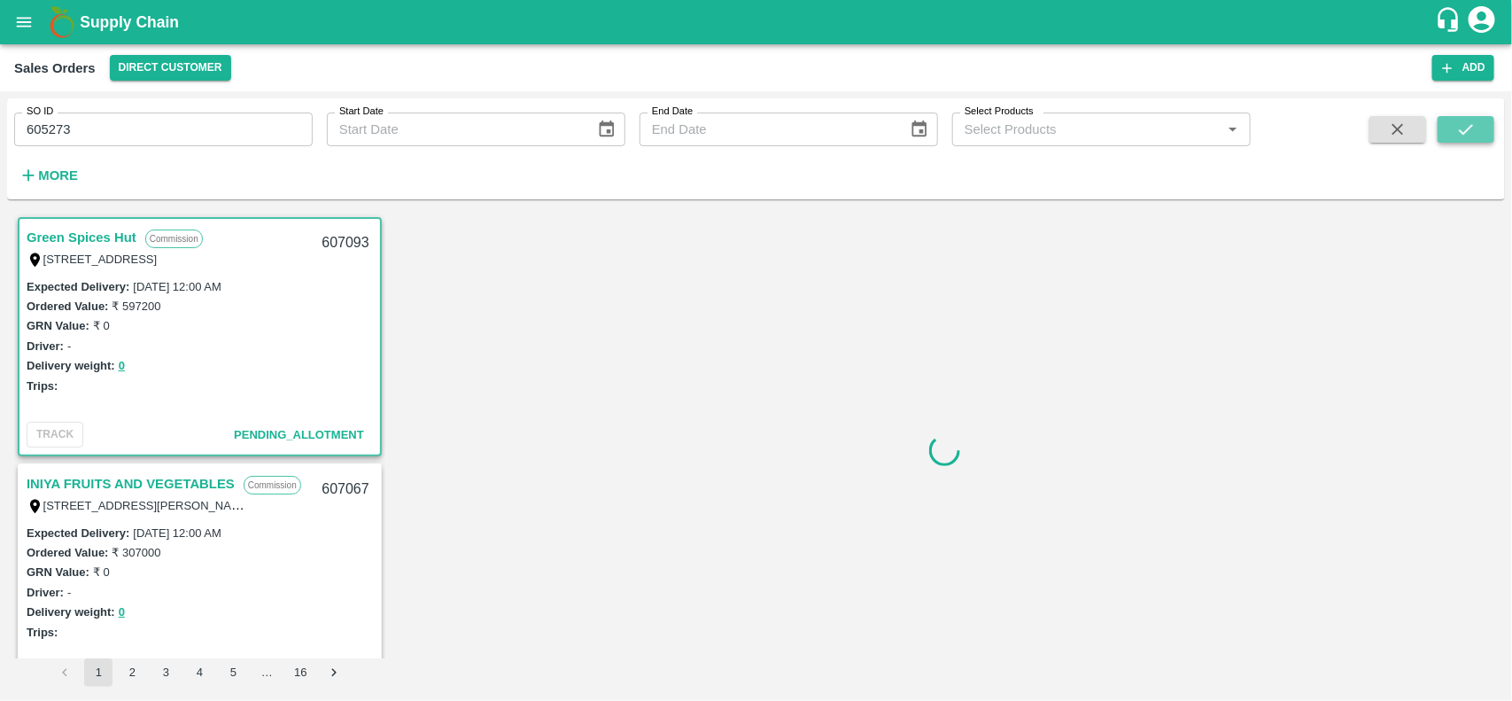
click at [1460, 122] on icon "submit" at bounding box center [1465, 129] width 19 height 19
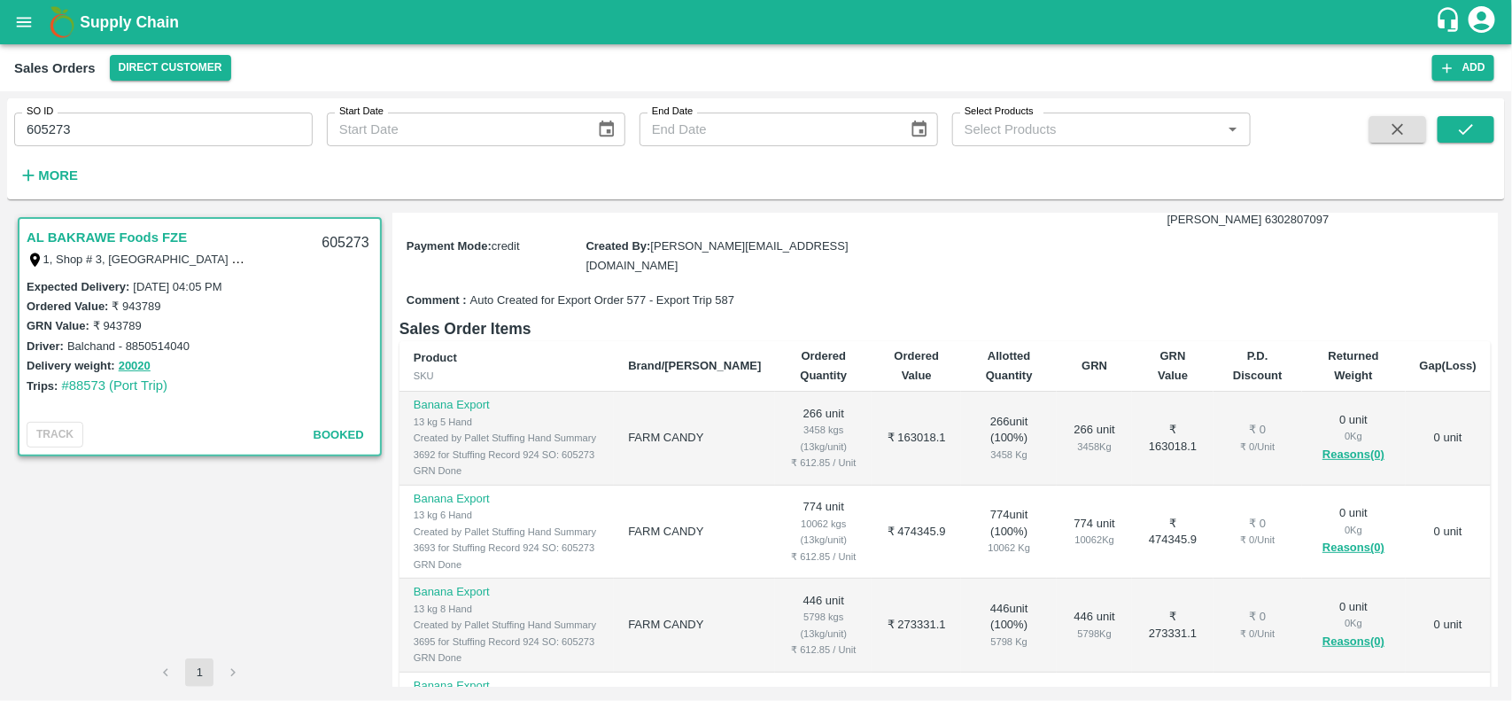
scroll to position [107, 0]
